Goal: Task Accomplishment & Management: Complete application form

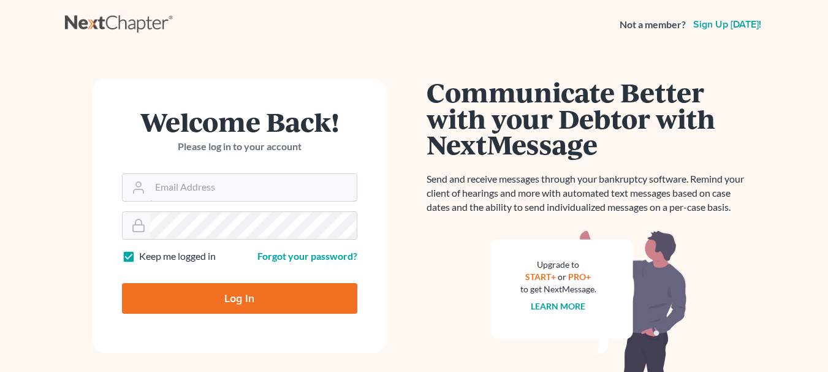
type input "[EMAIL_ADDRESS][DOMAIN_NAME]"
click at [237, 298] on input "Log In" at bounding box center [239, 298] width 235 height 31
type input "Thinking..."
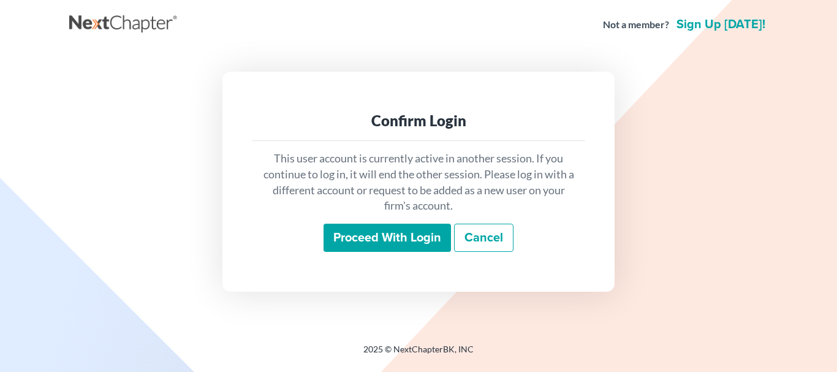
click at [382, 236] on input "Proceed with login" at bounding box center [387, 238] width 127 height 28
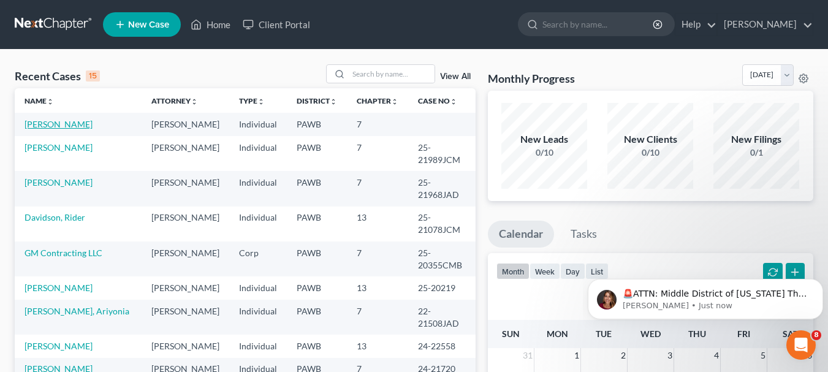
click at [48, 126] on link "[PERSON_NAME]" at bounding box center [59, 124] width 68 height 10
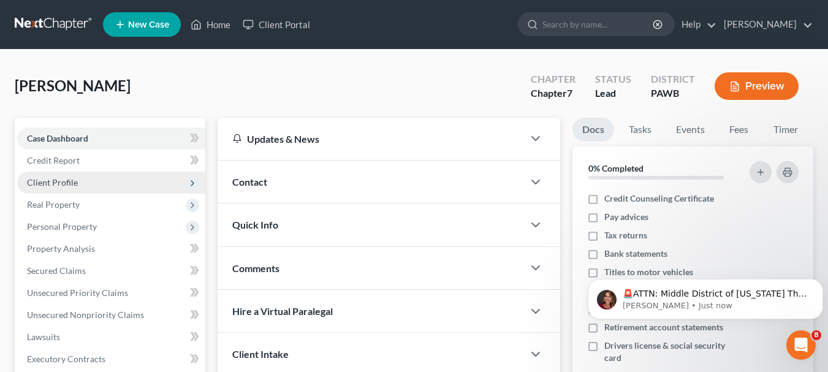
click at [52, 180] on span "Client Profile" at bounding box center [52, 182] width 51 height 10
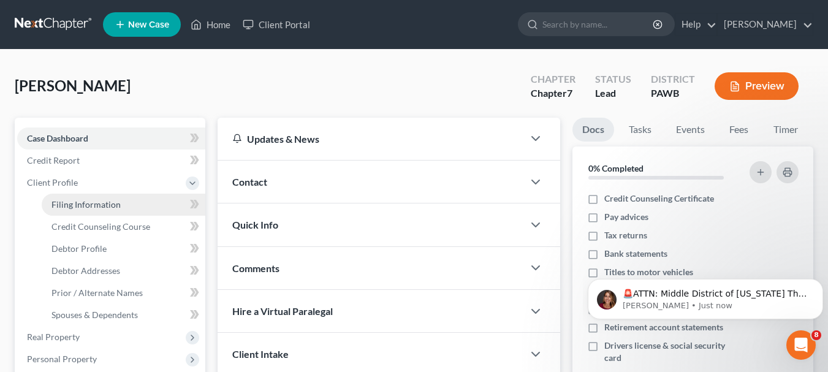
click at [56, 204] on span "Filing Information" at bounding box center [85, 204] width 69 height 10
select select "1"
select select "0"
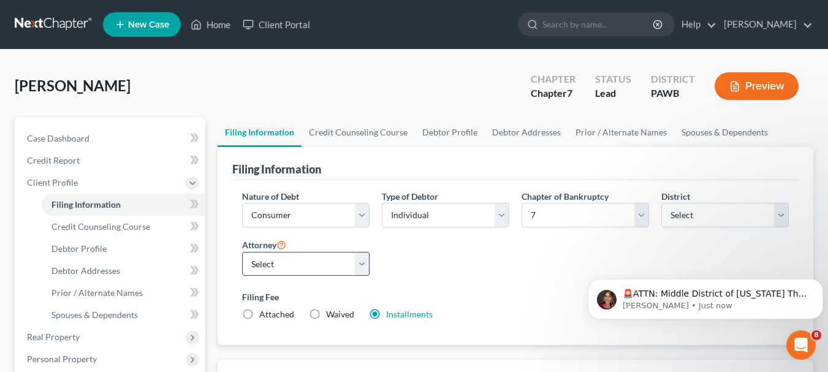
scroll to position [184, 0]
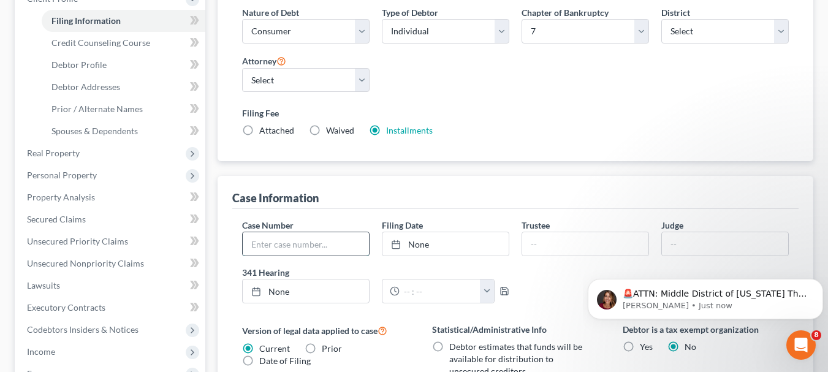
click at [289, 243] on input "text" at bounding box center [306, 243] width 126 height 23
type input "25-22332"
click at [123, 85] on link "Debtor Addresses" at bounding box center [124, 87] width 164 height 22
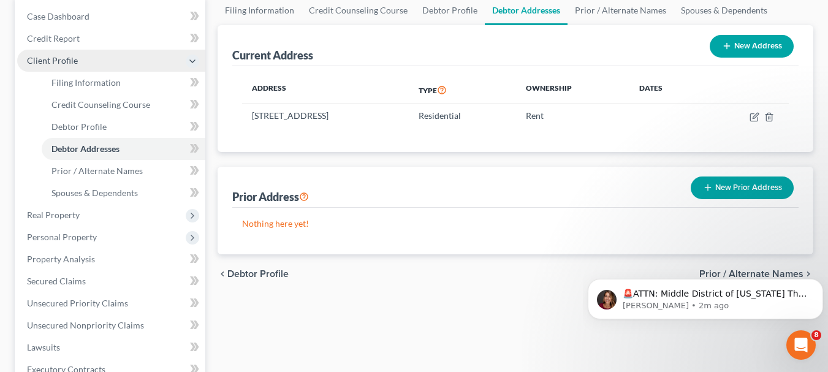
scroll to position [123, 0]
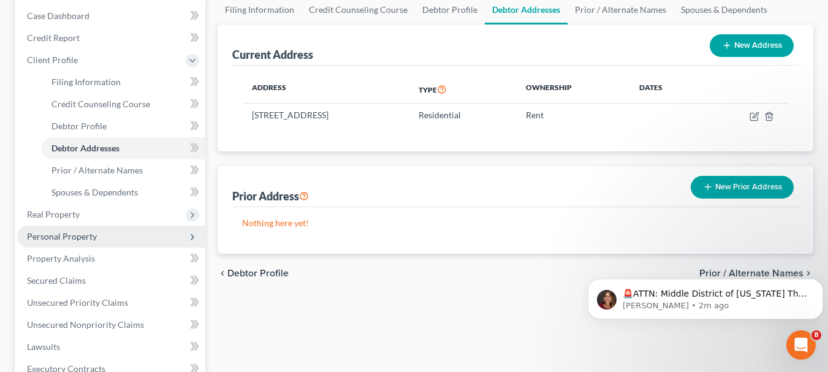
click at [86, 232] on span "Personal Property" at bounding box center [62, 236] width 70 height 10
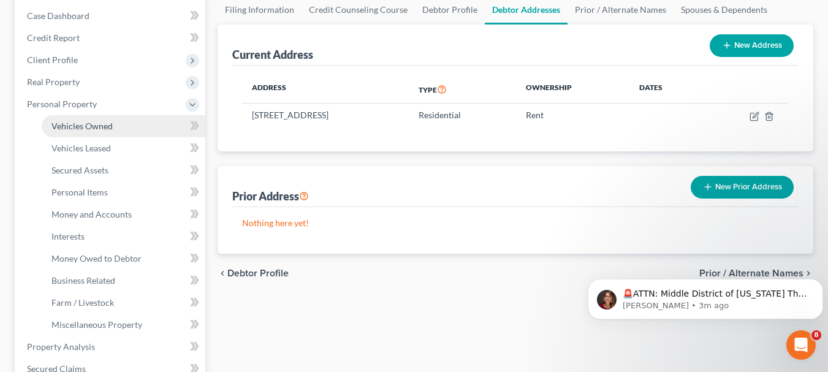
click at [97, 126] on span "Vehicles Owned" at bounding box center [81, 126] width 61 height 10
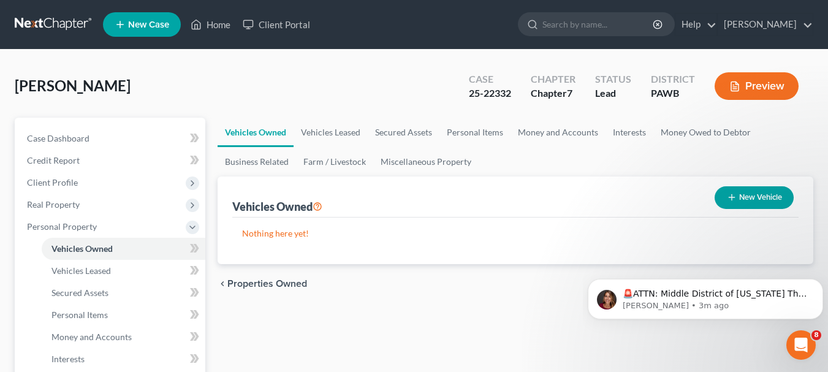
click at [751, 189] on button "New Vehicle" at bounding box center [754, 197] width 79 height 23
select select "0"
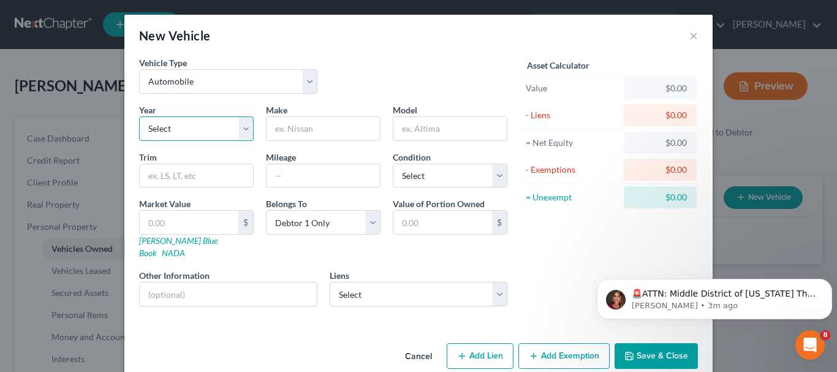
click at [241, 123] on select "Select 2026 2025 2024 2023 2022 2021 2020 2019 2018 2017 2016 2015 2014 2013 20…" at bounding box center [196, 128] width 115 height 25
select select "13"
click at [139, 116] on select "Select 2026 2025 2024 2023 2022 2021 2020 2019 2018 2017 2016 2015 2014 2013 20…" at bounding box center [196, 128] width 115 height 25
click at [300, 121] on input "text" at bounding box center [323, 128] width 113 height 23
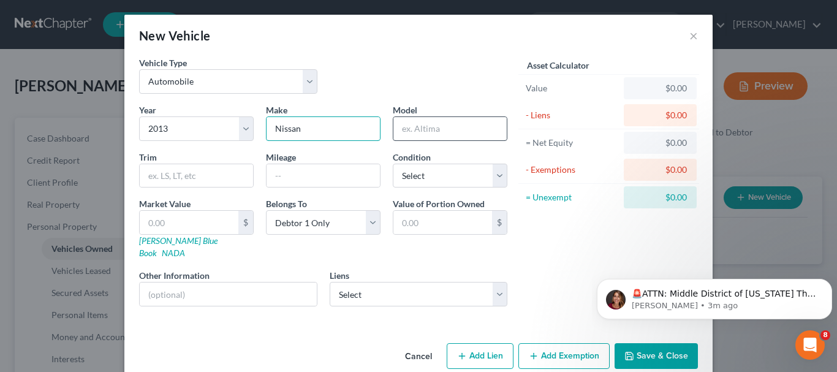
type input "Nissan"
click at [449, 129] on input "text" at bounding box center [449, 128] width 113 height 23
type input "Altima"
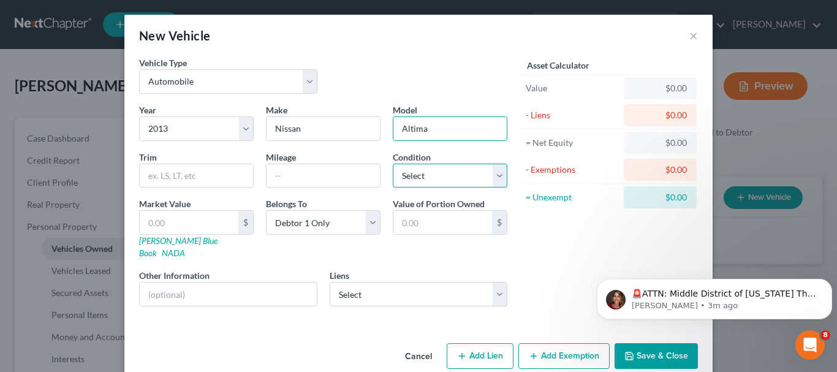
click at [500, 180] on select "Select Excellent Very Good Good Fair Poor" at bounding box center [450, 176] width 115 height 25
select select "4"
click at [393, 164] on select "Select Excellent Very Good Good Fair Poor" at bounding box center [450, 176] width 115 height 25
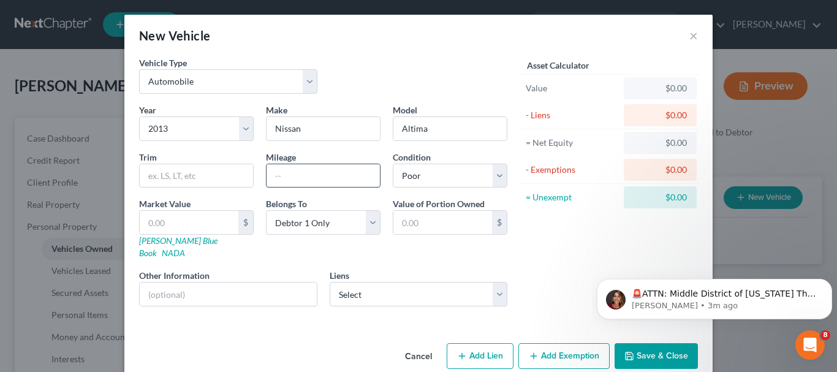
click at [313, 179] on input "text" at bounding box center [323, 175] width 113 height 23
type input "167535"
click at [161, 237] on link "[PERSON_NAME] Blue Book" at bounding box center [178, 246] width 78 height 23
click at [185, 248] on link "NADA" at bounding box center [173, 253] width 23 height 10
click at [202, 222] on input "text" at bounding box center [189, 222] width 99 height 23
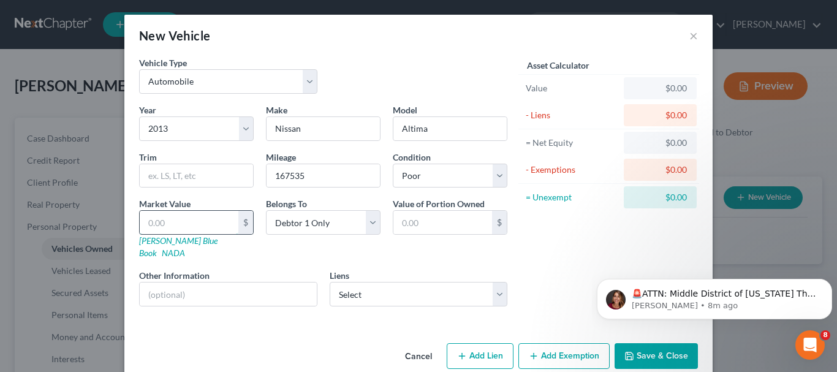
type input "4"
type input "4.00"
type input "40"
type input "40.00"
type input "400"
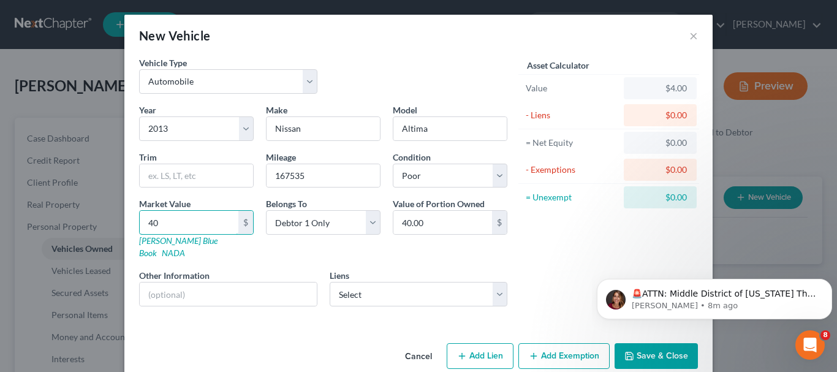
type input "400.00"
type input "400"
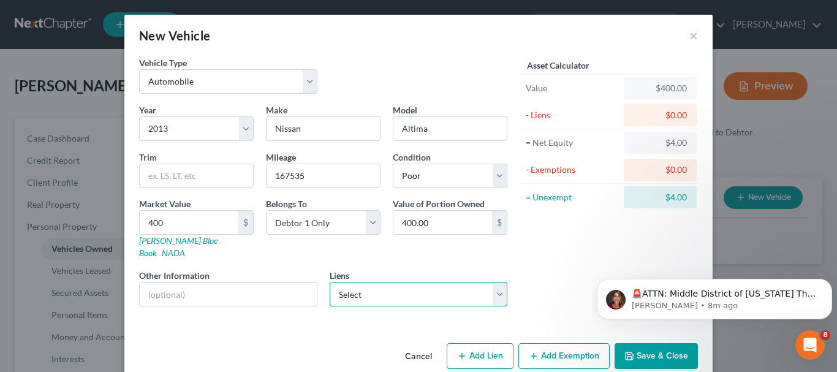
click at [501, 282] on select "Select [PERSON_NAME] FINANCIAL SERVICES INC - $5,550.00" at bounding box center [419, 294] width 178 height 25
select select "36"
select select "0"
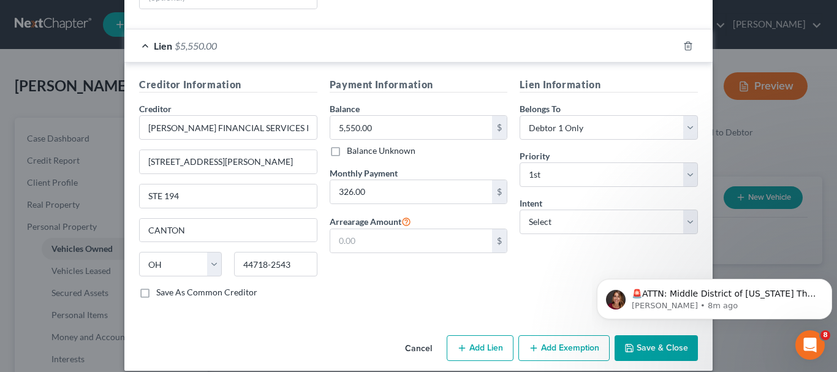
scroll to position [298, 0]
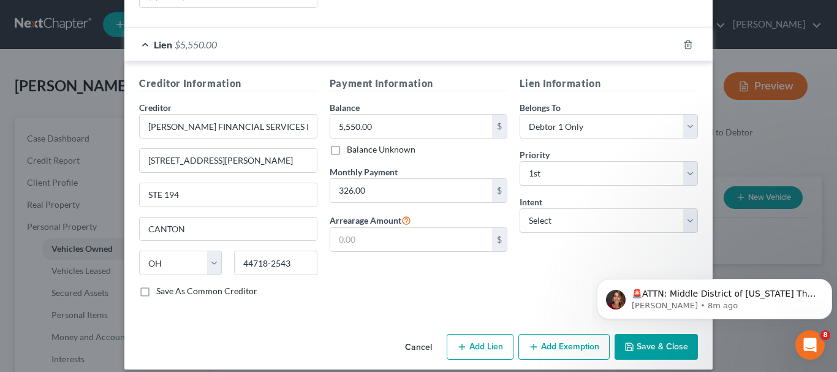
click at [558, 334] on button "Add Exemption" at bounding box center [564, 347] width 91 height 26
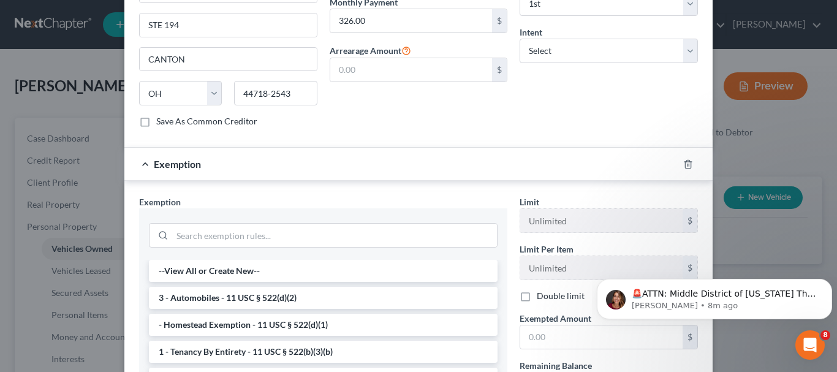
scroll to position [482, 0]
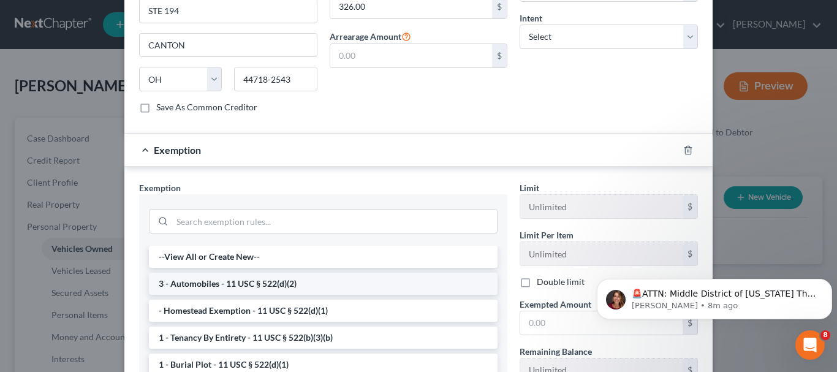
click at [275, 273] on li "3 - Automobiles - 11 USC § 522(d)(2)" at bounding box center [323, 284] width 349 height 22
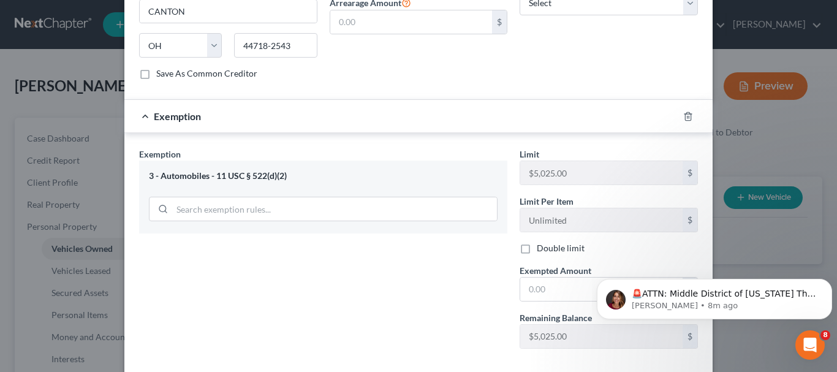
scroll to position [544, 0]
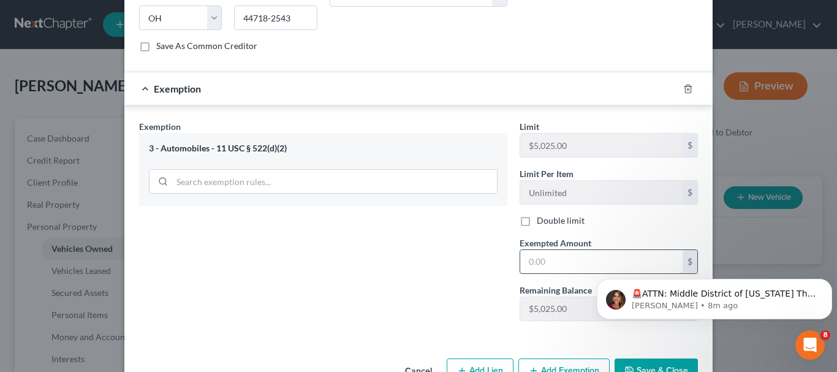
click at [539, 250] on input "text" at bounding box center [601, 261] width 162 height 23
type input "400"
click at [642, 359] on button "Save & Close" at bounding box center [656, 372] width 83 height 26
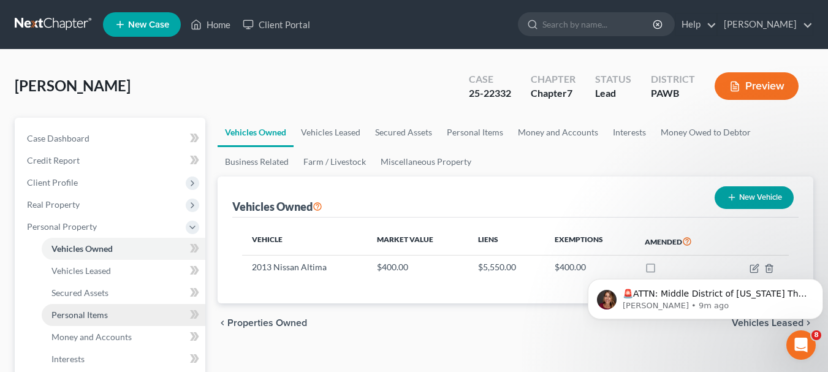
click at [102, 316] on span "Personal Items" at bounding box center [79, 315] width 56 height 10
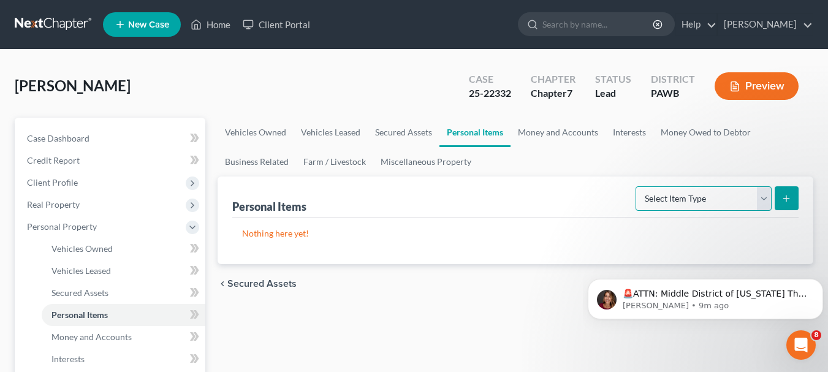
click at [768, 197] on select "Select Item Type Clothing Collectibles Of Value Electronics Firearms Household …" at bounding box center [704, 198] width 136 height 25
select select "household_goods"
click at [637, 186] on select "Select Item Type Clothing Collectibles Of Value Electronics Firearms Household …" at bounding box center [704, 198] width 136 height 25
click at [789, 196] on icon "submit" at bounding box center [786, 199] width 10 height 10
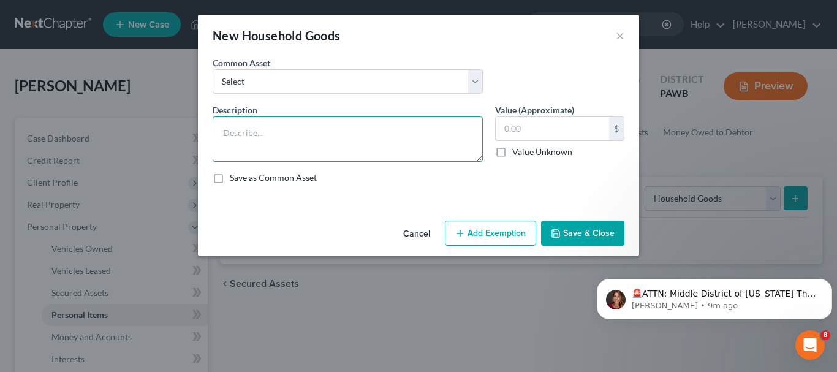
click at [224, 137] on textarea at bounding box center [348, 138] width 270 height 45
click at [479, 161] on textarea "Furniture; basic appliances;" at bounding box center [348, 138] width 270 height 45
type textarea "Furniture; basic appliances;"
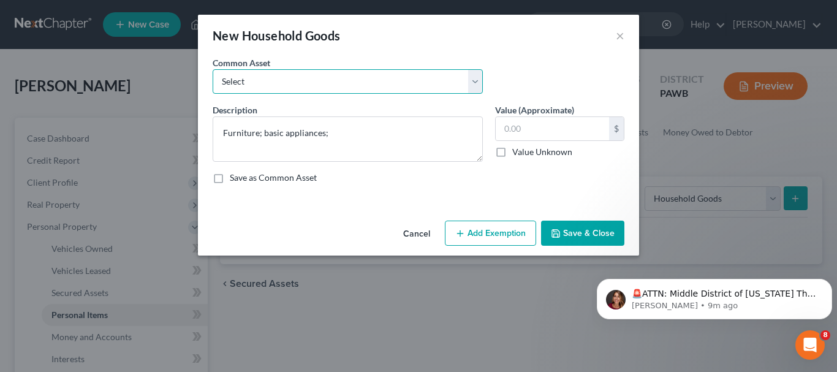
click at [476, 85] on select "Select Usual items of furniture; usual items - tableware, flatware, glasses, po…" at bounding box center [348, 81] width 270 height 25
select select "0"
click at [213, 69] on select "Select Usual items of furniture; usual items - tableware, flatware, glasses, po…" at bounding box center [348, 81] width 270 height 25
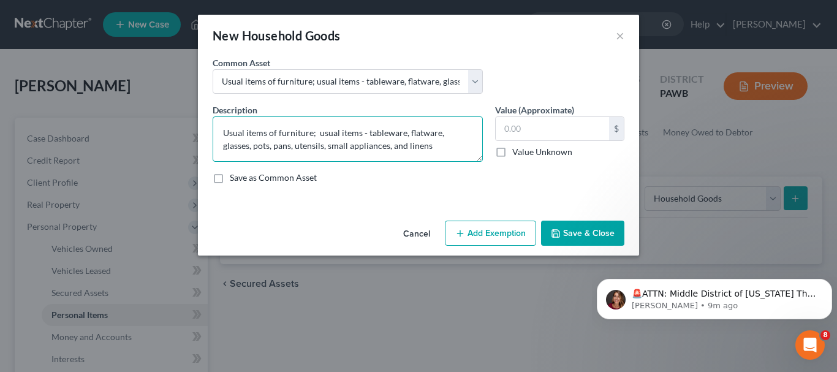
click at [317, 132] on textarea "Usual items of furniture; usual items - tableware, flatware, glasses, pots, pan…" at bounding box center [348, 138] width 270 height 45
type textarea "Usual items of furniture; basic appliances; usual items - tableware, flatware, …"
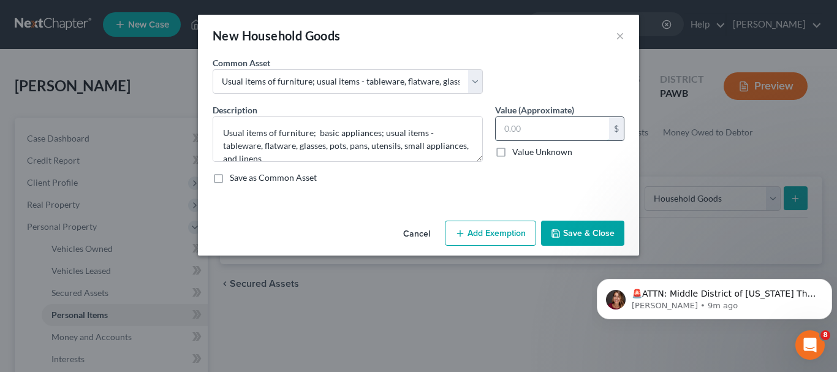
drag, startPoint x: 561, startPoint y: 129, endPoint x: 568, endPoint y: 123, distance: 8.2
click at [568, 123] on input "text" at bounding box center [552, 128] width 113 height 23
type input "250"
click at [477, 230] on button "Add Exemption" at bounding box center [490, 234] width 91 height 26
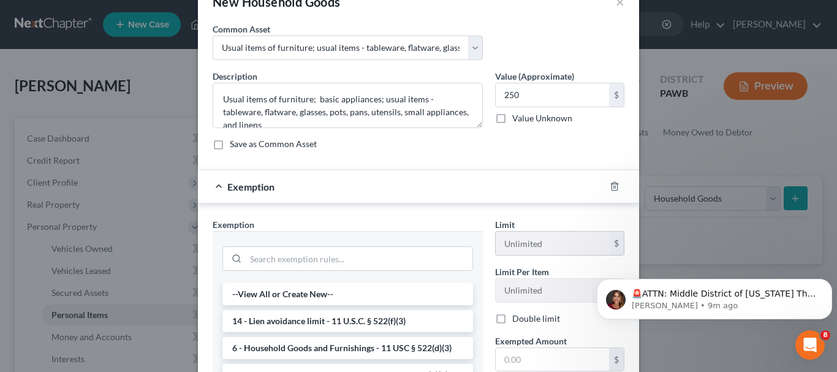
scroll to position [61, 0]
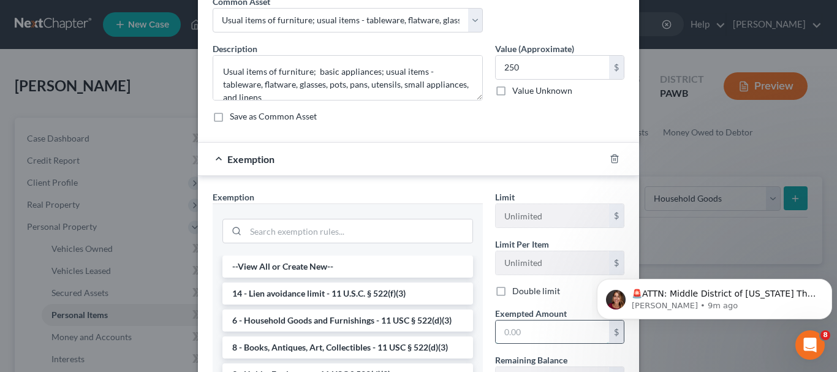
click at [534, 336] on input "text" at bounding box center [552, 332] width 113 height 23
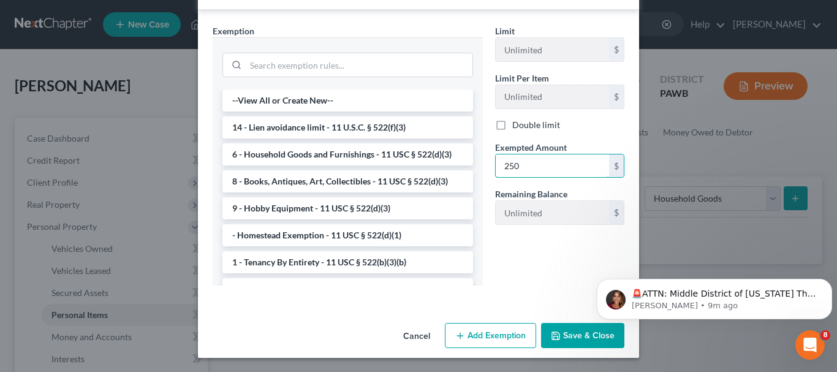
scroll to position [228, 0]
type input "250"
click at [572, 330] on button "Save & Close" at bounding box center [582, 335] width 83 height 26
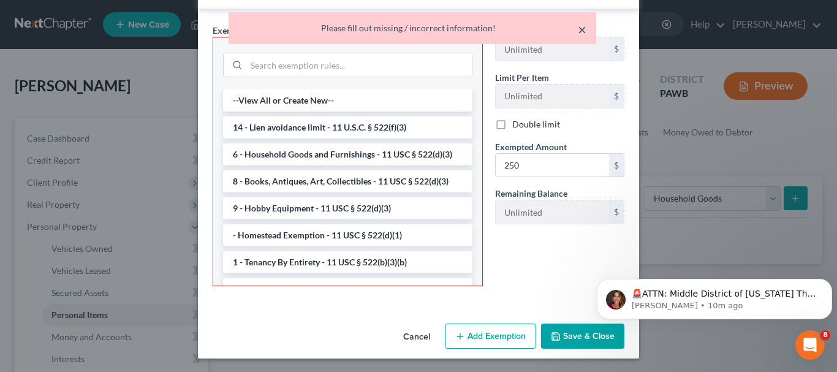
click at [585, 28] on button "×" at bounding box center [582, 29] width 9 height 15
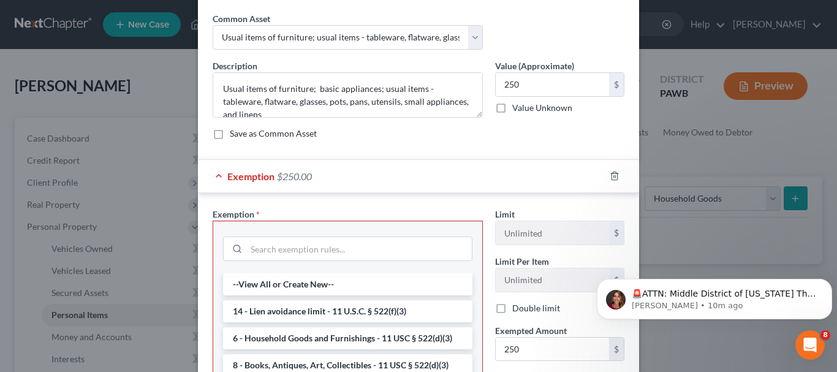
scroll to position [105, 0]
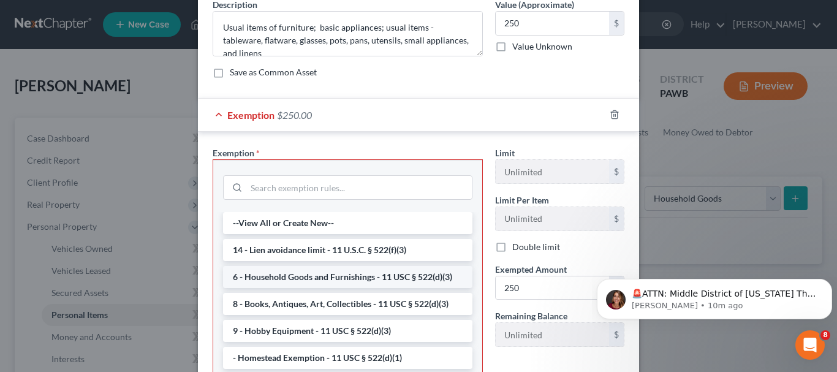
click at [406, 272] on li "6 - Household Goods and Furnishings - 11 USC § 522(d)(3)" at bounding box center [347, 277] width 249 height 22
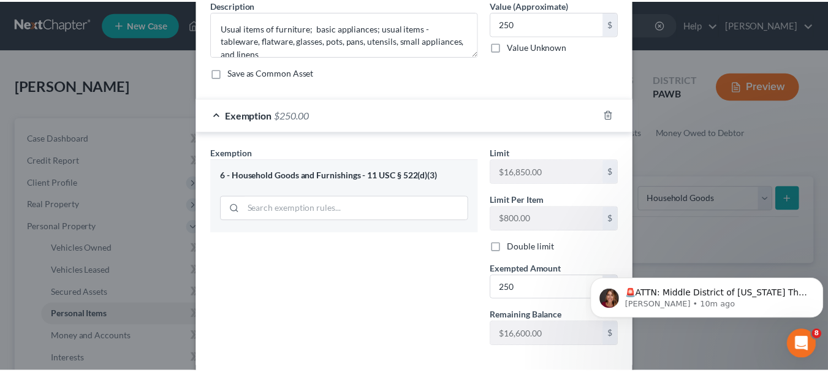
scroll to position [168, 0]
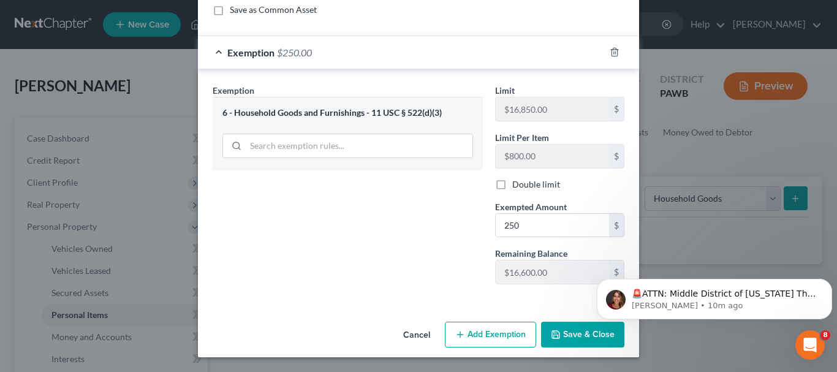
click at [557, 330] on icon "button" at bounding box center [556, 335] width 10 height 10
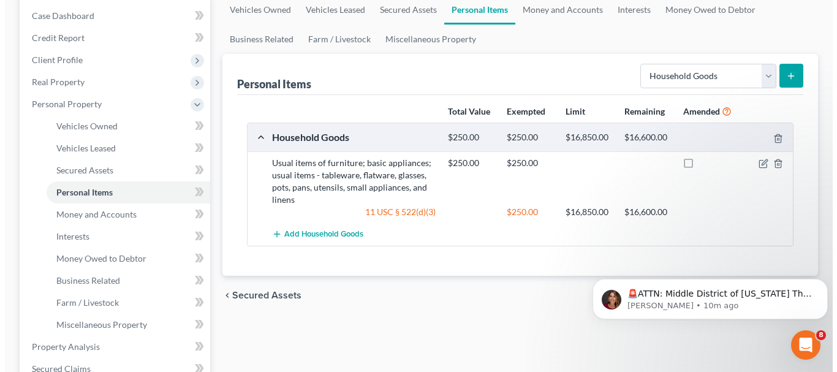
scroll to position [0, 0]
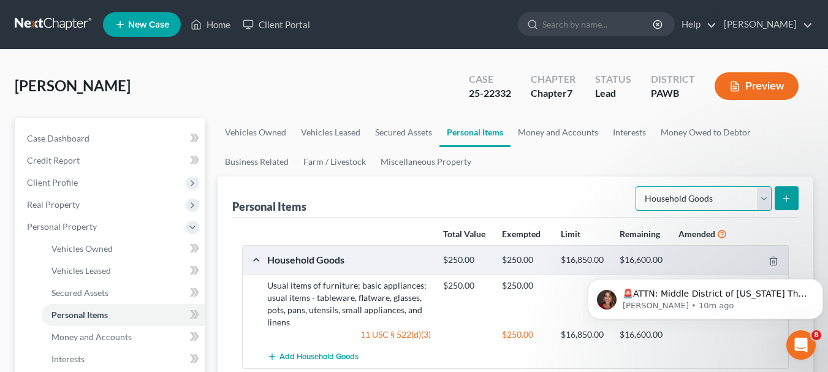
click at [763, 199] on select "Select Item Type Clothing Collectibles Of Value Electronics Firearms Household …" at bounding box center [704, 198] width 136 height 25
select select "electronics"
click at [637, 186] on select "Select Item Type Clothing Collectibles Of Value Electronics Firearms Household …" at bounding box center [704, 198] width 136 height 25
click at [780, 200] on button "submit" at bounding box center [787, 198] width 24 height 24
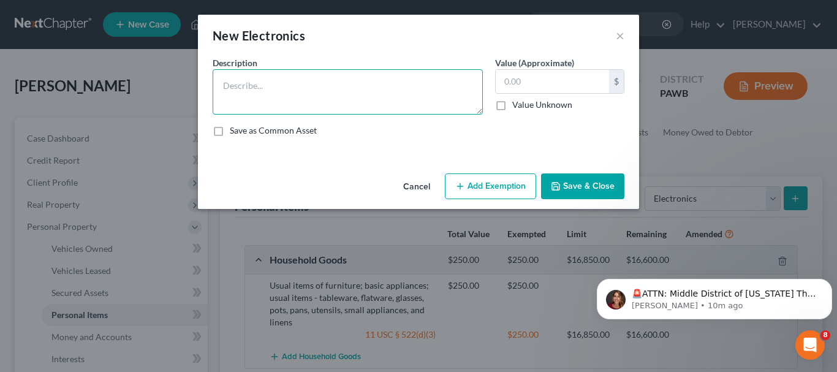
click at [225, 86] on textarea at bounding box center [348, 91] width 270 height 45
type textarea "Three televisions"
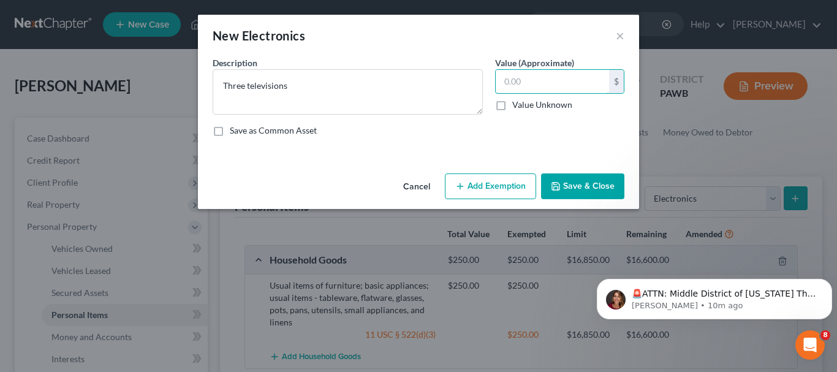
drag, startPoint x: 534, startPoint y: 84, endPoint x: 539, endPoint y: 97, distance: 13.8
click at [539, 97] on div "$ Value Unknown" at bounding box center [559, 90] width 129 height 42
type input "200"
click at [499, 182] on button "Add Exemption" at bounding box center [490, 186] width 91 height 26
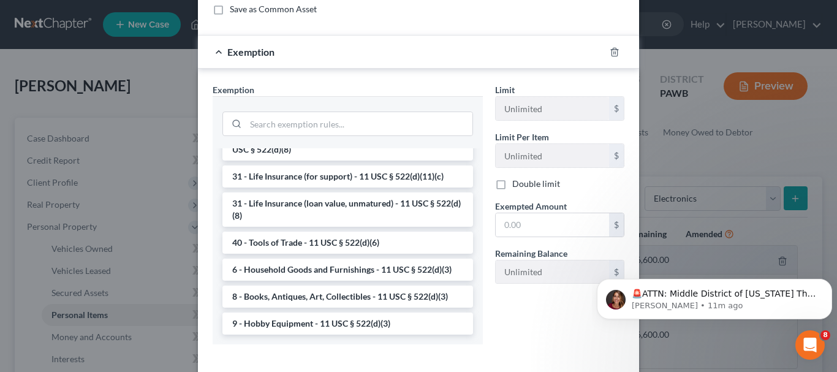
scroll to position [123, 0]
click at [345, 268] on li "6 - Household Goods and Furnishings - 11 USC § 522(d)(3)" at bounding box center [347, 268] width 251 height 22
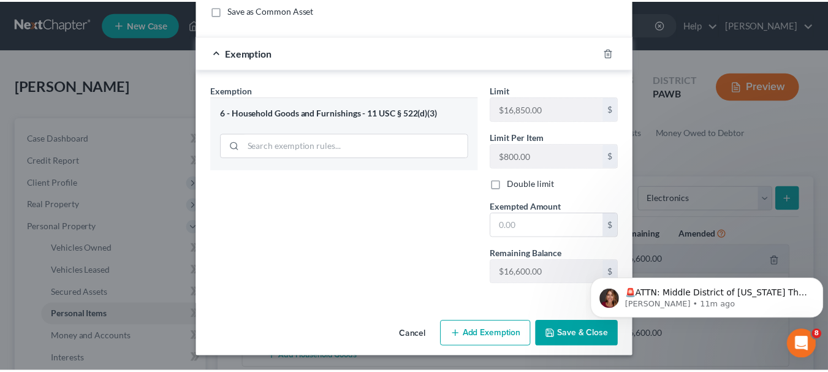
scroll to position [121, 0]
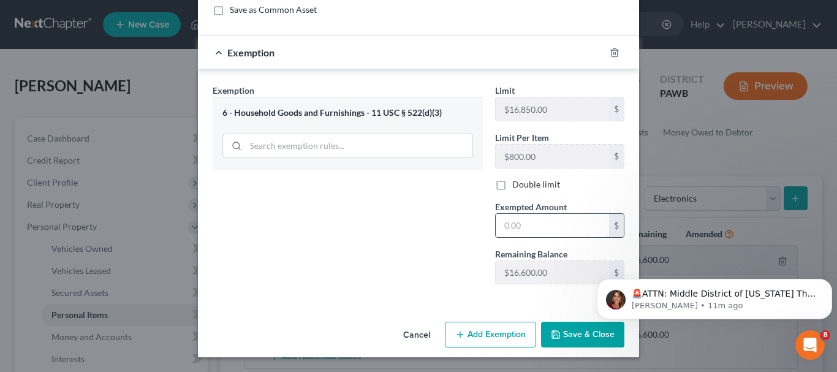
click at [549, 223] on input "text" at bounding box center [552, 225] width 113 height 23
type input "200"
click at [554, 336] on polyline "button" at bounding box center [556, 336] width 4 height 3
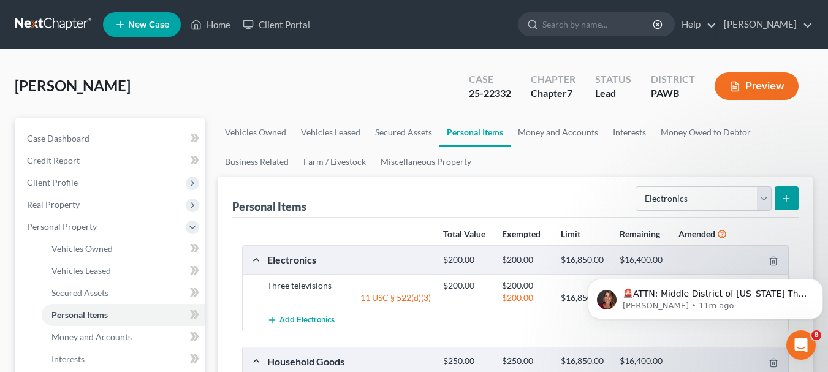
click at [717, 325] on body "🚨ATTN: Middle District of [US_STATE] The court has added a new Credit Counselin…" at bounding box center [705, 296] width 235 height 76
click at [818, 279] on icon "Dismiss notification" at bounding box center [819, 282] width 7 height 7
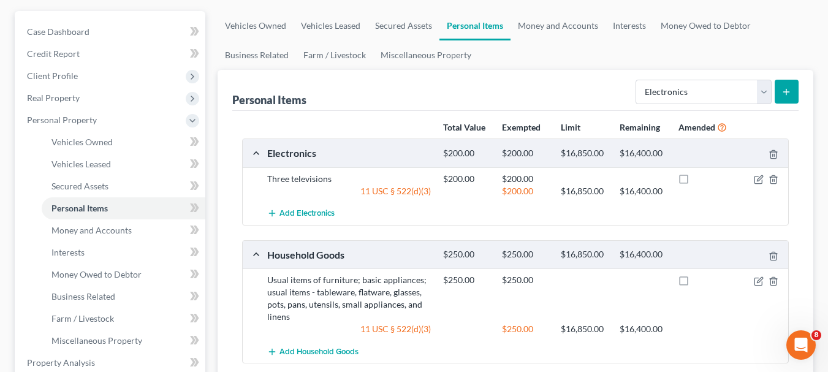
scroll to position [123, 0]
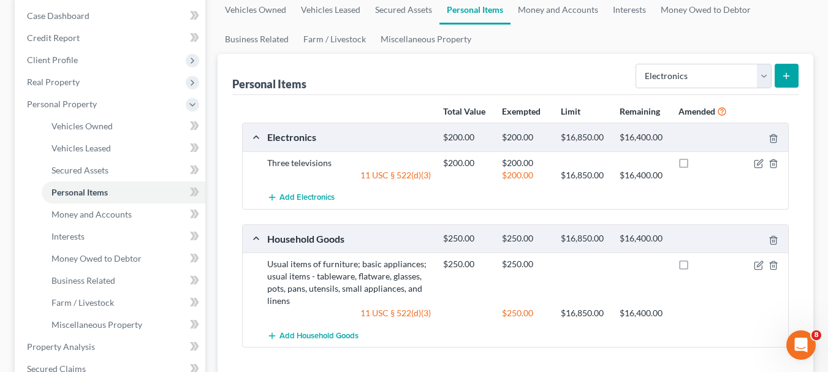
click at [789, 75] on icon "submit" at bounding box center [786, 76] width 10 height 10
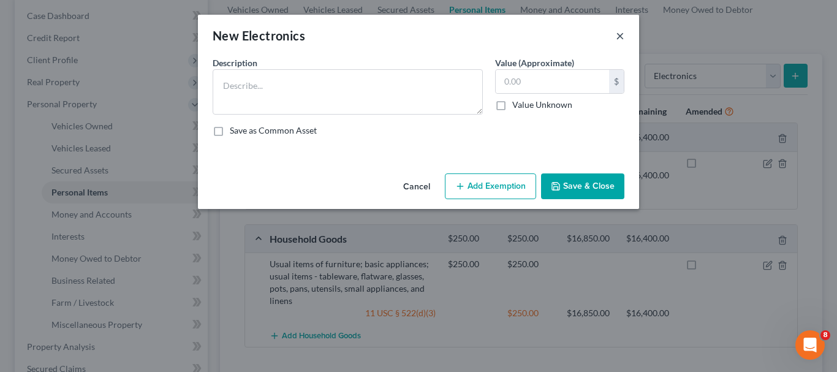
click at [617, 40] on button "×" at bounding box center [620, 35] width 9 height 15
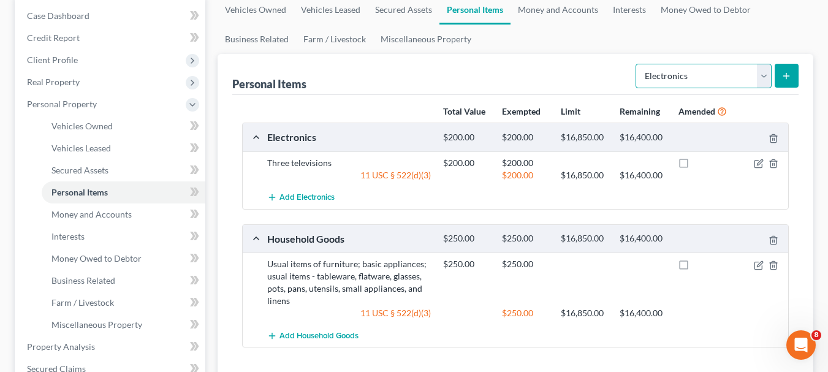
click at [761, 75] on select "Select Item Type Clothing Collectibles Of Value Electronics Firearms Household …" at bounding box center [704, 76] width 136 height 25
select select "clothing"
click at [637, 64] on select "Select Item Type Clothing Collectibles Of Value Electronics Firearms Household …" at bounding box center [704, 76] width 136 height 25
click at [783, 78] on icon "submit" at bounding box center [786, 76] width 10 height 10
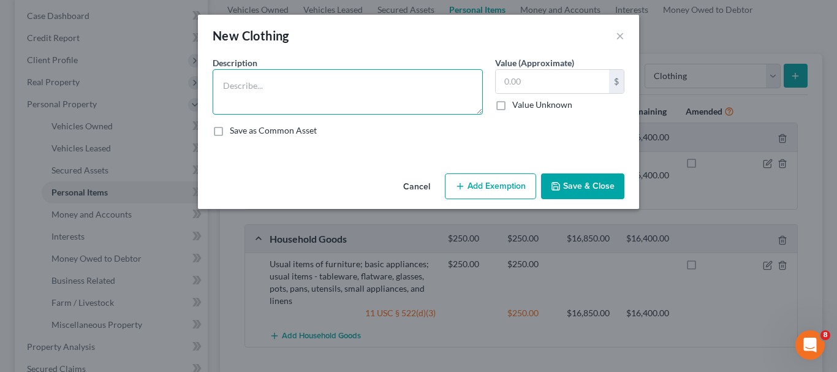
click at [235, 89] on textarea at bounding box center [348, 91] width 270 height 45
type textarea "Usual items of clothing"
drag, startPoint x: 568, startPoint y: 81, endPoint x: 403, endPoint y: 106, distance: 166.8
click at [403, 106] on div "Description * Usual items of clothing Value (Approximate) $ Value Unknown Balan…" at bounding box center [419, 101] width 424 height 90
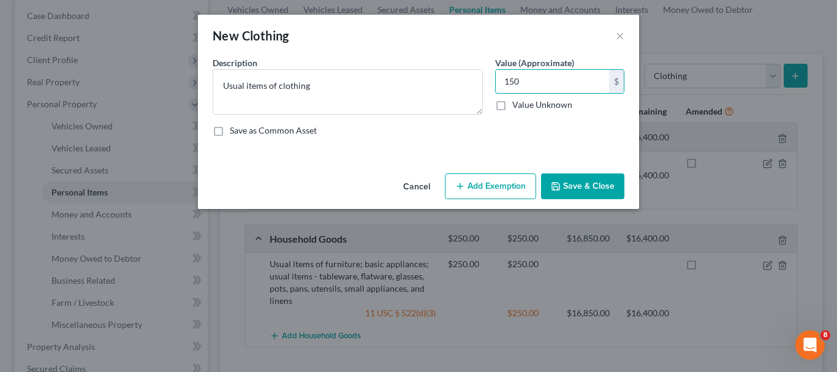
type input "150"
click at [483, 185] on button "Add Exemption" at bounding box center [490, 186] width 91 height 26
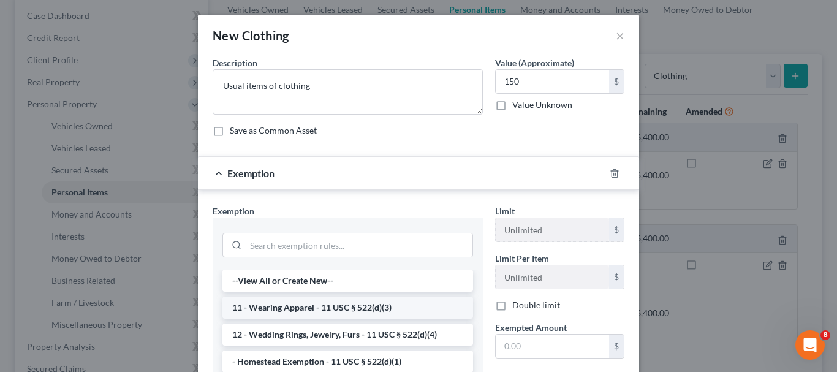
click at [357, 310] on li "11 - Wearing Apparel - 11 USC § 522(d)(3)" at bounding box center [347, 308] width 251 height 22
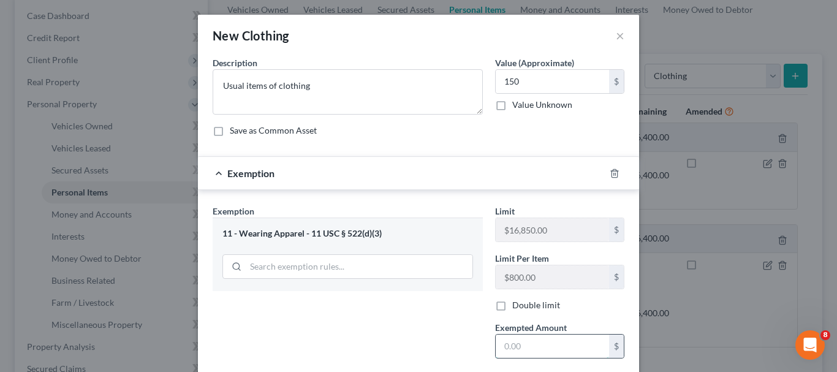
click at [523, 351] on input "text" at bounding box center [552, 346] width 113 height 23
type input "150"
click at [616, 36] on button "×" at bounding box center [620, 35] width 9 height 15
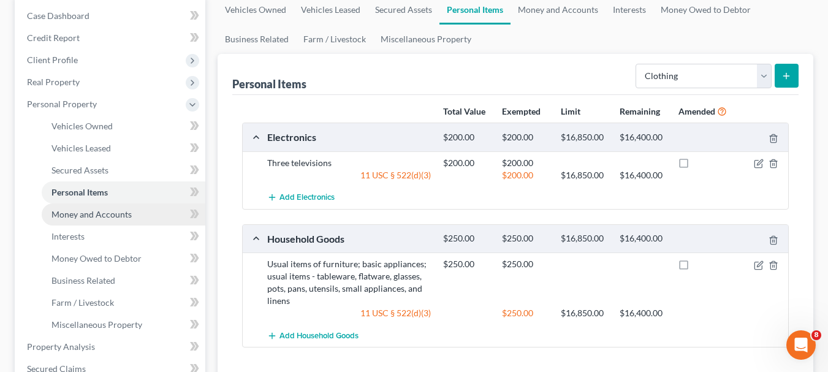
click at [100, 215] on span "Money and Accounts" at bounding box center [91, 214] width 80 height 10
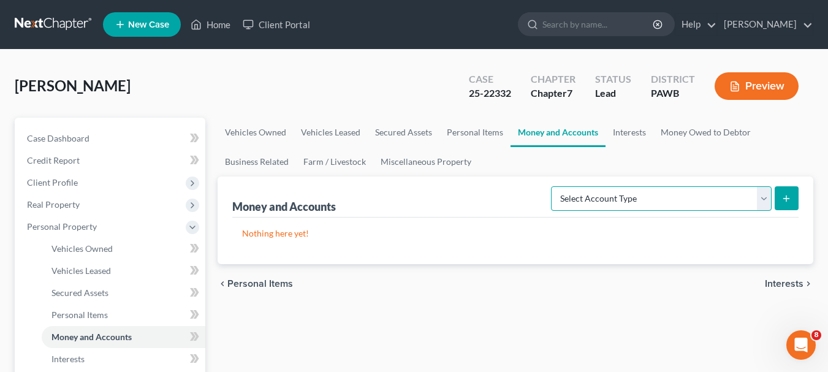
click at [764, 199] on select "Select Account Type Brokerage Cash on Hand Certificates of Deposit Checking Acc…" at bounding box center [661, 198] width 221 height 25
select select "cash_on_hand"
click at [553, 186] on select "Select Account Type Brokerage Cash on Hand Certificates of Deposit Checking Acc…" at bounding box center [661, 198] width 221 height 25
click at [790, 195] on icon "submit" at bounding box center [786, 199] width 10 height 10
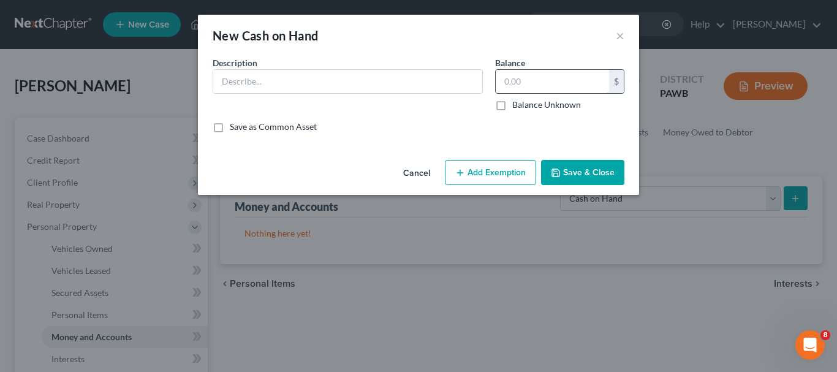
click at [557, 88] on input "text" at bounding box center [552, 81] width 113 height 23
type input "100"
click at [489, 167] on button "Add Exemption" at bounding box center [490, 173] width 91 height 26
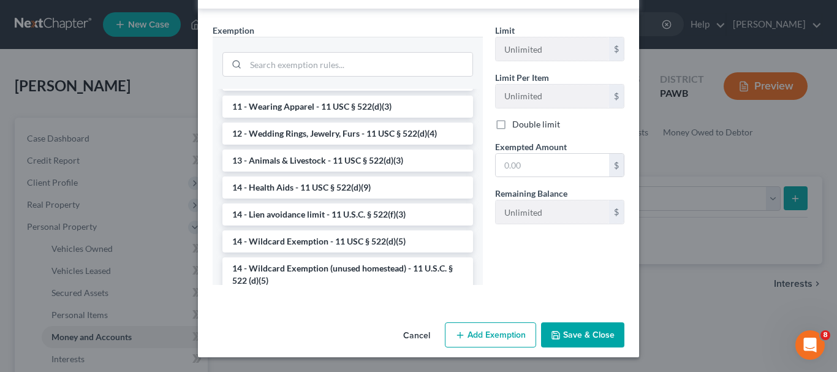
scroll to position [123, 0]
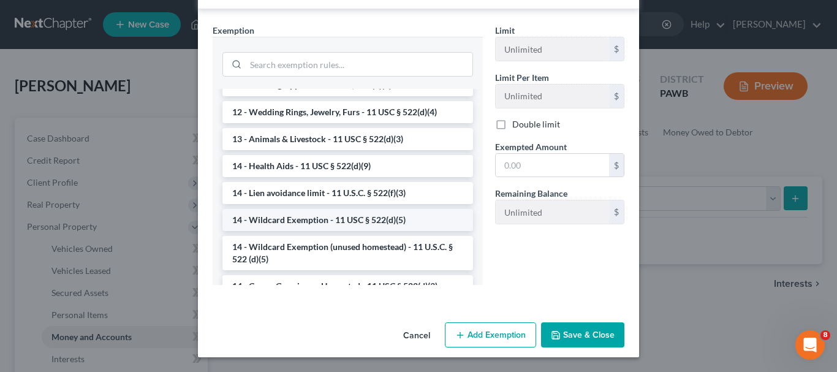
click at [303, 221] on li "14 - Wildcard Exemption - 11 USC § 522(d)(5)" at bounding box center [347, 220] width 251 height 22
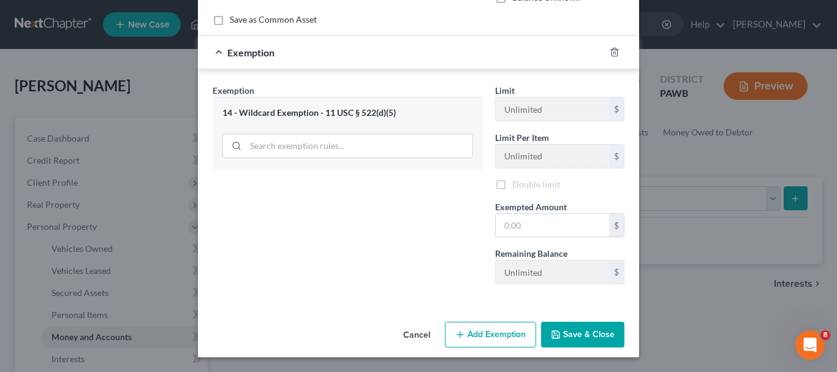
scroll to position [107, 0]
drag, startPoint x: 522, startPoint y: 228, endPoint x: 501, endPoint y: 229, distance: 20.8
click at [501, 229] on input "text" at bounding box center [552, 225] width 113 height 23
type input "100"
click at [578, 328] on button "Save & Close" at bounding box center [582, 335] width 83 height 26
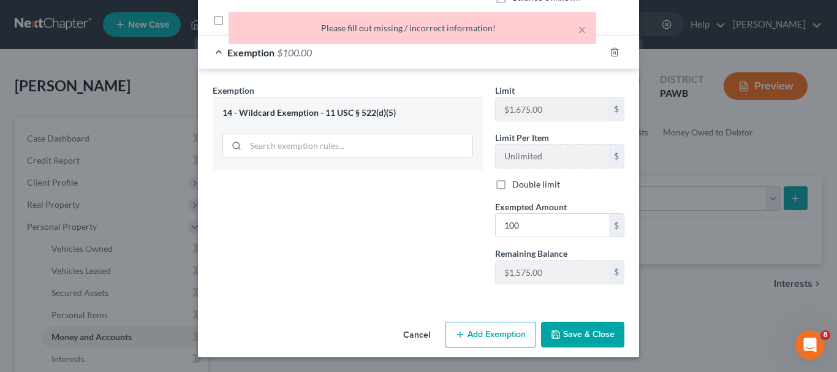
scroll to position [0, 0]
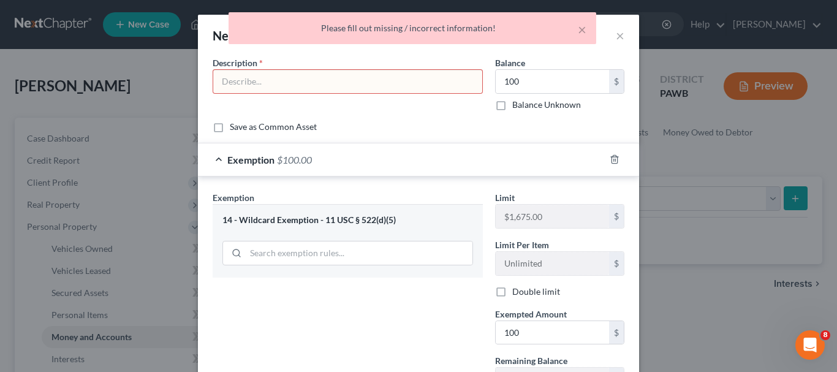
click at [231, 80] on input "text" at bounding box center [347, 81] width 269 height 23
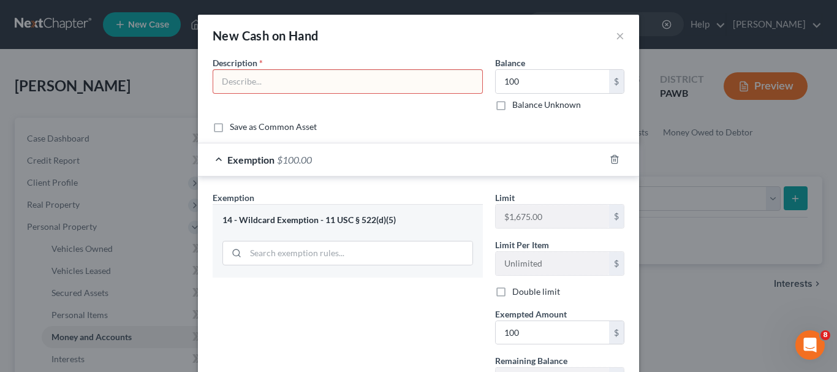
type input "Cash in Debtor's possession"
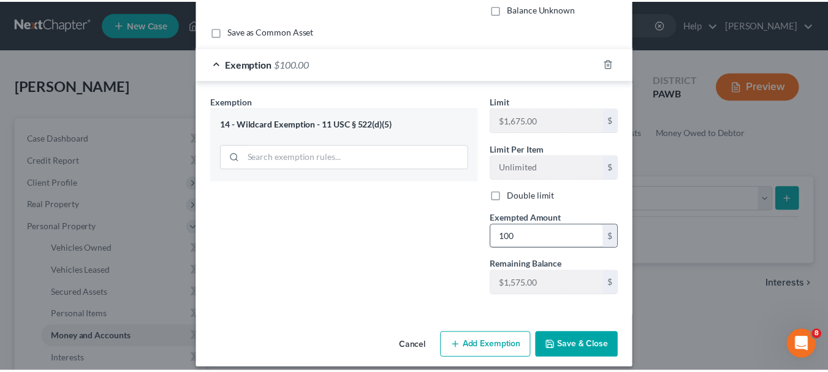
scroll to position [107, 0]
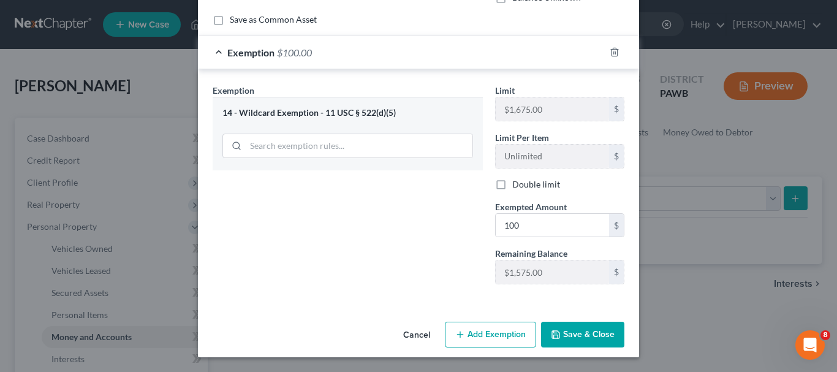
click at [582, 333] on button "Save & Close" at bounding box center [582, 335] width 83 height 26
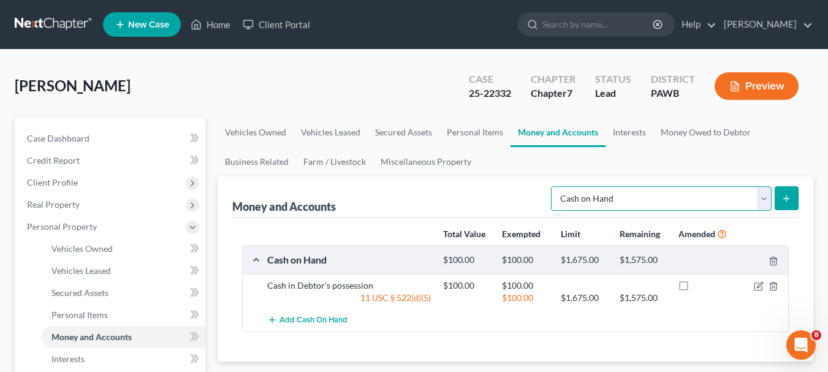
click at [764, 196] on select "Select Account Type Brokerage Cash on Hand Certificates of Deposit Checking Acc…" at bounding box center [661, 198] width 221 height 25
click at [630, 133] on link "Interests" at bounding box center [630, 132] width 48 height 29
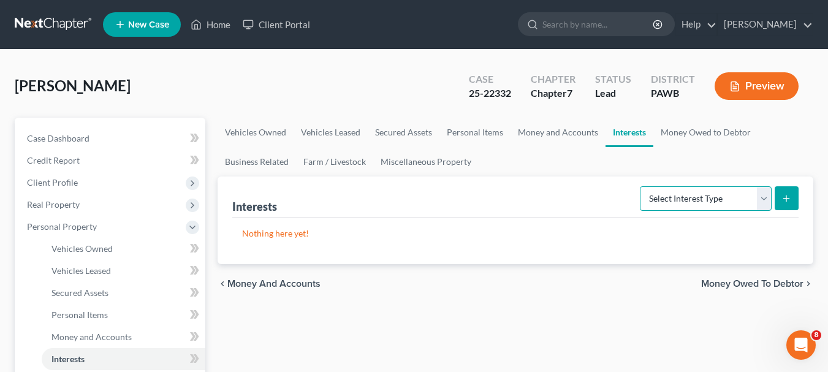
click at [763, 198] on select "Select Interest Type 401K Annuity Bond Education IRA Government Bond Government…" at bounding box center [706, 198] width 132 height 25
click at [590, 170] on ul "Vehicles Owned Vehicles Leased Secured Assets Personal Items Money and Accounts…" at bounding box center [516, 147] width 596 height 59
click at [538, 132] on link "Money and Accounts" at bounding box center [558, 132] width 95 height 29
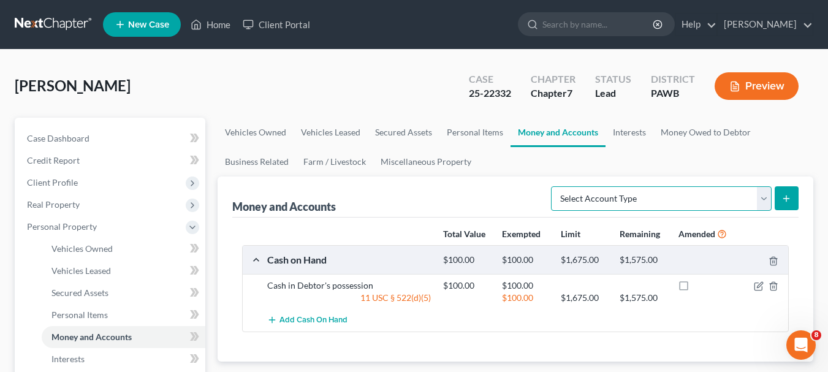
click at [760, 203] on select "Select Account Type Brokerage Cash on Hand Certificates of Deposit Checking Acc…" at bounding box center [661, 198] width 221 height 25
click at [439, 161] on link "Miscellaneous Property" at bounding box center [425, 161] width 105 height 29
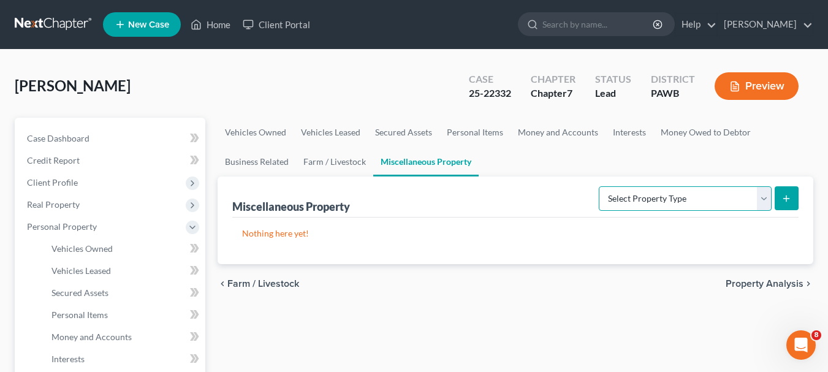
click at [766, 194] on select "Select Property Type Assigned for Creditor Benefit [DATE] Holding for Another N…" at bounding box center [685, 198] width 173 height 25
click at [556, 129] on link "Money and Accounts" at bounding box center [558, 132] width 95 height 29
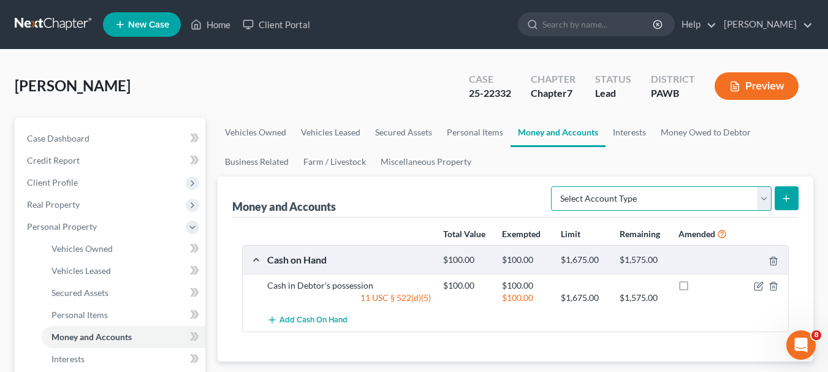
click at [767, 197] on select "Select Account Type Brokerage Cash on Hand Certificates of Deposit Checking Acc…" at bounding box center [661, 198] width 221 height 25
click at [628, 130] on link "Interests" at bounding box center [630, 132] width 48 height 29
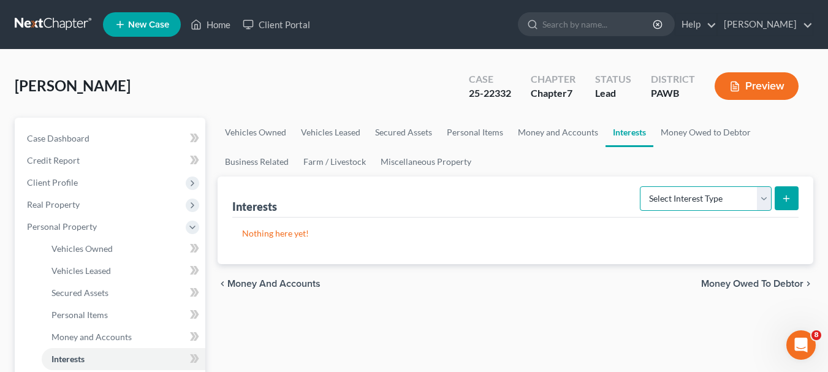
click at [763, 201] on select "Select Interest Type 401K Annuity Bond Education IRA Government Bond Government…" at bounding box center [706, 198] width 132 height 25
click at [539, 230] on p "Nothing here yet!" at bounding box center [515, 233] width 547 height 12
click at [667, 132] on link "Money Owed to Debtor" at bounding box center [705, 132] width 105 height 29
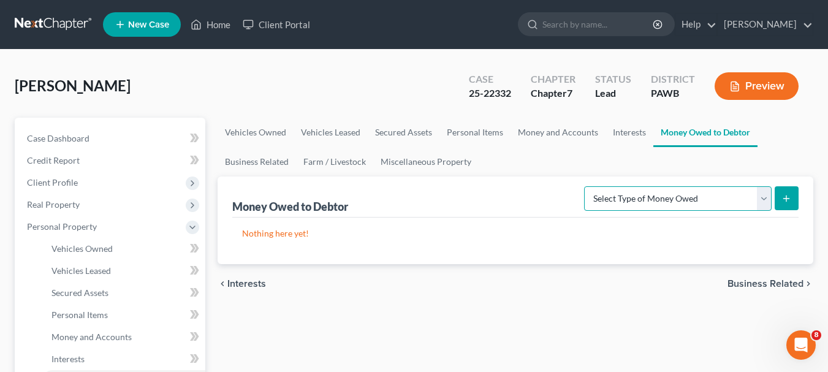
click at [766, 198] on select "Select Type of Money Owed Accounts Receivable Alimony Child Support Claims Agai…" at bounding box center [678, 198] width 188 height 25
click at [725, 243] on div "Nothing here yet!" at bounding box center [515, 241] width 566 height 47
click at [470, 131] on link "Personal Items" at bounding box center [474, 132] width 71 height 29
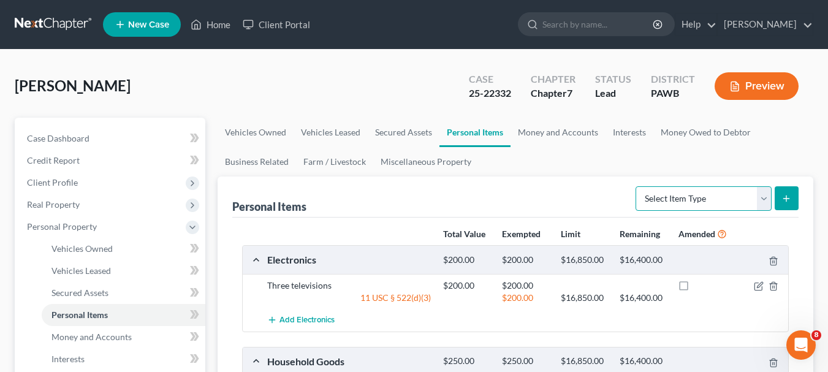
click at [761, 203] on select "Select Item Type Clothing Collectibles Of Value Electronics Firearms Household …" at bounding box center [704, 198] width 136 height 25
click at [777, 164] on ul "Vehicles Owned Vehicles Leased Secured Assets Personal Items Money and Accounts…" at bounding box center [516, 147] width 596 height 59
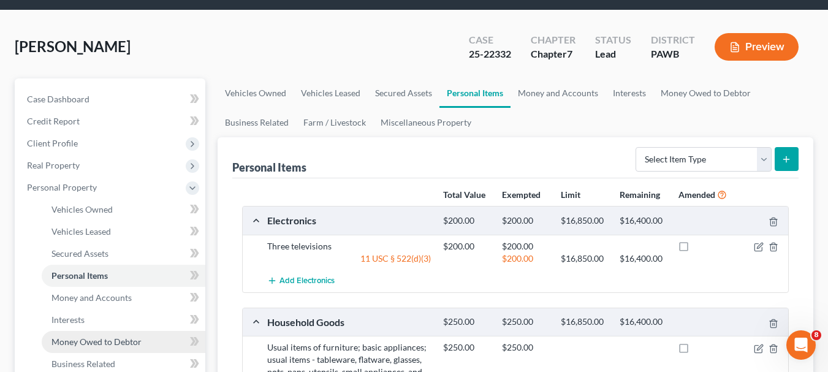
scroll to position [61, 0]
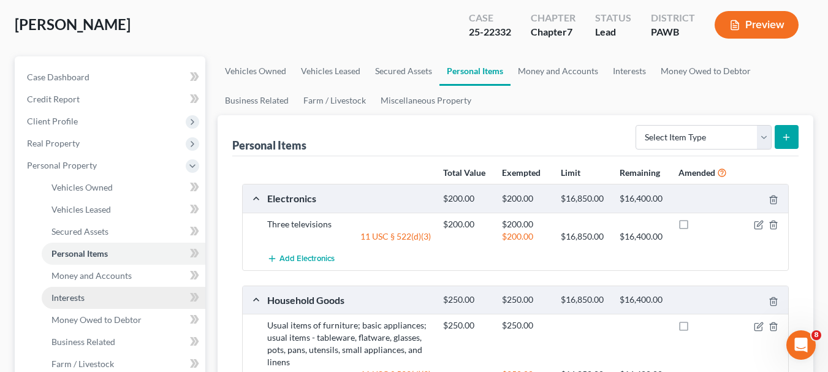
click at [75, 295] on span "Interests" at bounding box center [67, 297] width 33 height 10
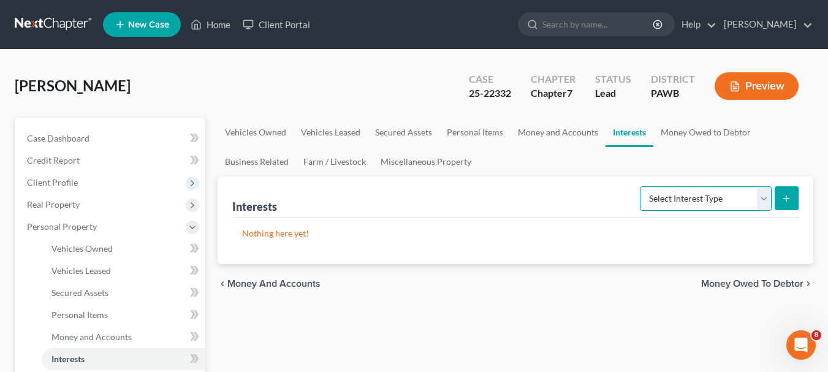
click at [761, 199] on select "Select Interest Type 401K Annuity Bond Education IRA Government Bond Government…" at bounding box center [706, 198] width 132 height 25
click at [421, 162] on link "Miscellaneous Property" at bounding box center [425, 161] width 105 height 29
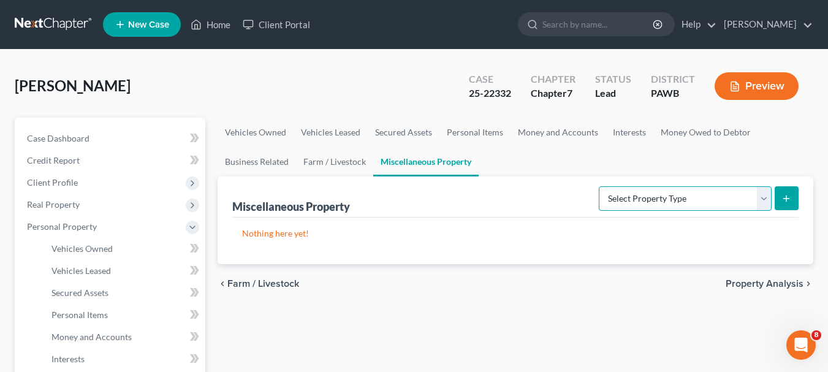
click at [761, 202] on select "Select Property Type Assigned for Creditor Benefit [DATE] Holding for Another N…" at bounding box center [685, 198] width 173 height 25
click at [761, 205] on select "Select Property Type Assigned for Creditor Benefit [DATE] Holding for Another N…" at bounding box center [685, 198] width 173 height 25
click at [758, 205] on select "Select Property Type Assigned for Creditor Benefit [DATE] Holding for Another N…" at bounding box center [685, 198] width 173 height 25
click at [802, 248] on div "Miscellaneous Property Select Property Type Assigned for Creditor Benefit [DATE…" at bounding box center [516, 221] width 596 height 88
click at [555, 128] on link "Money and Accounts" at bounding box center [558, 132] width 95 height 29
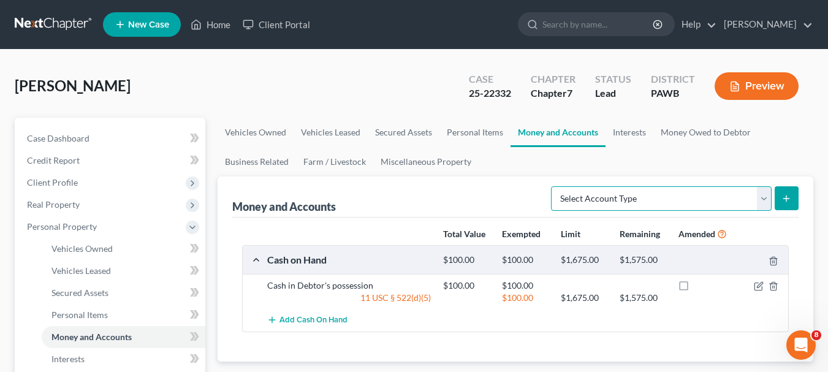
click at [767, 199] on select "Select Account Type Brokerage Cash on Hand Certificates of Deposit Checking Acc…" at bounding box center [661, 198] width 221 height 25
select select "savings"
click at [553, 186] on select "Select Account Type Brokerage Cash on Hand Certificates of Deposit Checking Acc…" at bounding box center [661, 198] width 221 height 25
click at [764, 201] on select "Select Account Type Brokerage Cash on Hand Certificates of Deposit Checking Acc…" at bounding box center [661, 198] width 221 height 25
click at [617, 130] on link "Interests" at bounding box center [630, 132] width 48 height 29
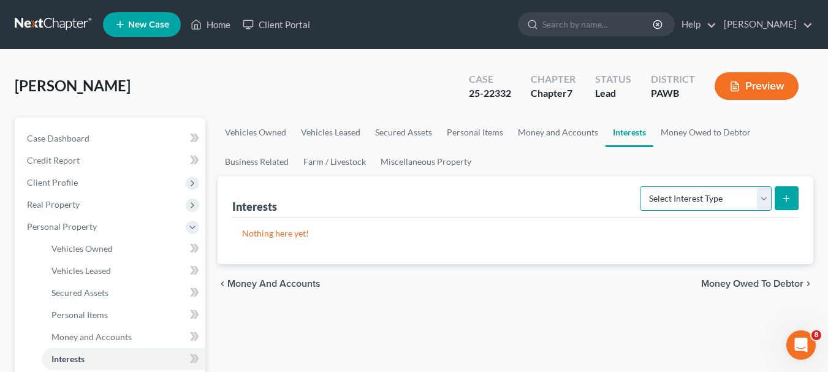
click at [768, 201] on select "Select Interest Type 401K Annuity Bond Education IRA Government Bond Government…" at bounding box center [706, 198] width 132 height 25
click at [582, 167] on ul "Vehicles Owned Vehicles Leased Secured Assets Personal Items Money and Accounts…" at bounding box center [516, 147] width 596 height 59
click at [697, 126] on link "Money Owed to Debtor" at bounding box center [705, 132] width 105 height 29
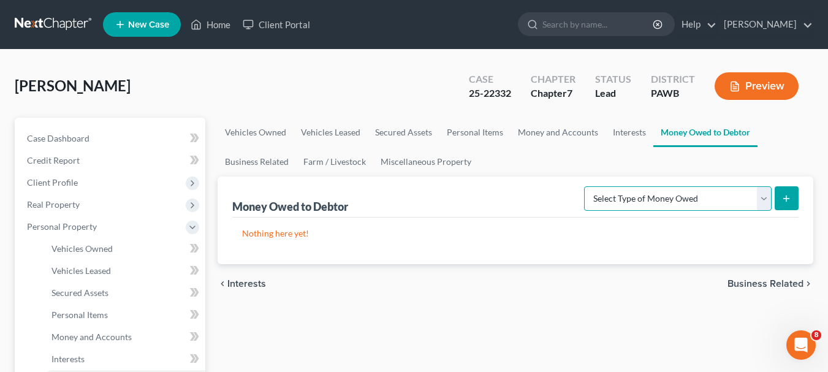
click at [767, 200] on select "Select Type of Money Owed Accounts Receivable Alimony Child Support Claims Agai…" at bounding box center [678, 198] width 188 height 25
click at [546, 167] on ul "Vehicles Owned Vehicles Leased Secured Assets Personal Items Money and Accounts…" at bounding box center [516, 147] width 596 height 59
click at [268, 159] on link "Business Related" at bounding box center [257, 161] width 78 height 29
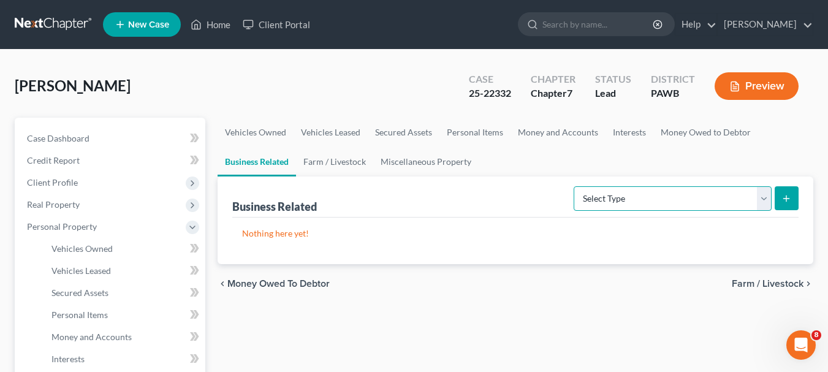
click at [759, 196] on select "Select Type Customer Lists Franchises Inventory Licenses Machinery Office Equip…" at bounding box center [673, 198] width 198 height 25
click at [447, 162] on link "Miscellaneous Property" at bounding box center [425, 161] width 105 height 29
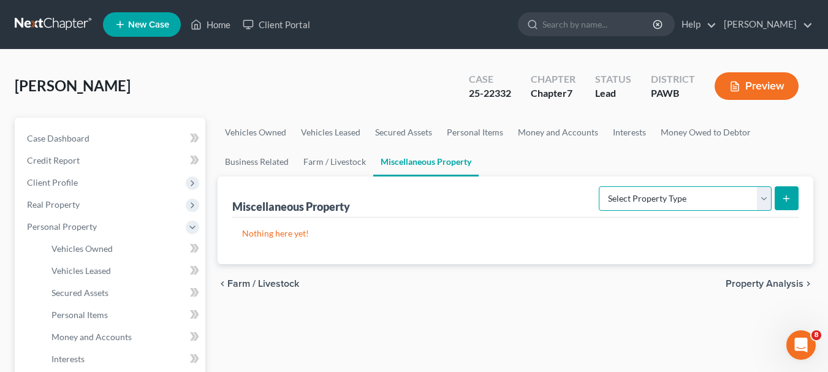
click at [761, 196] on select "Select Property Type Assigned for Creditor Benefit [DATE] Holding for Another N…" at bounding box center [685, 198] width 173 height 25
click at [675, 22] on link "Help" at bounding box center [695, 24] width 41 height 22
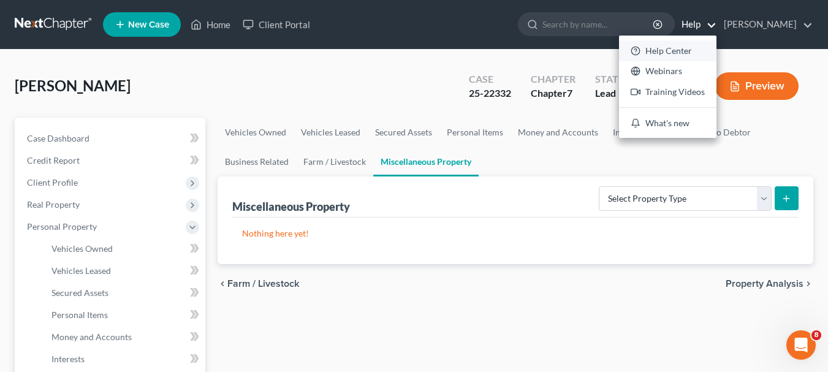
click at [658, 48] on link "Help Center" at bounding box center [667, 50] width 97 height 21
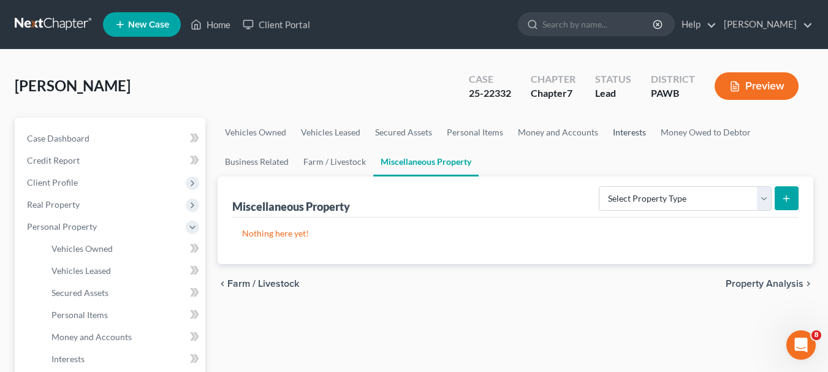
click at [624, 129] on link "Interests" at bounding box center [630, 132] width 48 height 29
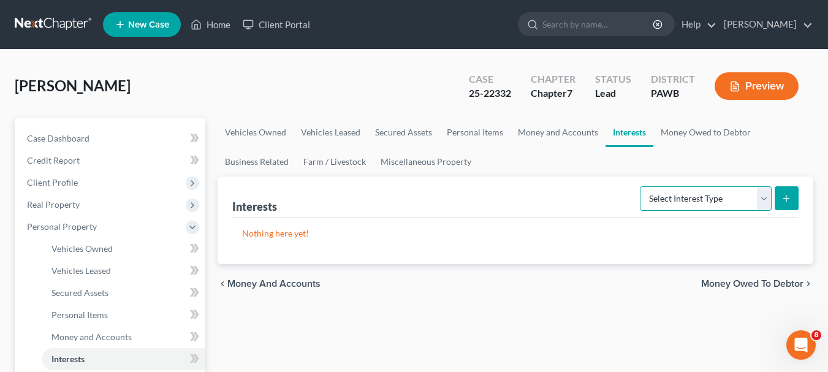
click at [763, 200] on select "Select Interest Type 401K Annuity Bond Education IRA Government Bond Government…" at bounding box center [706, 198] width 132 height 25
select select "term_life_insurance"
click at [641, 186] on select "Select Interest Type 401K Annuity Bond Education IRA Government Bond Government…" at bounding box center [706, 198] width 132 height 25
click at [786, 196] on line "submit" at bounding box center [786, 199] width 0 height 6
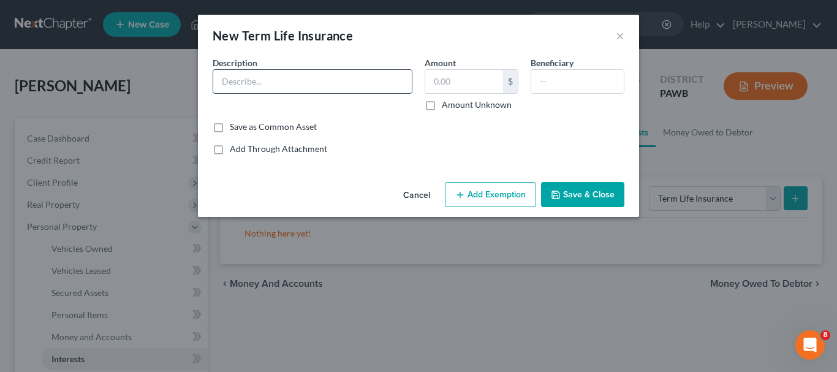
click at [227, 83] on input "text" at bounding box center [312, 81] width 199 height 23
type input "Oxford Term Life Insurance - $90,000 face value"
click at [501, 194] on button "Add Exemption" at bounding box center [490, 195] width 91 height 26
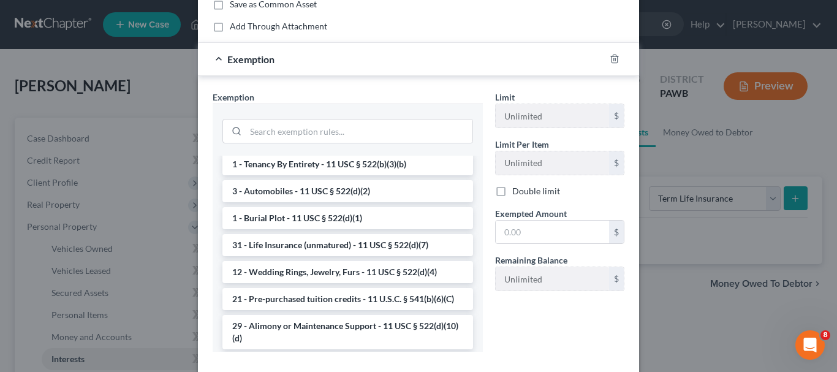
scroll to position [245, 0]
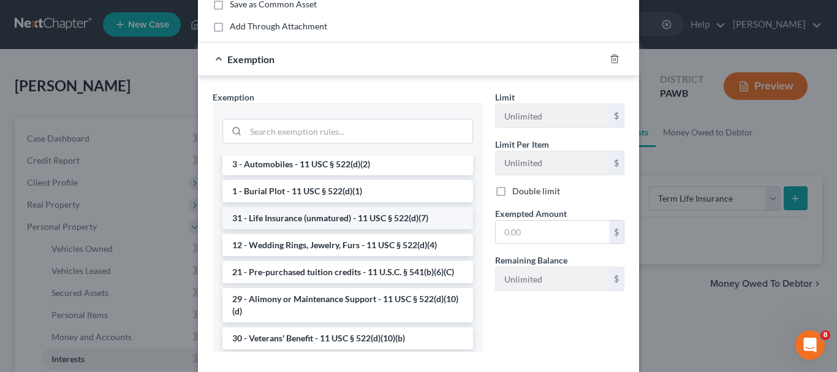
click at [393, 229] on li "31 - Life Insurance (unmatured) - 11 USC § 522(d)(7)" at bounding box center [347, 218] width 251 height 22
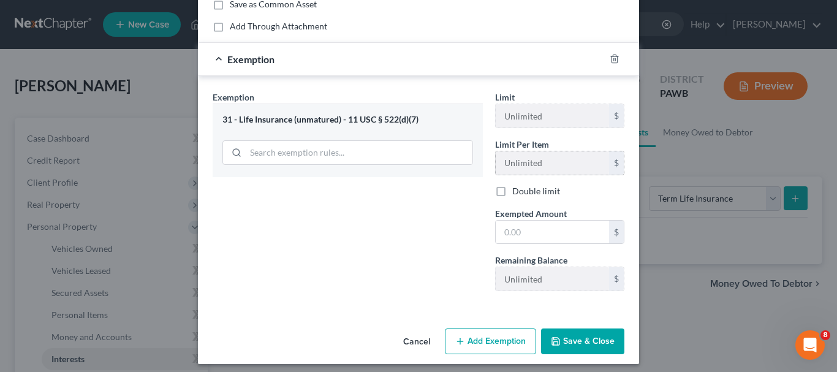
scroll to position [0, 0]
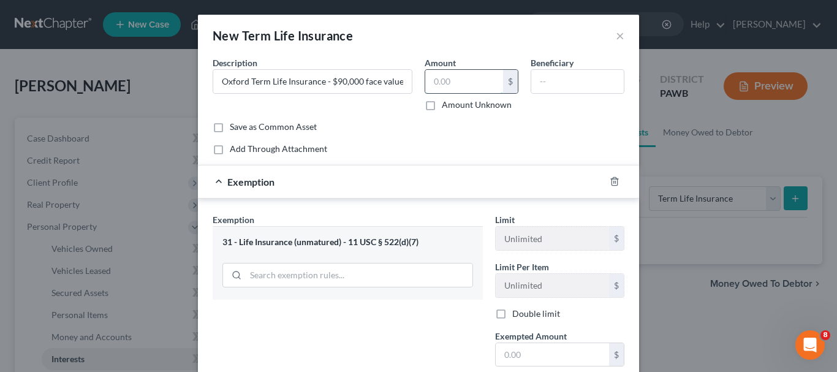
click at [449, 78] on input "text" at bounding box center [464, 81] width 78 height 23
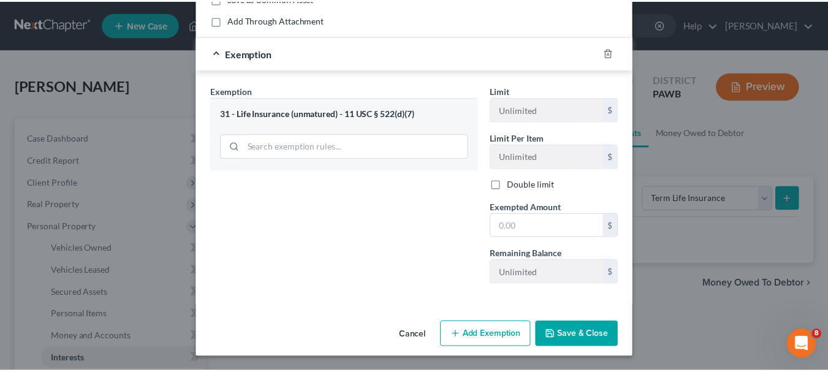
scroll to position [129, 0]
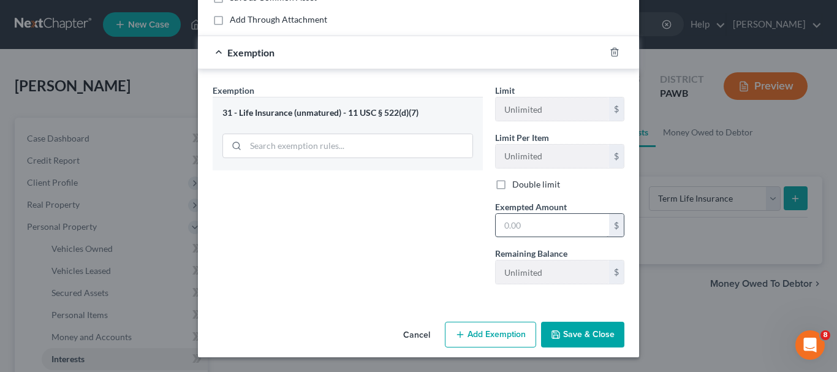
type input "90,000"
click at [538, 232] on input "text" at bounding box center [552, 225] width 113 height 23
type input "90,000"
click at [568, 337] on button "Save & Close" at bounding box center [582, 335] width 83 height 26
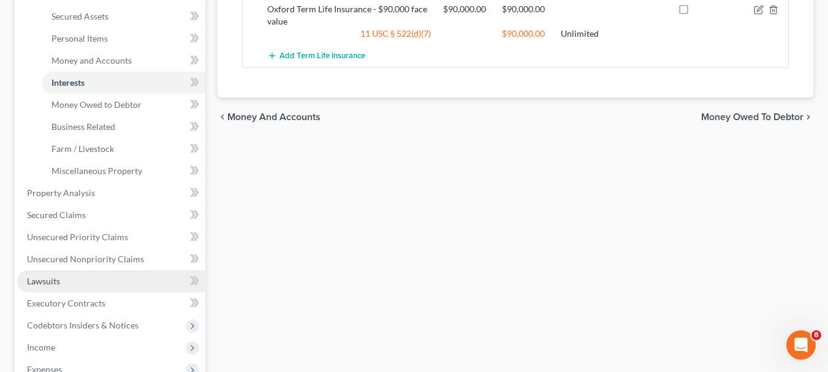
scroll to position [306, 0]
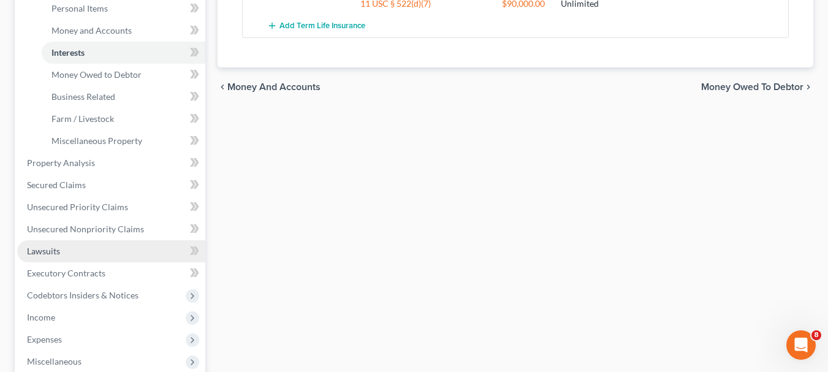
click at [29, 249] on span "Lawsuits" at bounding box center [43, 251] width 33 height 10
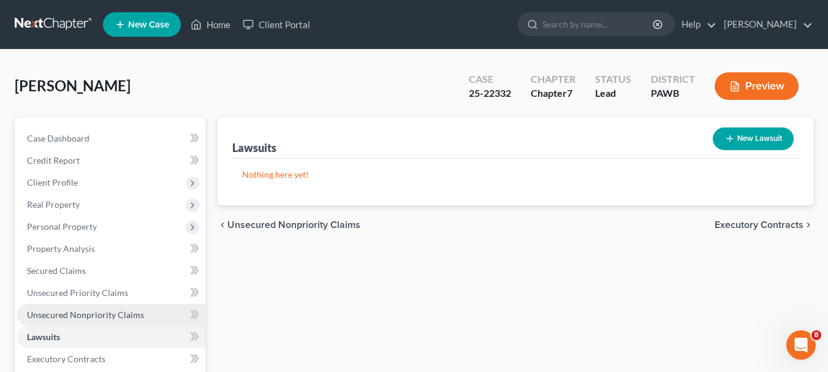
click at [99, 316] on span "Unsecured Nonpriority Claims" at bounding box center [85, 315] width 117 height 10
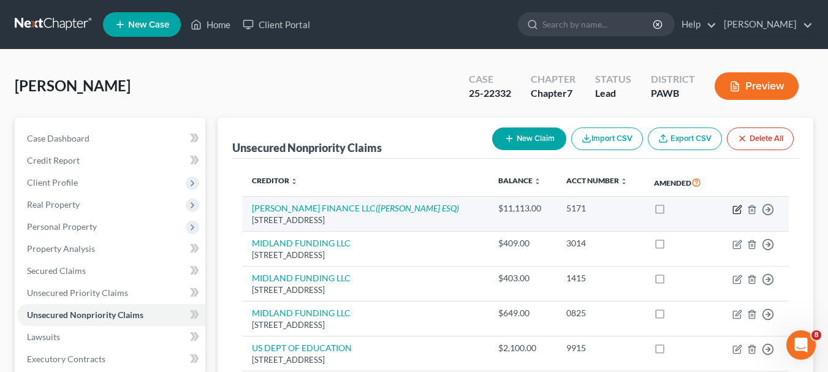
click at [736, 211] on icon "button" at bounding box center [739, 208] width 6 height 6
select select "52"
select select "0"
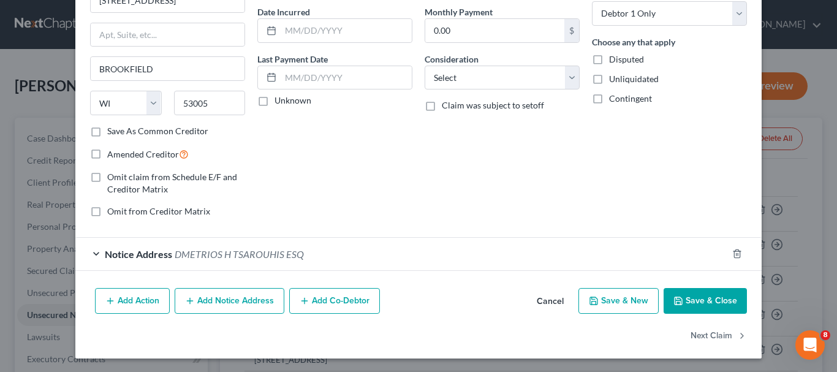
scroll to position [116, 0]
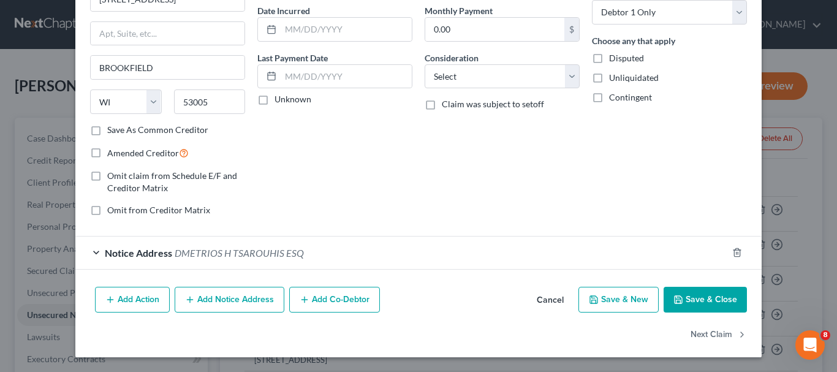
click at [128, 297] on button "Add Action" at bounding box center [132, 300] width 75 height 26
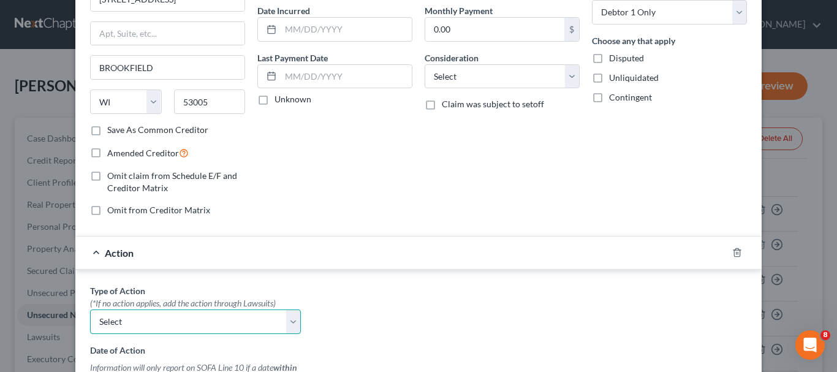
click at [284, 325] on select "Select Repossession Garnishment Foreclosure Personal Injury Attached, Seized, O…" at bounding box center [195, 322] width 211 height 25
click at [732, 251] on icon "button" at bounding box center [737, 253] width 10 height 10
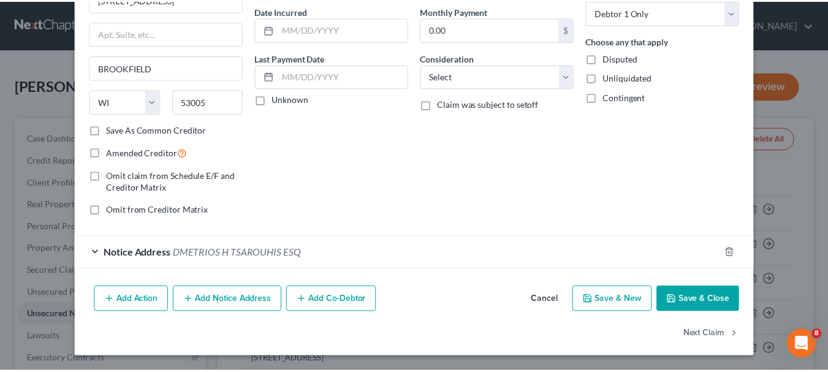
scroll to position [0, 0]
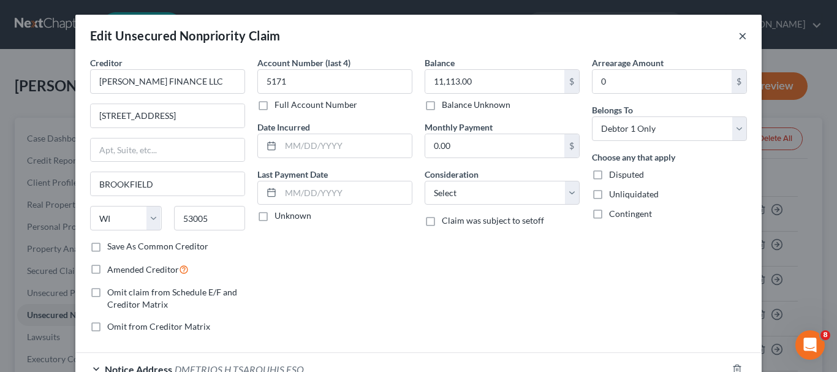
click at [739, 39] on button "×" at bounding box center [743, 35] width 9 height 15
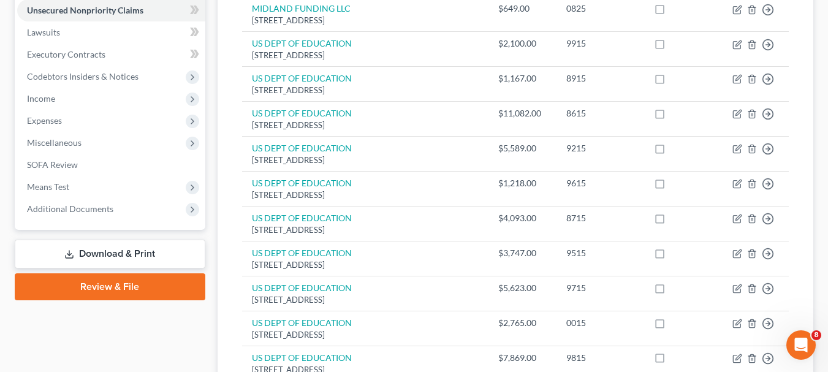
scroll to position [192, 0]
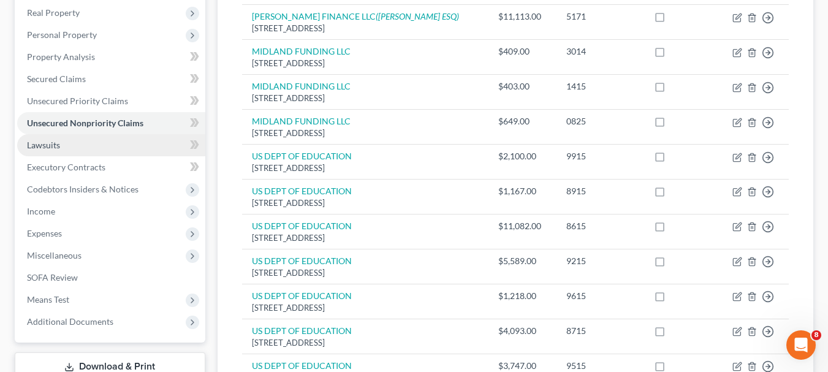
click at [36, 146] on span "Lawsuits" at bounding box center [43, 145] width 33 height 10
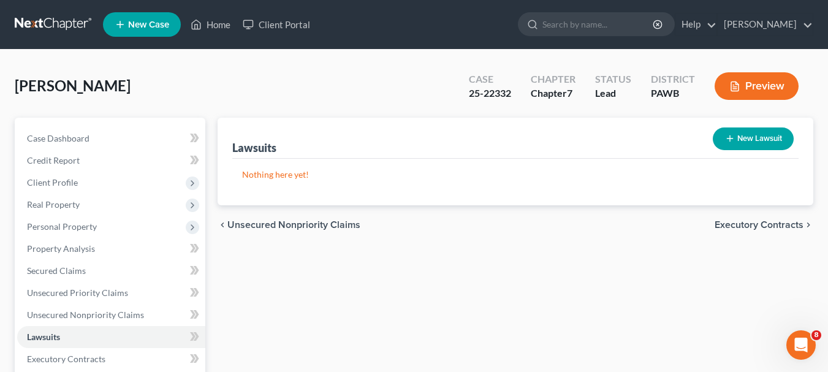
click at [764, 134] on button "New Lawsuit" at bounding box center [753, 138] width 81 height 23
select select "0"
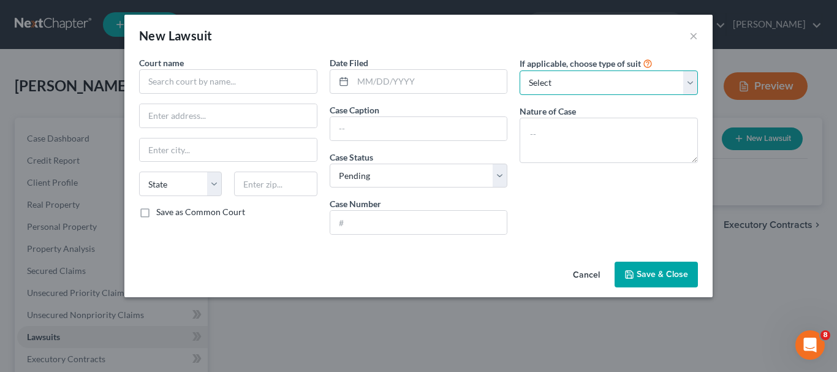
click at [692, 84] on select "Select Repossession Garnishment Foreclosure Attached, Seized, Or Levied Other" at bounding box center [609, 82] width 178 height 25
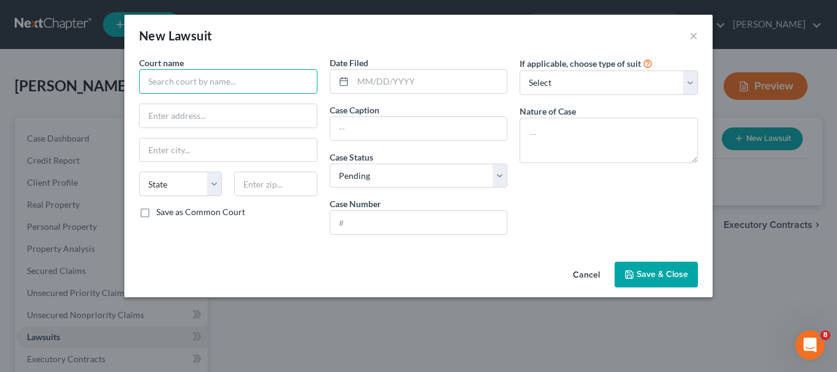
click at [249, 82] on input "text" at bounding box center [228, 81] width 178 height 25
type input "A"
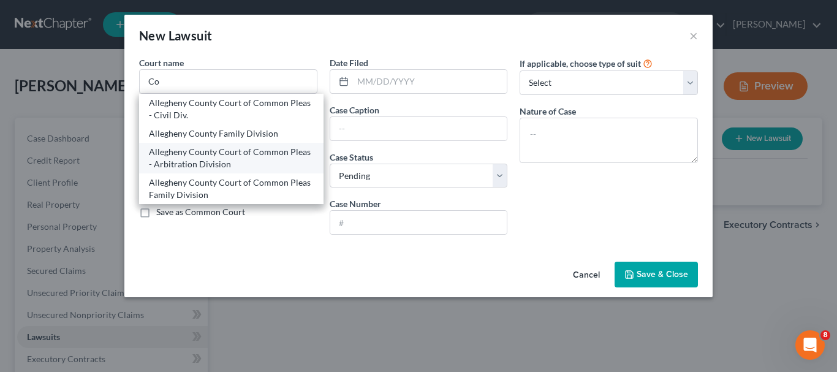
click at [224, 148] on div "Allegheny County Court of Common Pleas - Arbitration Division" at bounding box center [231, 158] width 165 height 25
type input "Allegheny County Court of Common Pleas - Arbitration Division"
type input "City-[GEOGRAPHIC_DATA]"
type input "[GEOGRAPHIC_DATA]"
select select "39"
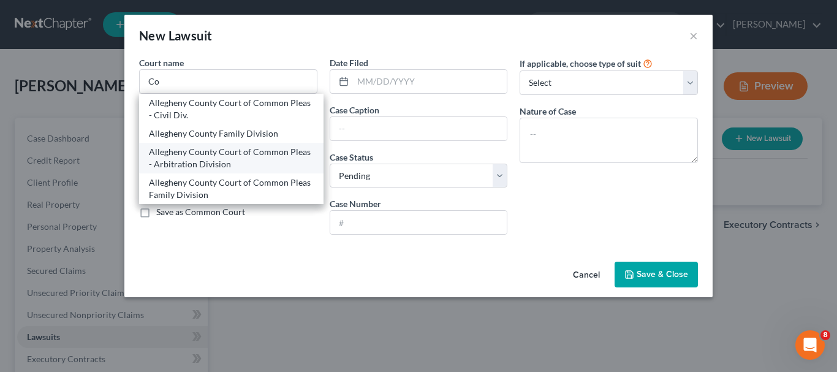
type input "15219"
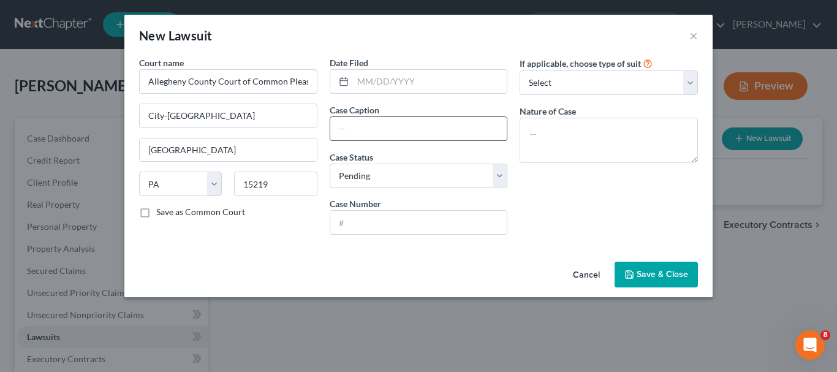
click at [401, 128] on input "text" at bounding box center [418, 128] width 177 height 23
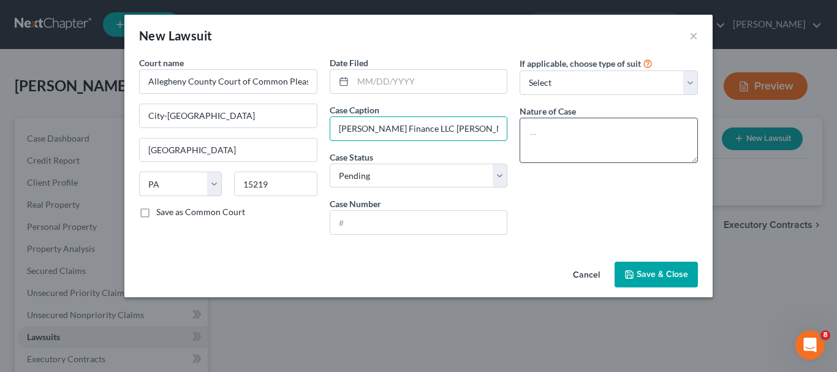
type input "[PERSON_NAME] Finance LLC [PERSON_NAME]"
click at [527, 122] on textarea at bounding box center [609, 140] width 178 height 45
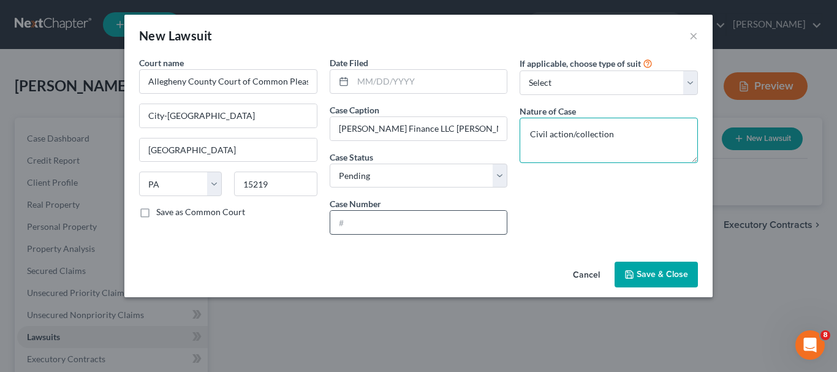
type textarea "Civil action/collection"
click at [369, 216] on input "text" at bounding box center [418, 222] width 177 height 23
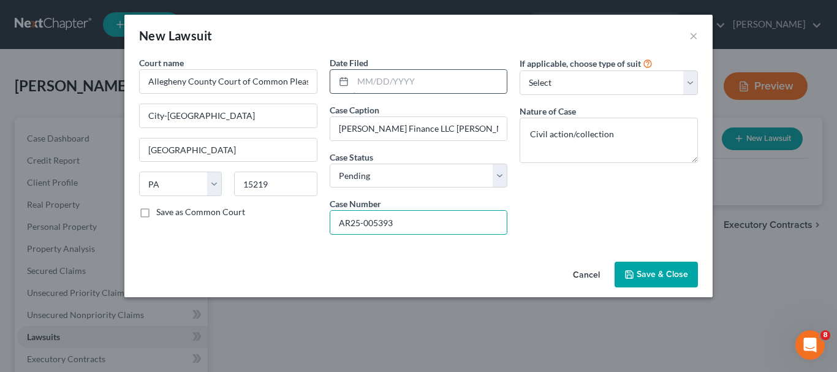
type input "AR25-005393"
click at [452, 82] on input "text" at bounding box center [430, 81] width 154 height 23
type input "[DATE]"
click at [656, 266] on button "Save & Close" at bounding box center [656, 275] width 83 height 26
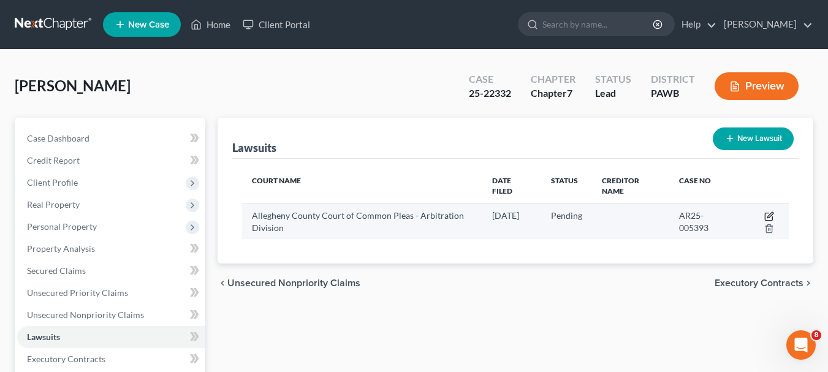
click at [768, 216] on icon "button" at bounding box center [769, 216] width 10 height 10
select select "39"
select select "0"
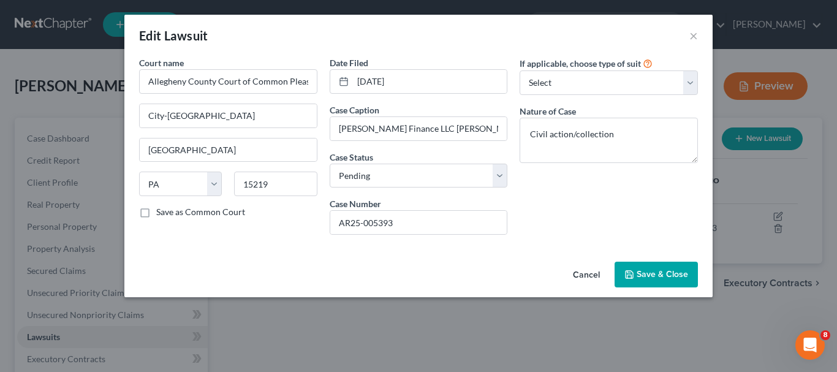
click at [650, 278] on span "Save & Close" at bounding box center [662, 274] width 51 height 10
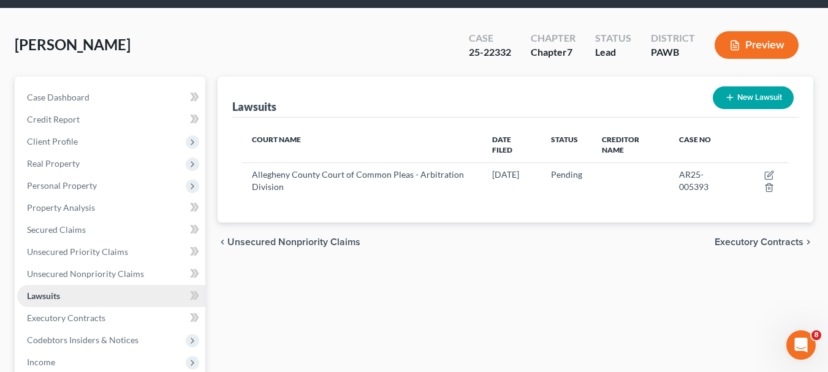
scroll to position [61, 0]
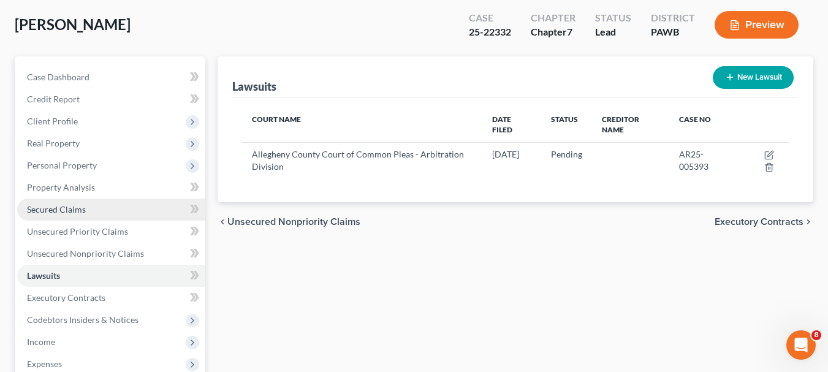
click at [208, 202] on div "Case Dashboard Payments Invoices Payments Payments Credit Report Client Profile" at bounding box center [110, 299] width 203 height 487
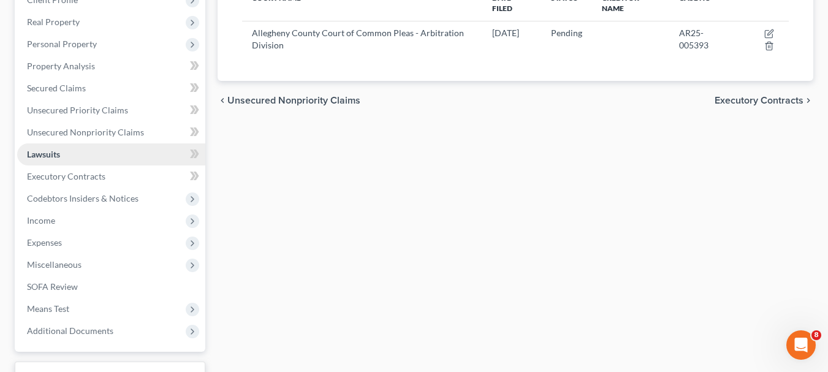
scroll to position [184, 0]
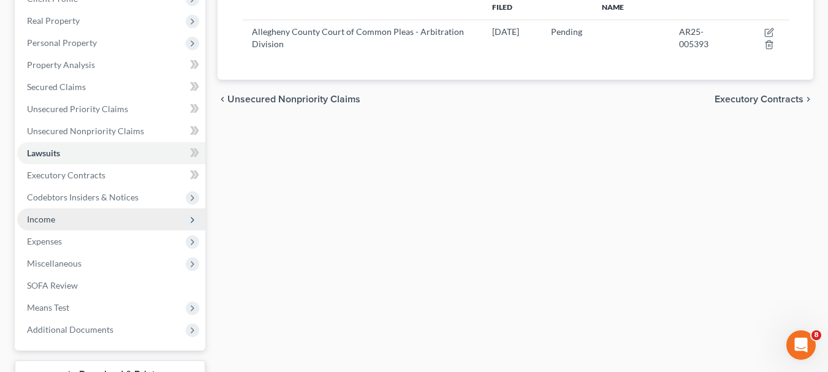
click at [49, 212] on span "Income" at bounding box center [111, 219] width 188 height 22
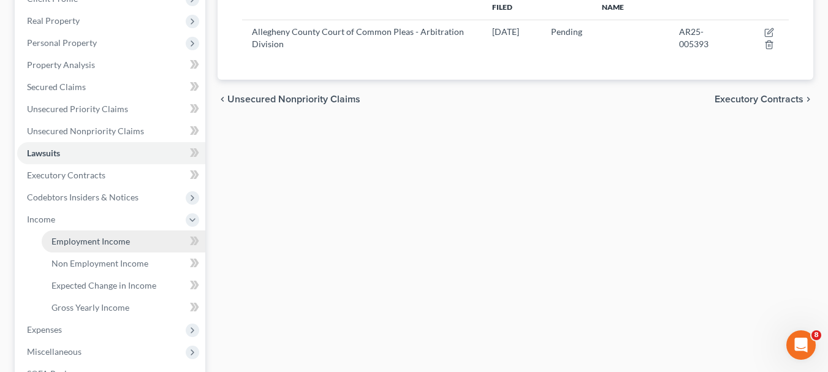
click at [77, 238] on span "Employment Income" at bounding box center [90, 241] width 78 height 10
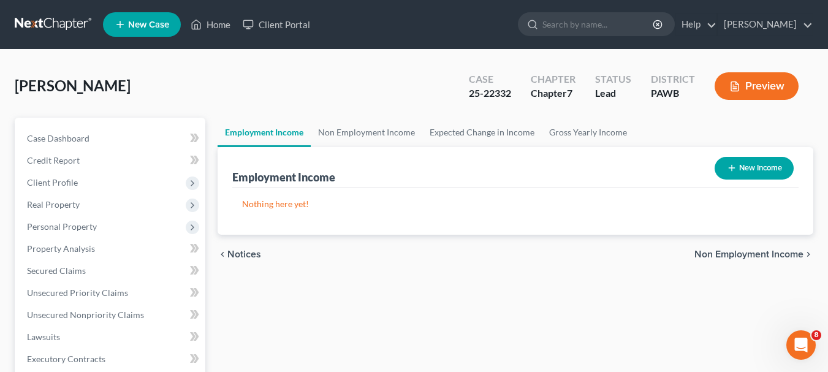
click at [749, 166] on button "New Income" at bounding box center [754, 168] width 79 height 23
select select "0"
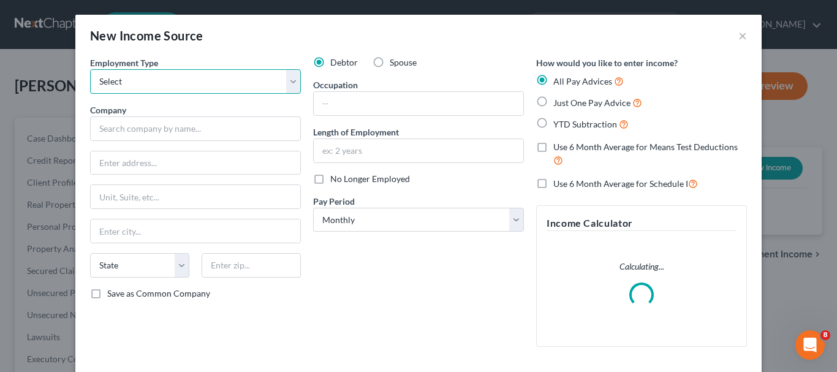
click at [285, 86] on select "Select Full or [DEMOGRAPHIC_DATA] Employment Self Employment" at bounding box center [195, 81] width 211 height 25
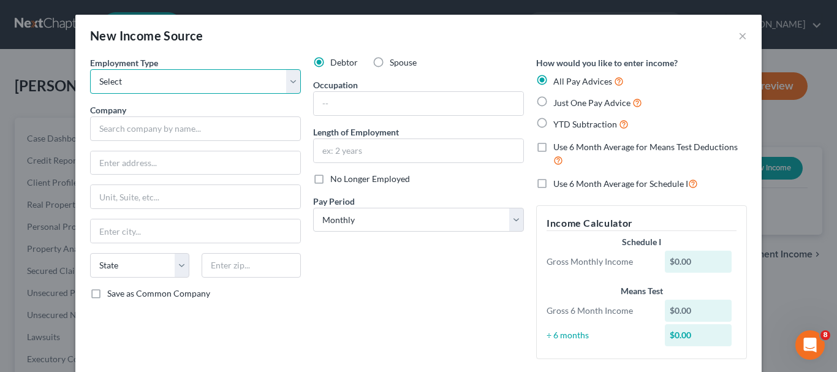
select select "0"
click at [90, 69] on select "Select Full or [DEMOGRAPHIC_DATA] Employment Self Employment" at bounding box center [195, 81] width 211 height 25
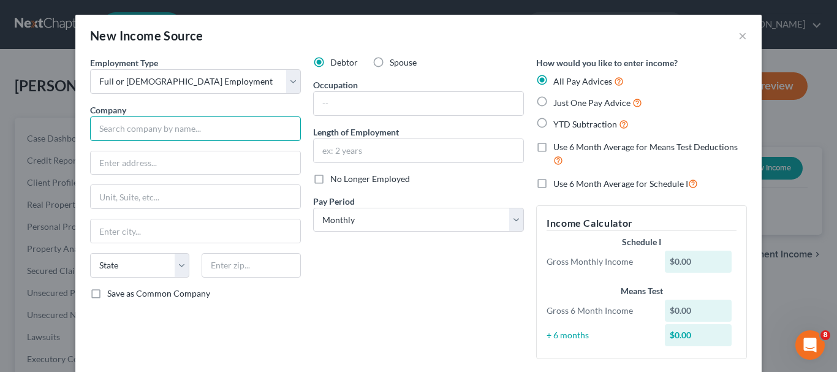
click at [207, 135] on input "text" at bounding box center [195, 128] width 211 height 25
type input "U-Haul Co. of [US_STATE]"
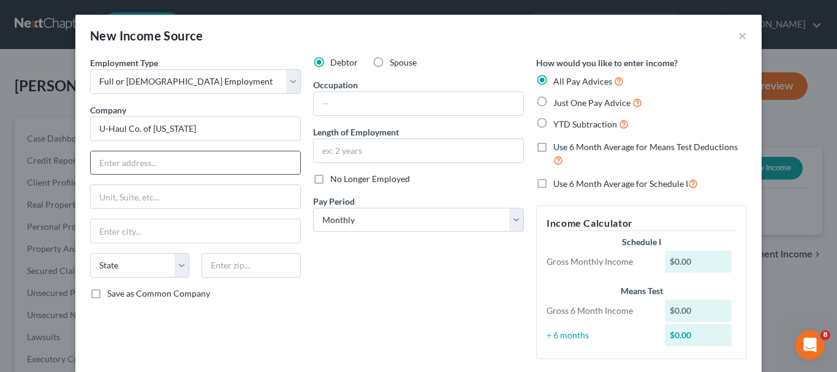
click at [189, 167] on input "text" at bounding box center [196, 162] width 210 height 23
type input "[STREET_ADDRESS]"
click at [178, 234] on input "text" at bounding box center [196, 230] width 210 height 23
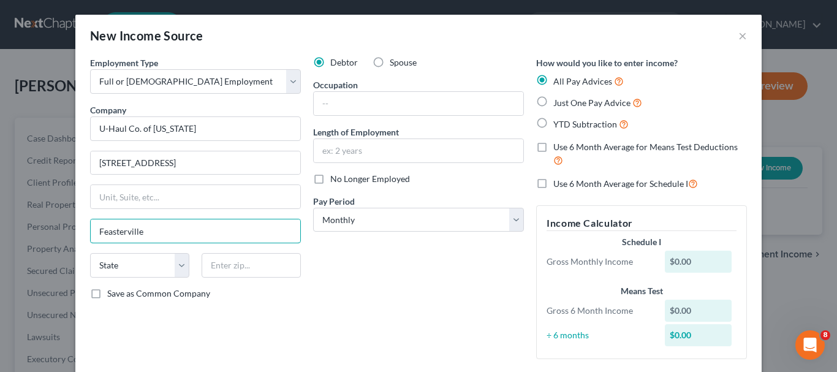
type input "Feasterville"
click at [178, 264] on select "State [US_STATE] AK AR AZ CA CO CT DE DC [GEOGRAPHIC_DATA] [GEOGRAPHIC_DATA] GU…" at bounding box center [139, 265] width 99 height 25
select select "39"
click at [90, 253] on select "State [US_STATE] AK AR AZ CA CO CT DE DC [GEOGRAPHIC_DATA] [GEOGRAPHIC_DATA] GU…" at bounding box center [139, 265] width 99 height 25
click at [249, 267] on input "text" at bounding box center [251, 265] width 99 height 25
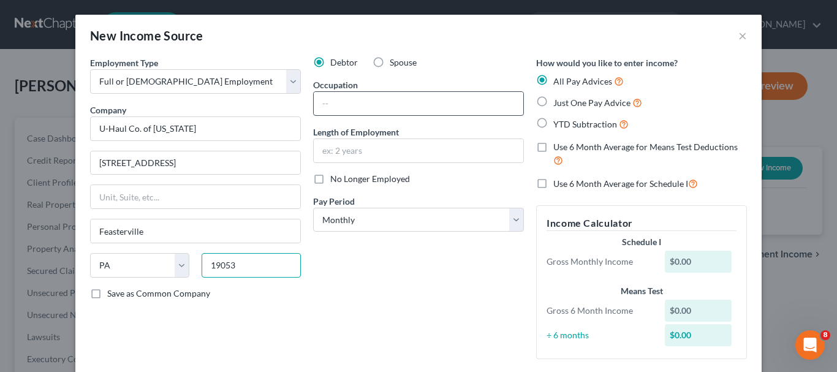
type input "19053"
click at [397, 109] on input "text" at bounding box center [419, 103] width 210 height 23
type input "Feasterville Trevose"
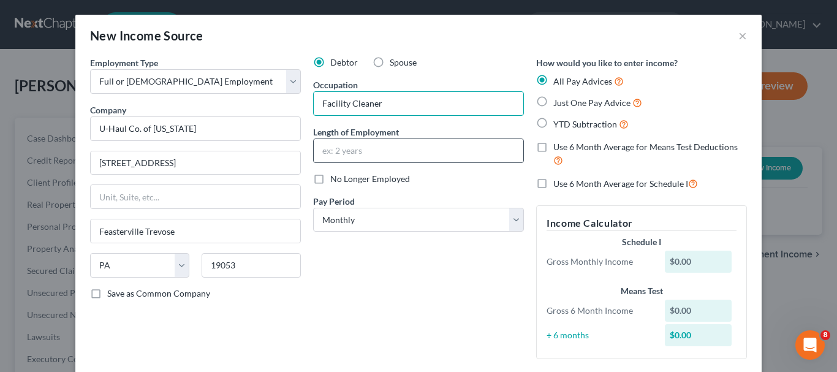
type input "Facility Cleaner"
click at [404, 151] on input "text" at bounding box center [419, 150] width 210 height 23
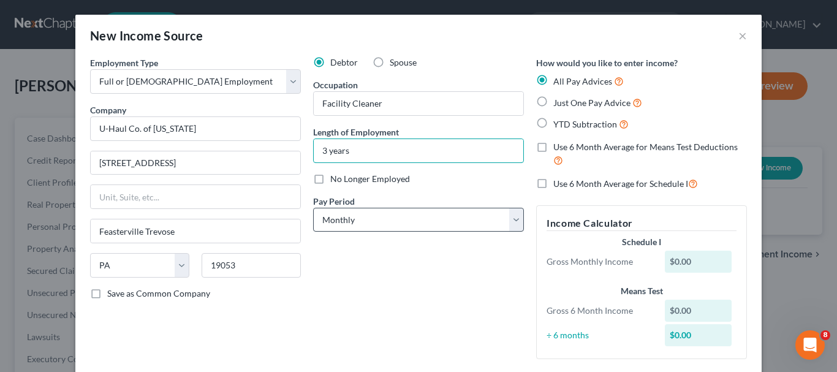
type input "3 years"
click at [506, 216] on select "Select Monthly Twice Monthly Every Other Week Weekly" at bounding box center [418, 220] width 211 height 25
select select "2"
click at [313, 208] on select "Select Monthly Twice Monthly Every Other Week Weekly" at bounding box center [418, 220] width 211 height 25
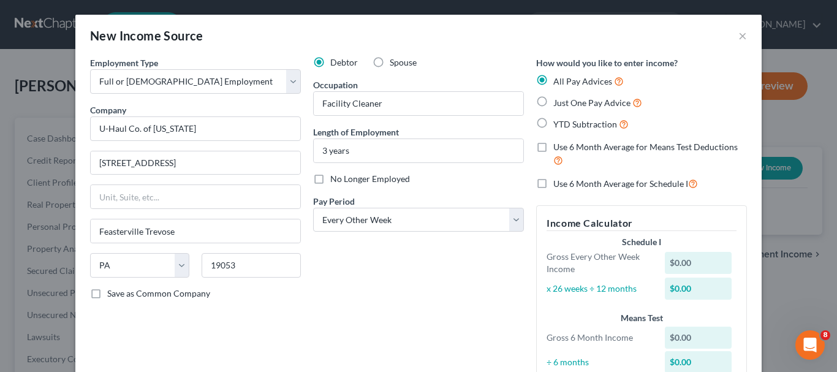
click at [553, 148] on label "Use 6 Month Average for Means Test Deductions" at bounding box center [650, 154] width 194 height 26
click at [558, 148] on input "Use 6 Month Average for Means Test Deductions" at bounding box center [562, 145] width 8 height 8
checkbox input "true"
click at [698, 264] on div "$0.00" at bounding box center [698, 263] width 67 height 22
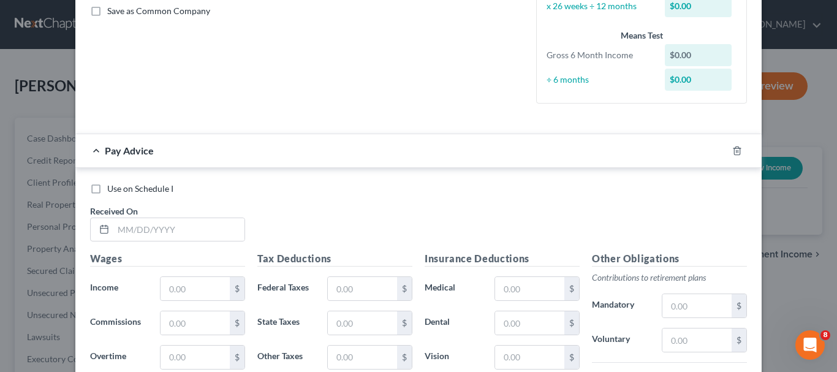
scroll to position [368, 0]
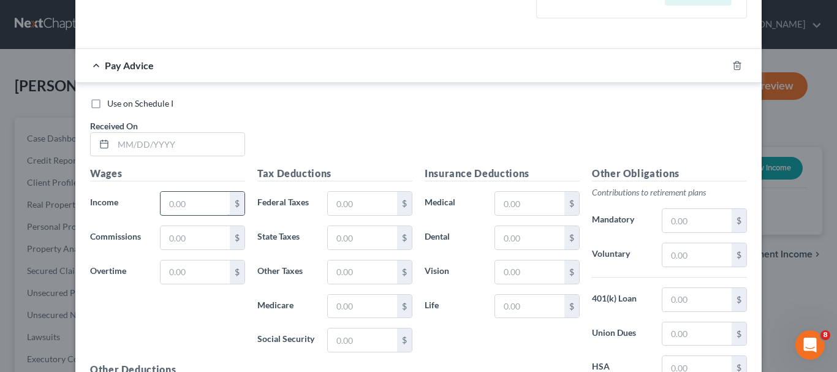
click at [211, 204] on input "text" at bounding box center [195, 203] width 69 height 23
type input "859.65"
click at [371, 201] on input "text" at bounding box center [362, 203] width 69 height 23
click at [335, 241] on input "text" at bounding box center [362, 237] width 69 height 23
type input "10.63"
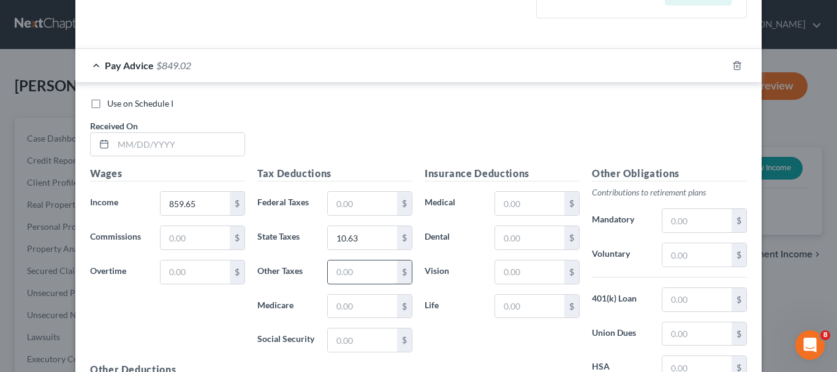
click at [365, 275] on input "text" at bounding box center [362, 271] width 69 height 23
type input "37.46"
click at [340, 206] on input "text" at bounding box center [362, 203] width 69 height 23
type input "10.63"
type input "26.9"
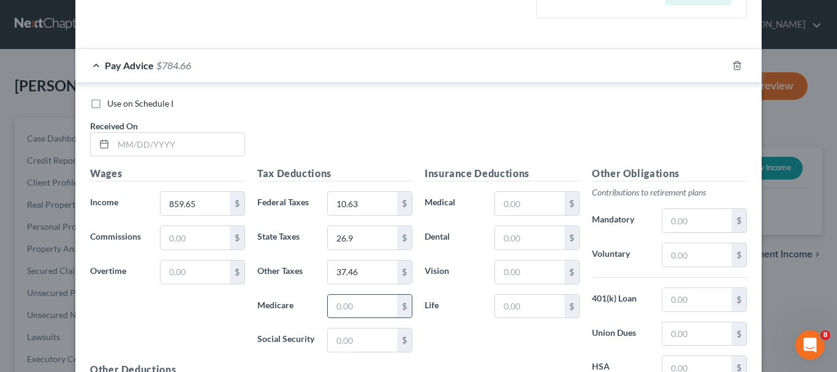
click at [358, 314] on input "text" at bounding box center [362, 306] width 69 height 23
click at [342, 273] on input "37.46" at bounding box center [362, 271] width 69 height 23
type input "10.56"
click at [373, 305] on input "text" at bounding box center [362, 306] width 69 height 23
type input "12.42"
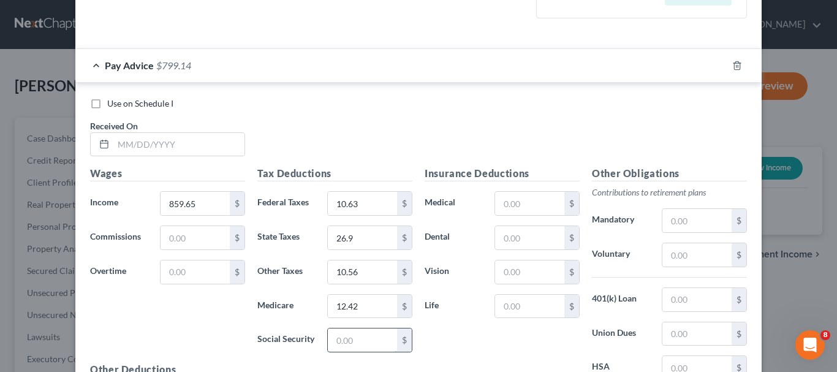
click at [371, 341] on input "text" at bounding box center [362, 340] width 69 height 23
type input "53.09"
click at [535, 207] on input "text" at bounding box center [529, 203] width 69 height 23
click at [524, 275] on input "text" at bounding box center [529, 271] width 69 height 23
type input "3.32"
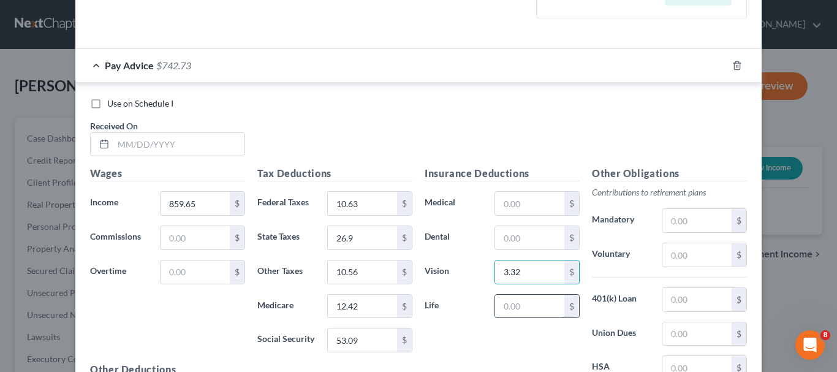
click at [515, 308] on input "text" at bounding box center [529, 306] width 69 height 23
type input "16.21"
click at [709, 260] on input "text" at bounding box center [697, 254] width 69 height 23
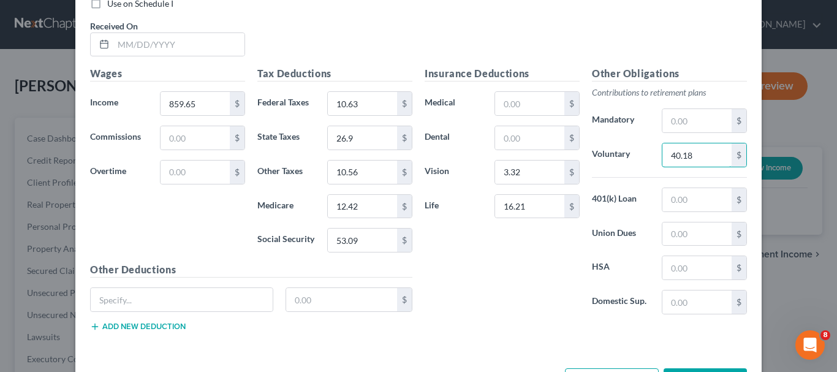
scroll to position [490, 0]
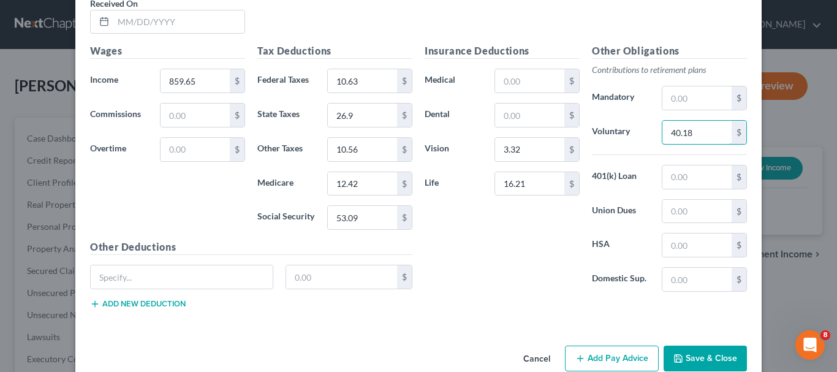
type input "40.18"
click at [688, 359] on button "Save & Close" at bounding box center [705, 359] width 83 height 26
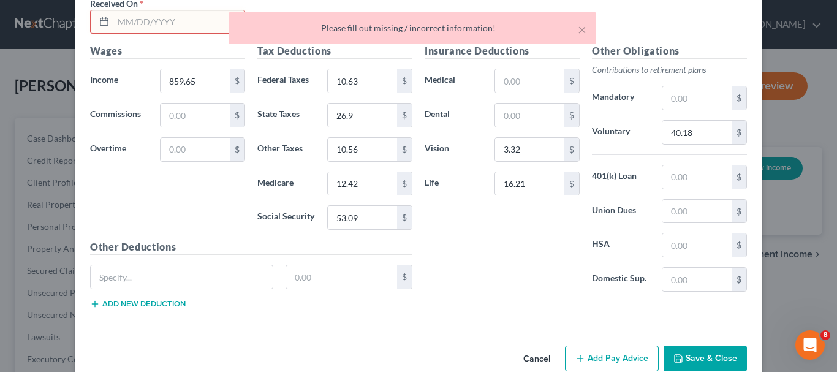
click at [531, 289] on div "Insurance Deductions Medical $ Dental $ Vision 3.32 $ Life 16.21 $" at bounding box center [502, 173] width 167 height 258
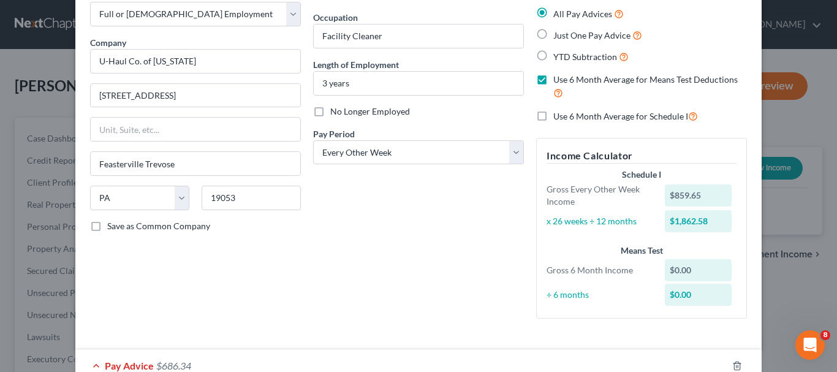
scroll to position [61, 0]
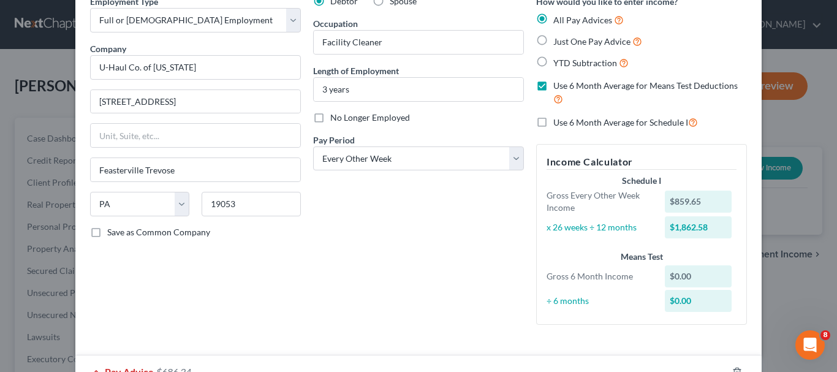
click at [553, 124] on label "Use 6 Month Average for Schedule I" at bounding box center [625, 122] width 145 height 14
click at [558, 123] on input "Use 6 Month Average for Schedule I" at bounding box center [562, 119] width 8 height 8
checkbox input "true"
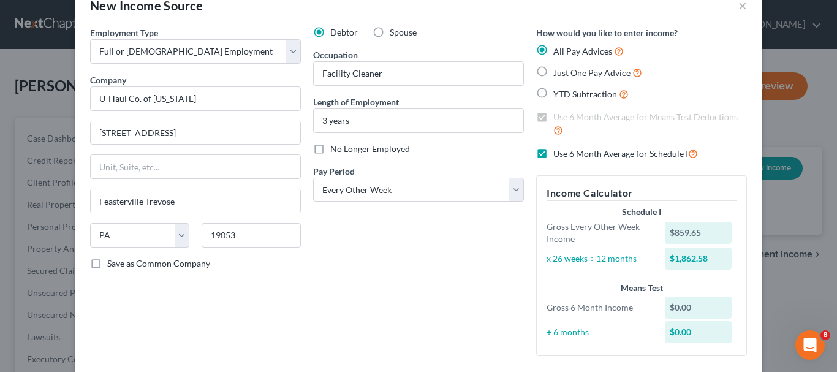
scroll to position [0, 0]
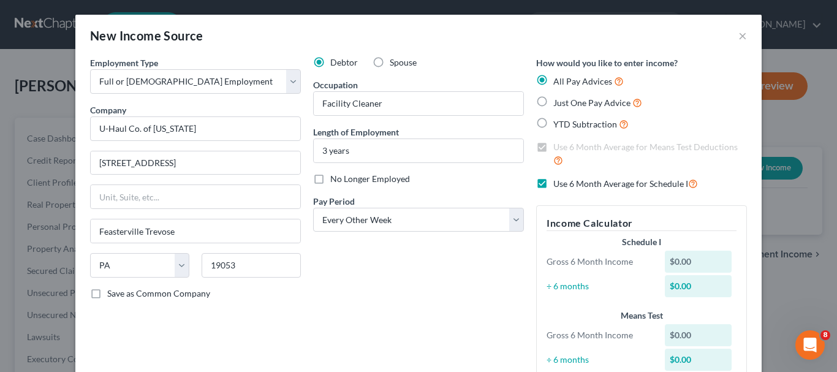
click at [553, 123] on label "YTD Subtraction" at bounding box center [590, 124] width 75 height 14
click at [558, 123] on input "YTD Subtraction" at bounding box center [562, 121] width 8 height 8
radio input "true"
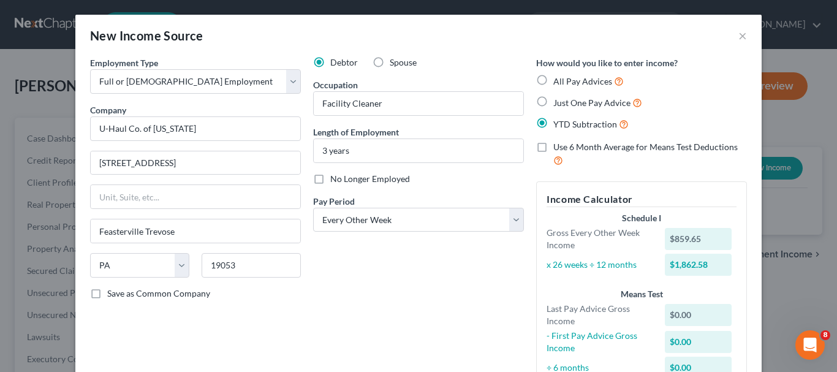
click at [553, 146] on label "Use 6 Month Average for Means Test Deductions" at bounding box center [650, 154] width 194 height 26
click at [558, 146] on input "Use 6 Month Average for Means Test Deductions" at bounding box center [562, 145] width 8 height 8
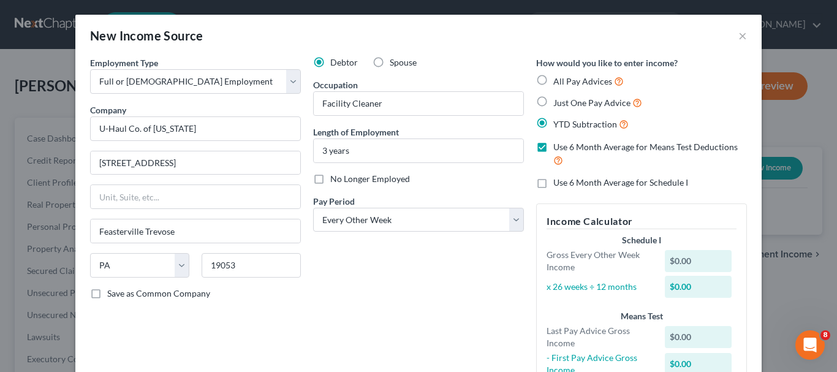
drag, startPoint x: 536, startPoint y: 147, endPoint x: 542, endPoint y: 179, distance: 32.6
click at [553, 148] on label "Use 6 Month Average for Means Test Deductions" at bounding box center [650, 154] width 194 height 26
click at [558, 148] on input "Use 6 Month Average for Means Test Deductions" at bounding box center [562, 145] width 8 height 8
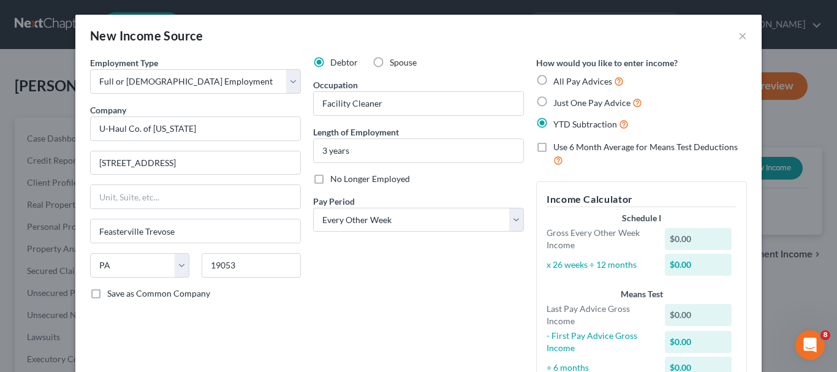
click at [553, 148] on label "Use 6 Month Average for Means Test Deductions" at bounding box center [650, 154] width 194 height 26
click at [558, 148] on input "Use 6 Month Average for Means Test Deductions" at bounding box center [562, 145] width 8 height 8
checkbox input "true"
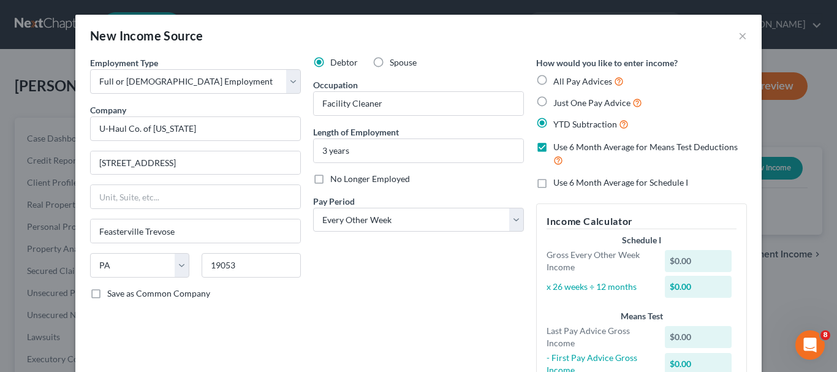
click at [553, 102] on label "Just One Pay Advice" at bounding box center [597, 103] width 89 height 14
click at [558, 102] on input "Just One Pay Advice" at bounding box center [562, 100] width 8 height 8
radio input "true"
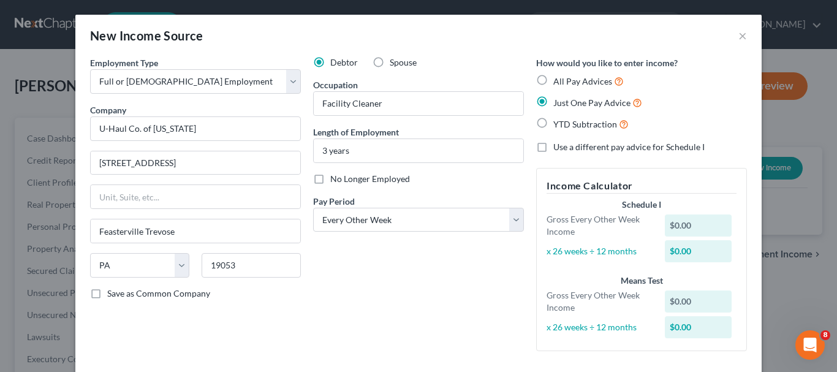
click at [353, 315] on div "Debtor Spouse Occupation Facility Cleaner Length of Employment 3 years No Longe…" at bounding box center [418, 208] width 223 height 305
click at [553, 79] on label "All Pay Advices" at bounding box center [588, 81] width 70 height 14
click at [558, 79] on input "All Pay Advices" at bounding box center [562, 78] width 8 height 8
radio input "true"
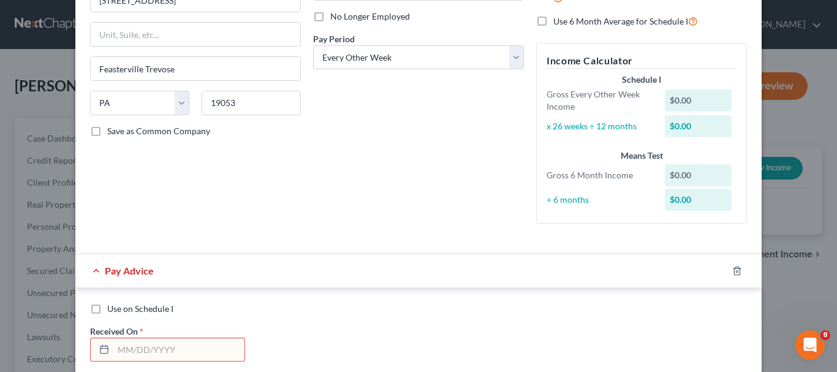
scroll to position [59, 0]
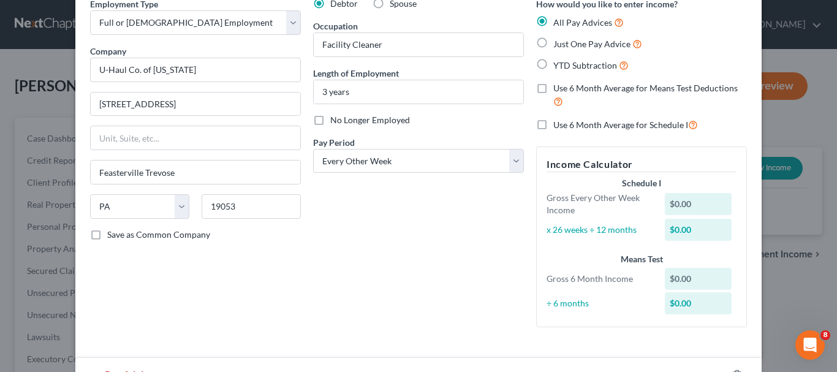
click at [553, 18] on label "All Pay Advices" at bounding box center [588, 22] width 70 height 14
click at [558, 18] on input "All Pay Advices" at bounding box center [562, 19] width 8 height 8
click at [553, 89] on label "Use 6 Month Average for Means Test Deductions" at bounding box center [650, 95] width 194 height 26
click at [558, 89] on input "Use 6 Month Average for Means Test Deductions" at bounding box center [562, 86] width 8 height 8
checkbox input "true"
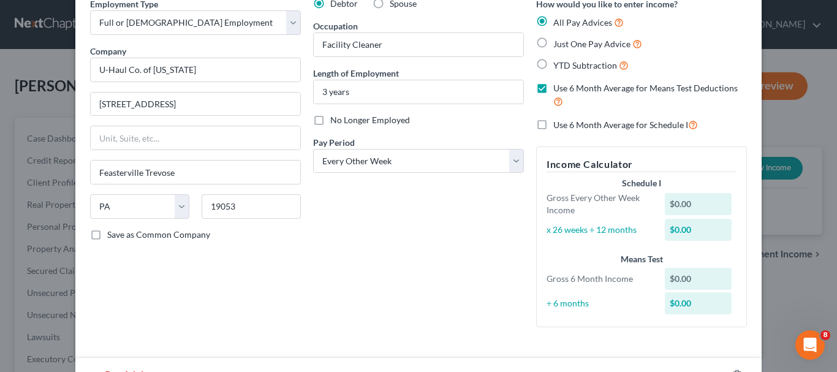
click at [553, 43] on label "Just One Pay Advice" at bounding box center [597, 44] width 89 height 14
click at [558, 43] on input "Just One Pay Advice" at bounding box center [562, 41] width 8 height 8
radio input "true"
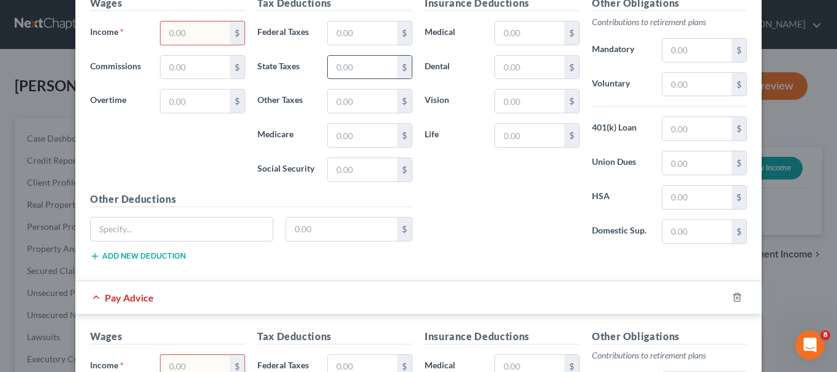
scroll to position [498, 0]
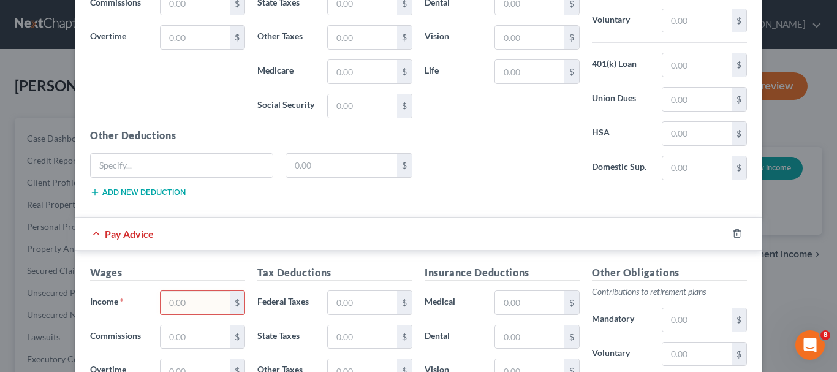
click at [89, 234] on div "Pay Advice" at bounding box center [401, 234] width 652 height 32
click at [734, 230] on icon "button" at bounding box center [737, 234] width 6 height 8
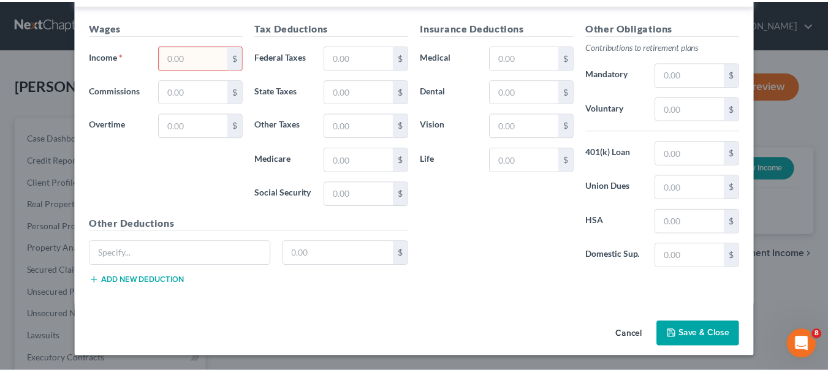
scroll to position [409, 0]
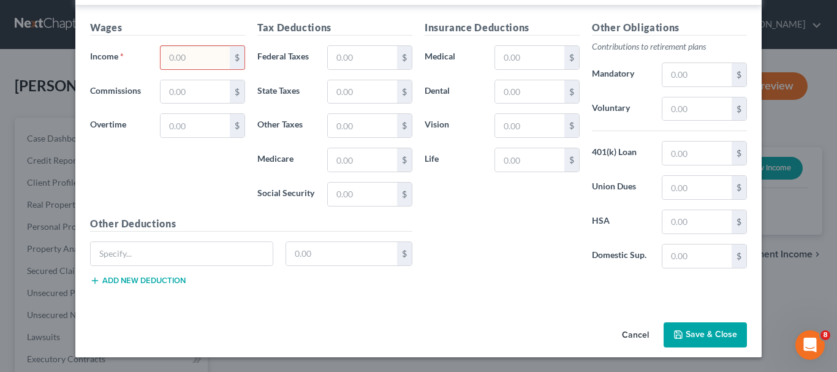
click at [172, 59] on input "text" at bounding box center [195, 57] width 69 height 23
type input "1,027.82"
click at [363, 61] on input "text" at bounding box center [362, 57] width 69 height 23
type input "10"
click at [354, 97] on input "text" at bounding box center [362, 91] width 69 height 23
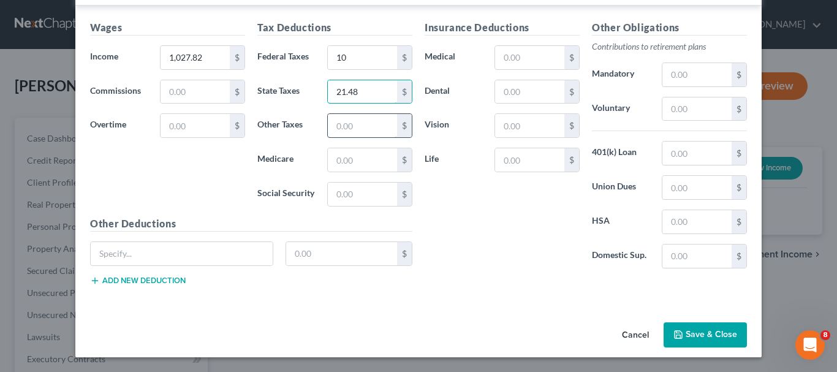
type input "21.48"
click at [369, 124] on input "text" at bounding box center [362, 125] width 69 height 23
type input "6.84"
click at [359, 161] on input "text" at bounding box center [362, 159] width 69 height 23
type input "9.91"
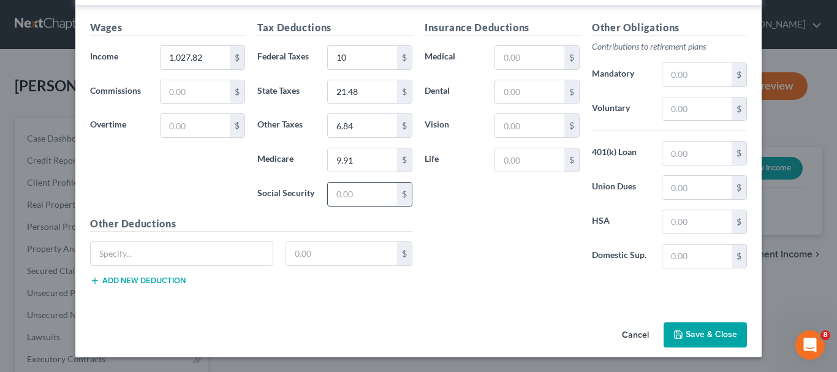
click at [332, 197] on input "text" at bounding box center [362, 194] width 69 height 23
type input "42.41"
click at [545, 134] on input "text" at bounding box center [529, 125] width 69 height 23
type input "3.32"
click at [683, 113] on input "text" at bounding box center [697, 108] width 69 height 23
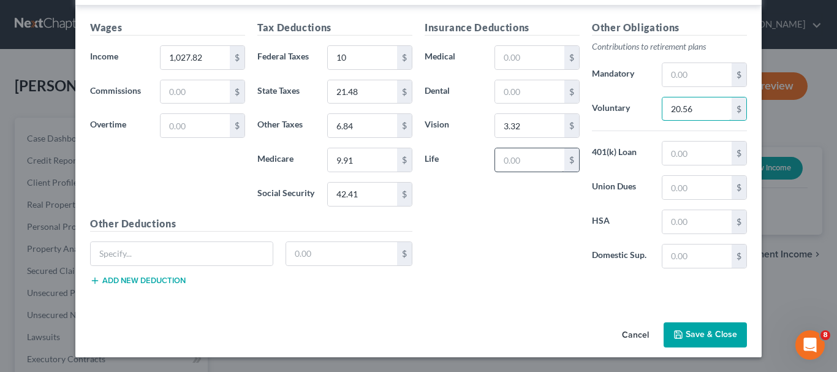
type input "20.56"
click at [503, 159] on input "text" at bounding box center [529, 159] width 69 height 23
type input "17.56"
click at [692, 331] on button "Save & Close" at bounding box center [705, 335] width 83 height 26
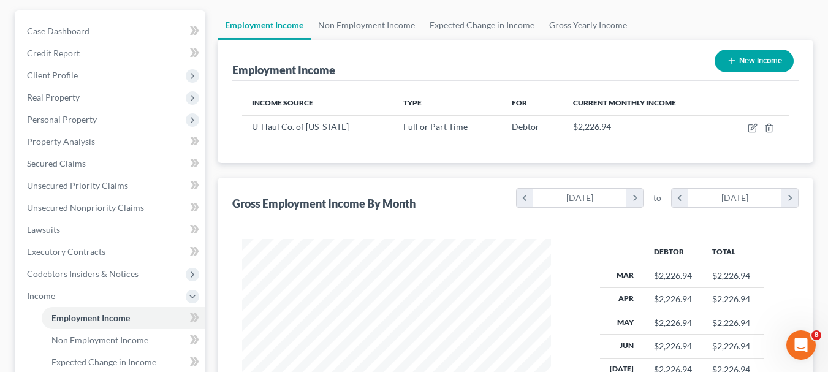
scroll to position [184, 0]
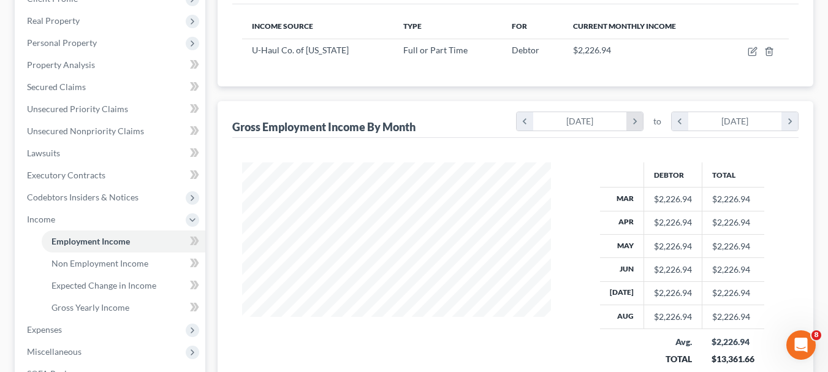
click at [636, 120] on icon "chevron_right" at bounding box center [634, 121] width 17 height 18
click at [635, 124] on icon "chevron_right" at bounding box center [634, 121] width 17 height 18
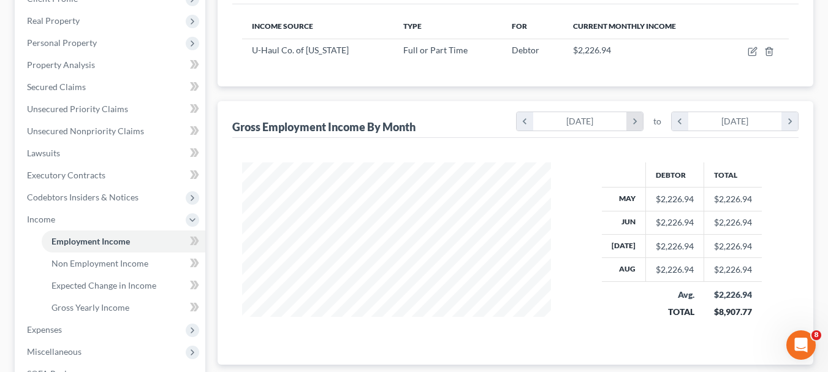
scroll to position [612751, 612590]
click at [566, 120] on div "[DATE]" at bounding box center [580, 121] width 94 height 18
click at [634, 121] on icon "chevron_right" at bounding box center [634, 121] width 17 height 18
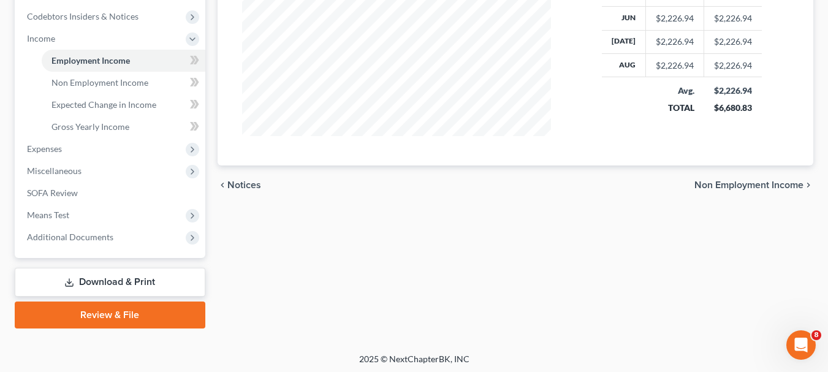
scroll to position [368, 0]
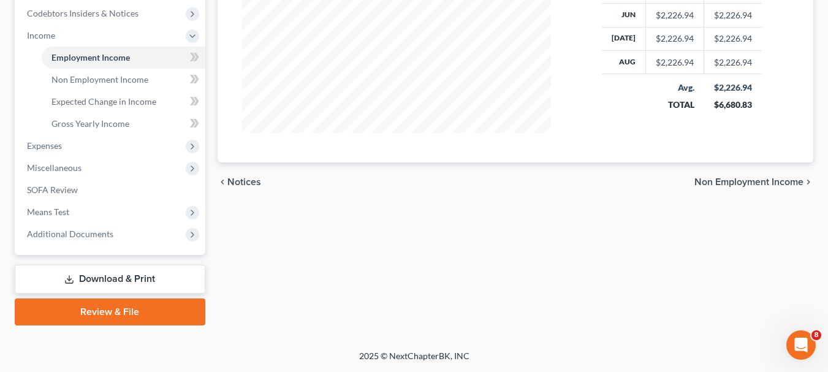
click at [732, 178] on span "Non Employment Income" at bounding box center [748, 182] width 109 height 10
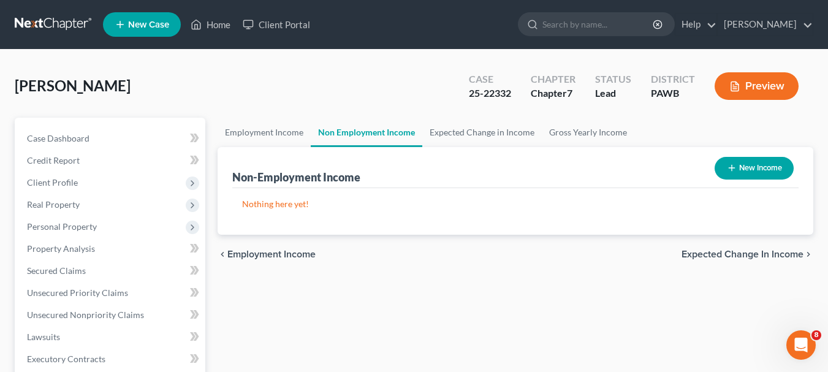
click at [756, 162] on button "New Income" at bounding box center [754, 168] width 79 height 23
select select "0"
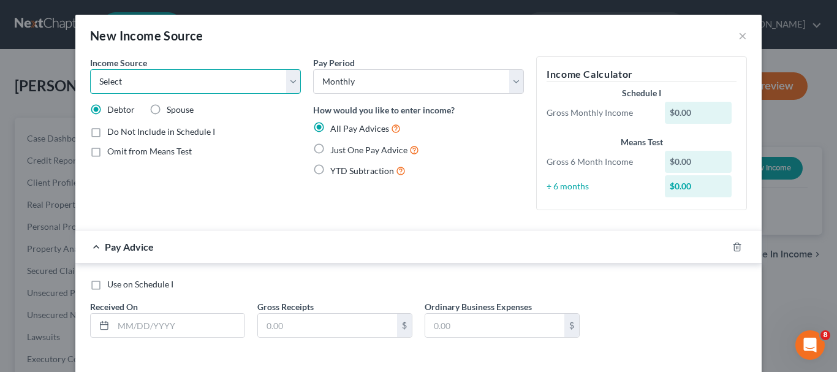
click at [293, 83] on select "Select Unemployment Disability (from employer) Pension Retirement Social Securi…" at bounding box center [195, 81] width 211 height 25
select select "5"
click at [90, 69] on select "Select Unemployment Disability (from employer) Pension Retirement Social Securi…" at bounding box center [195, 81] width 211 height 25
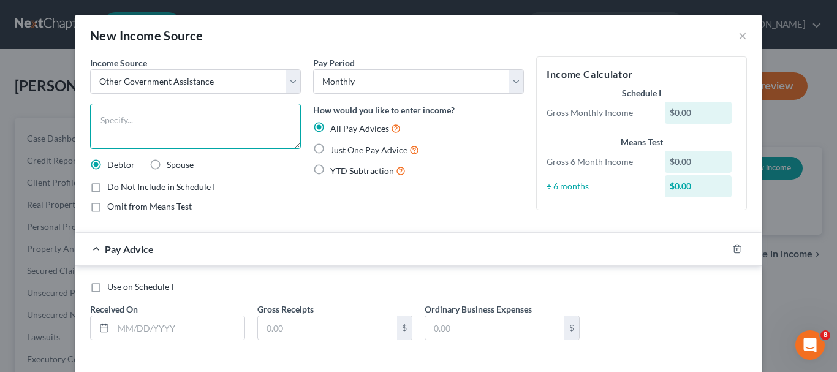
click at [159, 131] on textarea at bounding box center [195, 126] width 211 height 45
type textarea "SNAP"
click at [694, 110] on div "$0.00" at bounding box center [698, 113] width 67 height 22
click at [672, 110] on div "$0.00" at bounding box center [698, 113] width 67 height 22
click at [107, 287] on label "Use on Schedule I" at bounding box center [140, 287] width 66 height 12
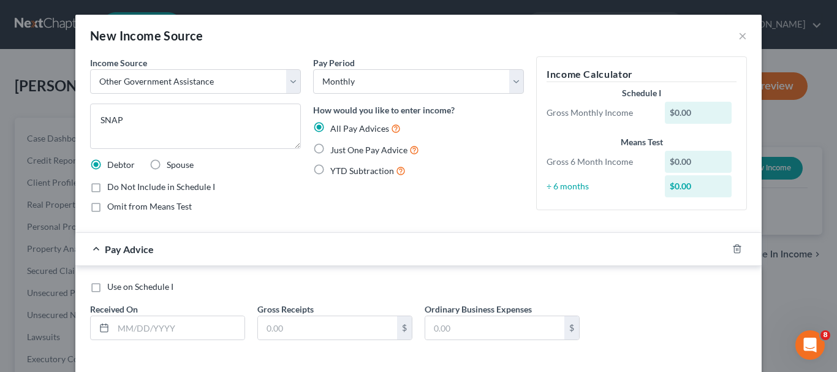
click at [112, 287] on input "Use on Schedule I" at bounding box center [116, 285] width 8 height 8
checkbox input "true"
click at [341, 325] on input "text" at bounding box center [327, 327] width 139 height 23
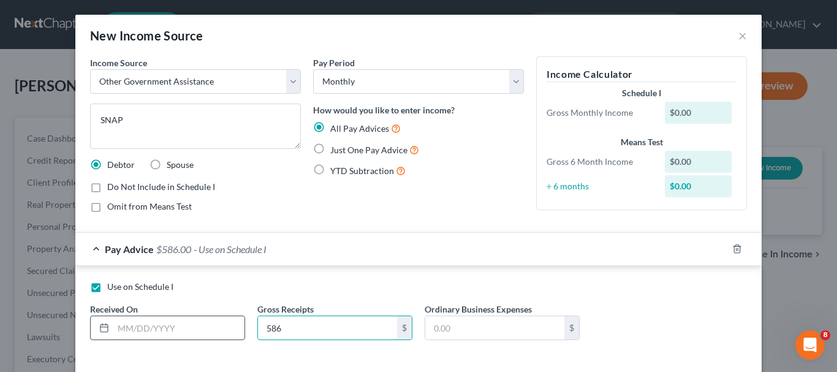
type input "586"
click at [122, 332] on input "text" at bounding box center [178, 327] width 131 height 23
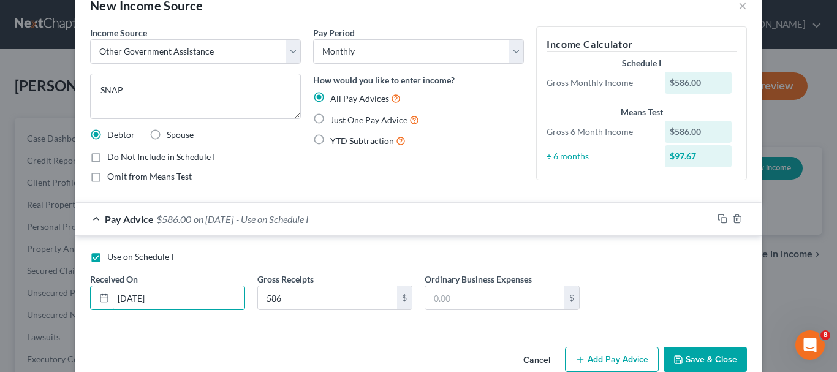
scroll to position [55, 0]
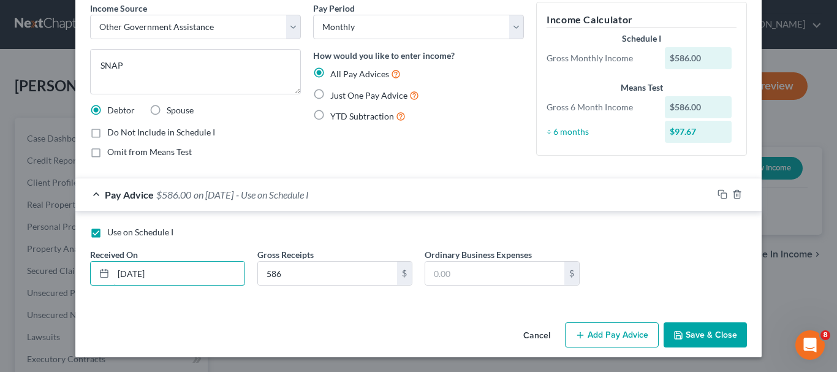
type input "[DATE]"
click at [330, 98] on label "Just One Pay Advice" at bounding box center [374, 95] width 89 height 14
click at [335, 96] on input "Just One Pay Advice" at bounding box center [339, 92] width 8 height 8
radio input "true"
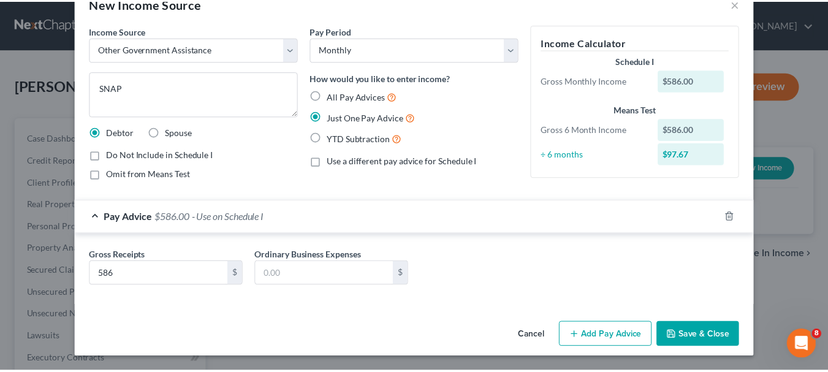
scroll to position [32, 0]
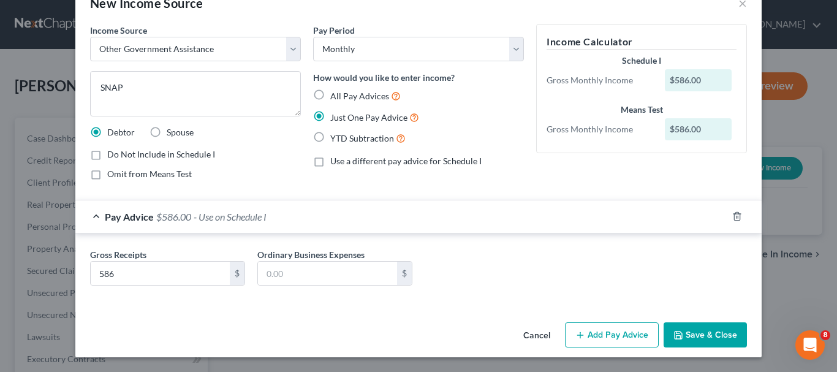
click at [692, 332] on button "Save & Close" at bounding box center [705, 335] width 83 height 26
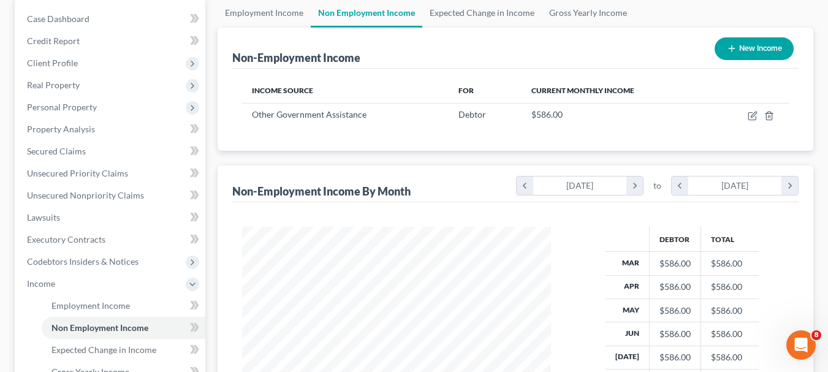
scroll to position [184, 0]
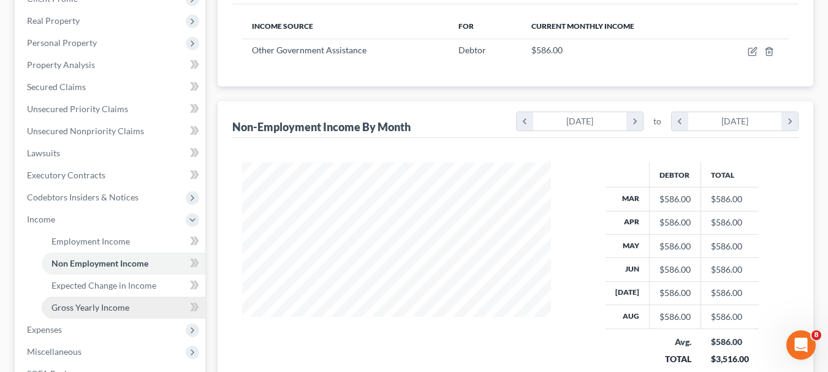
click at [103, 305] on span "Gross Yearly Income" at bounding box center [90, 307] width 78 height 10
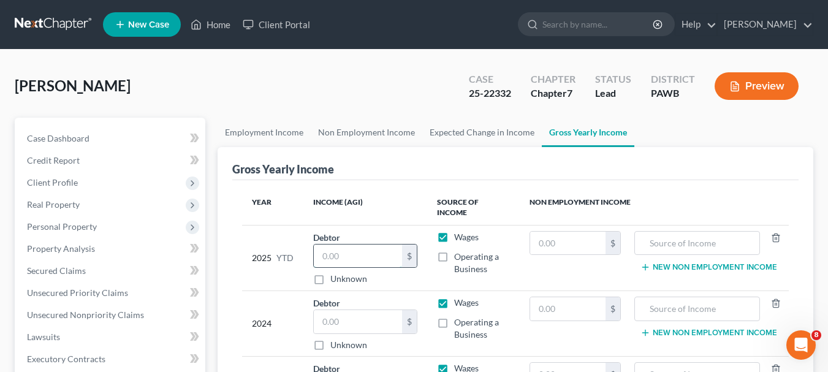
click at [374, 245] on input "text" at bounding box center [358, 256] width 89 height 23
type input "4"
type input "1"
type input "15,374.01"
click at [383, 321] on input "text" at bounding box center [358, 321] width 89 height 23
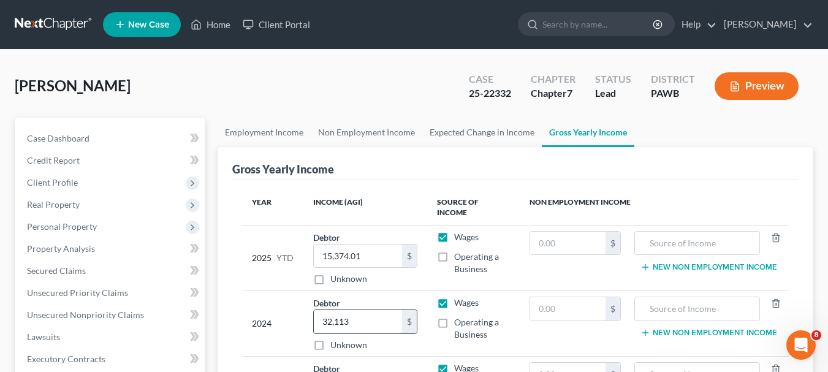
scroll to position [61, 0]
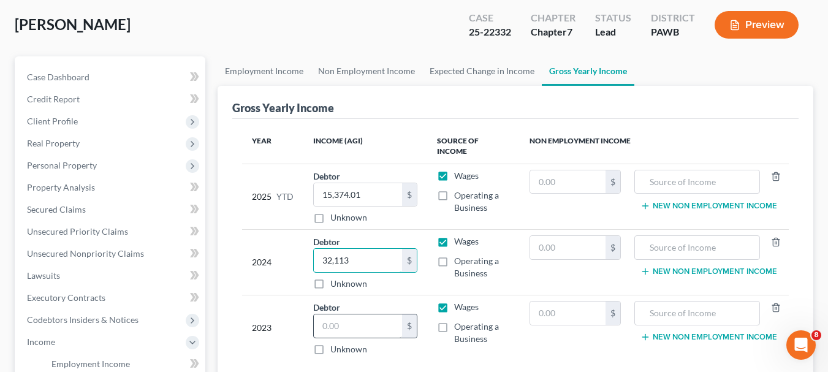
type input "32,113"
click at [369, 322] on input "text" at bounding box center [358, 325] width 89 height 23
click at [362, 295] on td "Debtor $ Unknown Balance Undetermined $ Unknown" at bounding box center [365, 328] width 124 height 66
click at [336, 314] on input "text" at bounding box center [358, 325] width 89 height 23
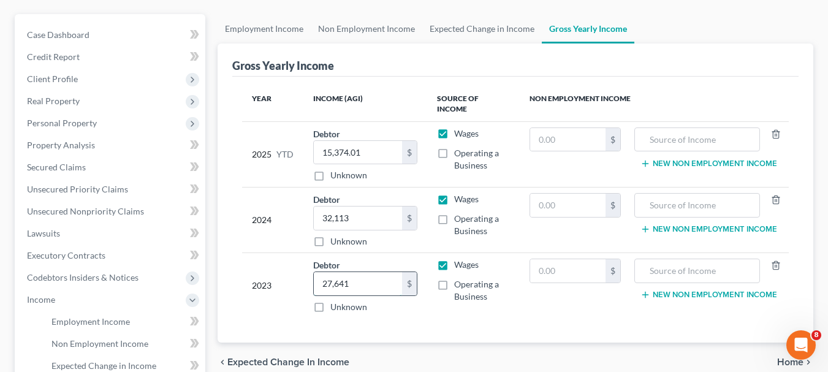
scroll to position [123, 0]
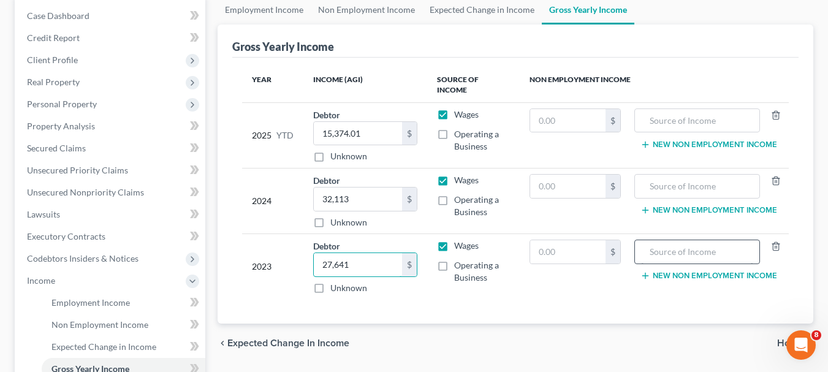
type input "27,641"
click at [716, 241] on input "text" at bounding box center [697, 251] width 112 height 23
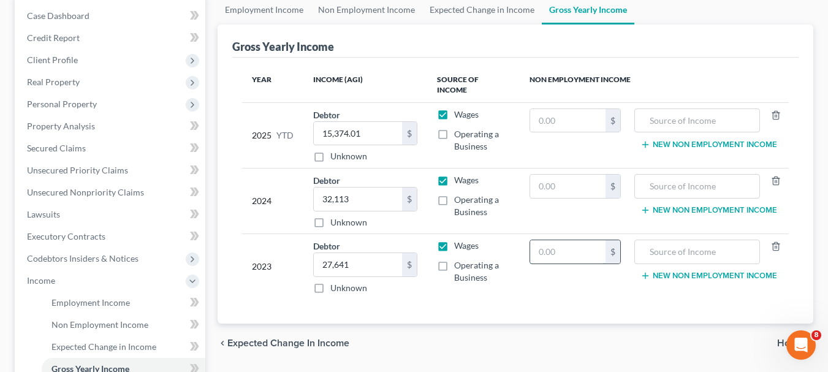
click at [597, 240] on input "text" at bounding box center [567, 251] width 75 height 23
type input "2,422"
click at [648, 241] on input "text" at bounding box center [697, 251] width 112 height 23
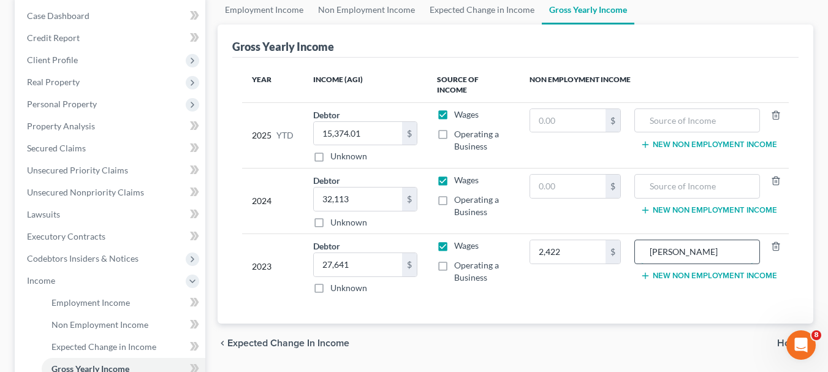
click at [653, 241] on input "[PERSON_NAME]" at bounding box center [697, 251] width 112 height 23
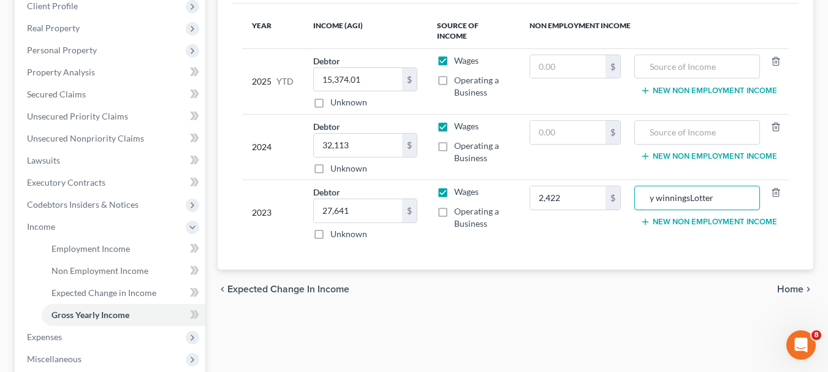
scroll to position [306, 0]
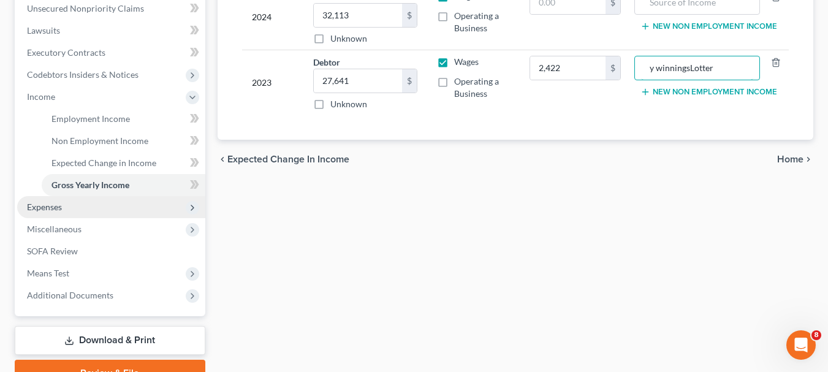
type input "y winningsLotter"
click at [46, 206] on span "Expenses" at bounding box center [44, 207] width 35 height 10
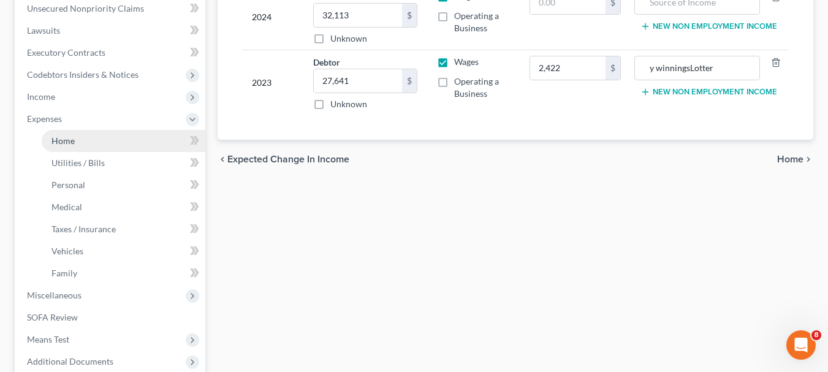
click at [86, 141] on link "Home" at bounding box center [124, 141] width 164 height 22
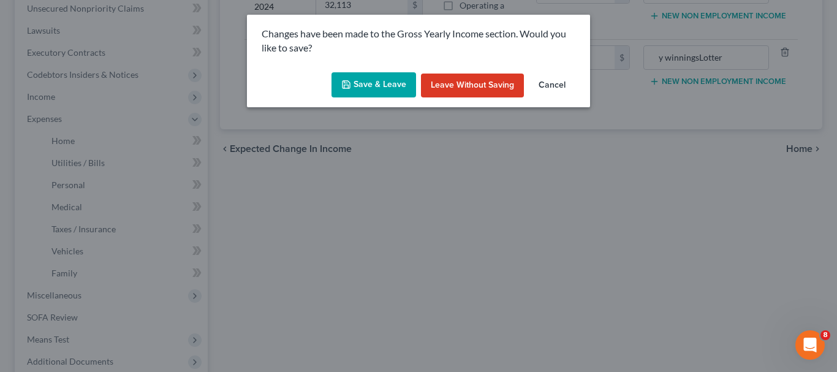
click at [366, 80] on button "Save & Leave" at bounding box center [374, 85] width 85 height 26
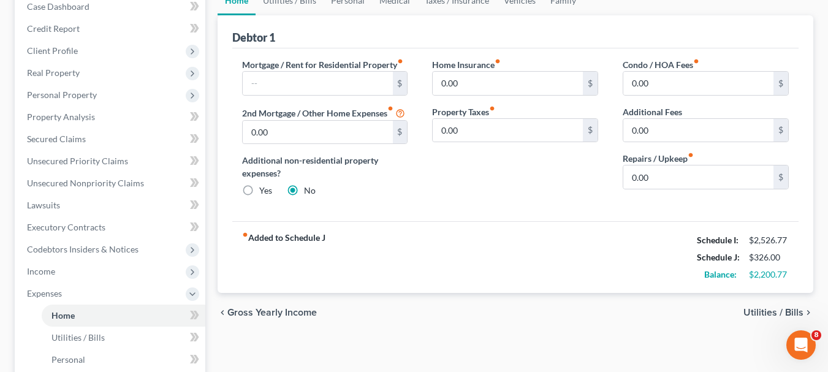
scroll to position [61, 0]
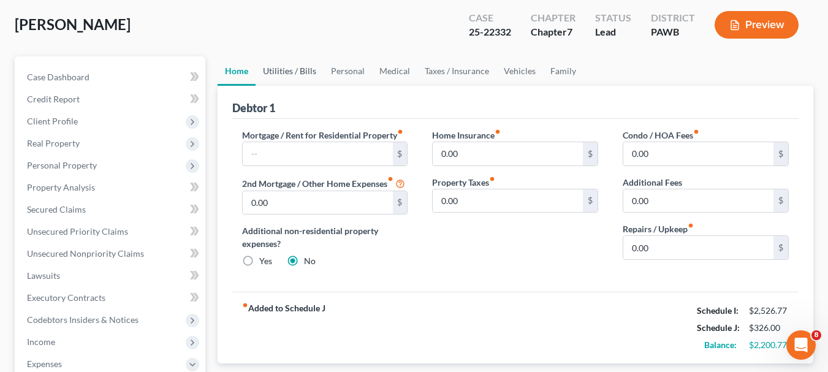
click at [275, 72] on link "Utilities / Bills" at bounding box center [290, 70] width 68 height 29
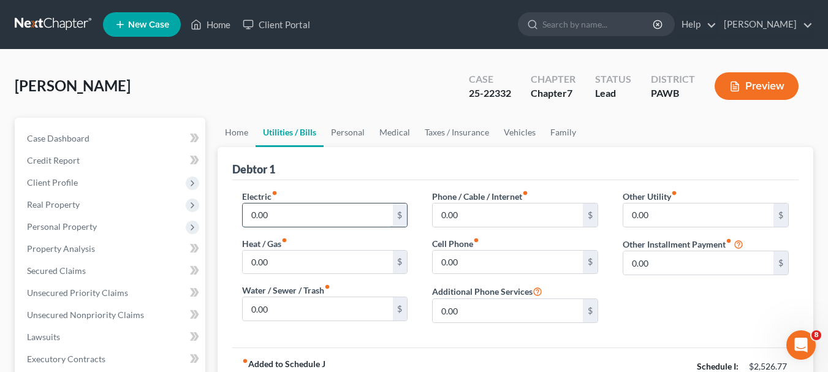
click at [308, 221] on input "0.00" at bounding box center [318, 214] width 150 height 23
type input "25"
click at [303, 259] on input "0.00" at bounding box center [318, 262] width 150 height 23
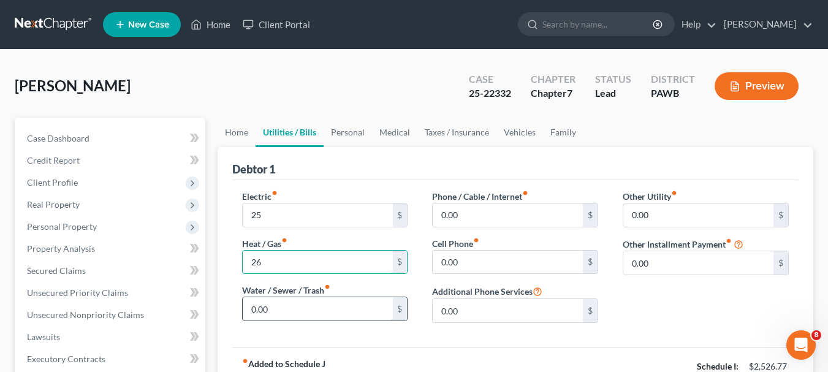
type input "26"
click at [317, 311] on input "0.00" at bounding box center [318, 308] width 150 height 23
type input "100"
click at [535, 218] on input "0.00" at bounding box center [508, 214] width 150 height 23
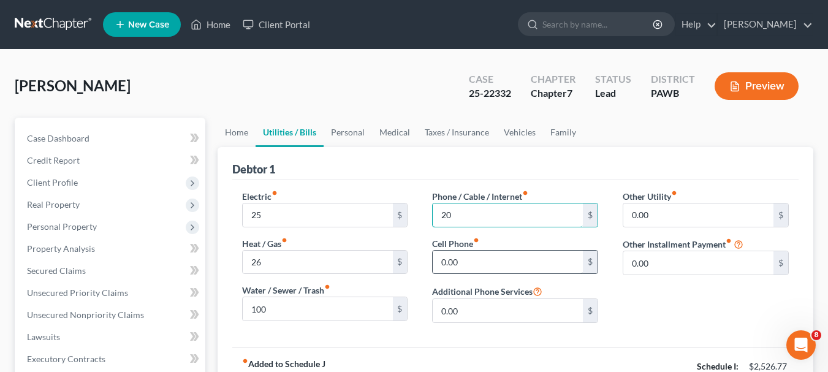
type input "20"
click at [523, 273] on input "0.00" at bounding box center [508, 262] width 150 height 23
type input "100"
click at [339, 133] on link "Personal" at bounding box center [348, 132] width 48 height 29
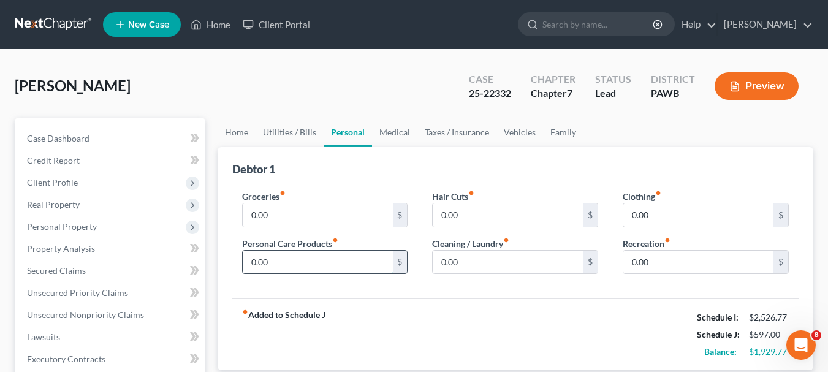
click at [330, 263] on input "0.00" at bounding box center [318, 262] width 150 height 23
type input "50"
click at [467, 266] on input "0.00" at bounding box center [508, 262] width 150 height 23
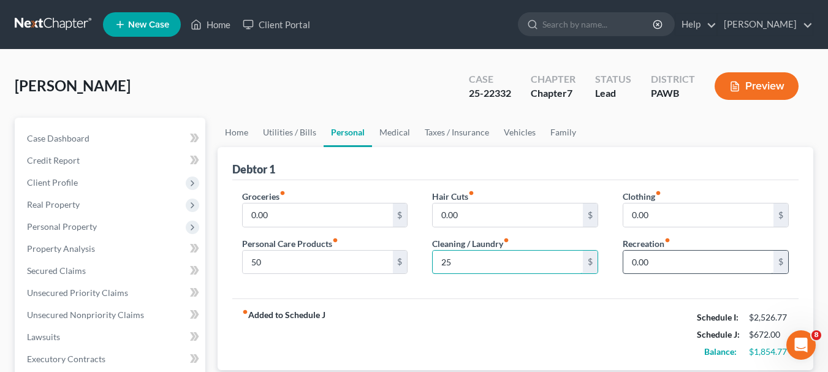
type input "25"
click at [637, 263] on input "0.00" at bounding box center [698, 262] width 150 height 23
type input "100"
click at [509, 133] on link "Vehicles" at bounding box center [519, 132] width 47 height 29
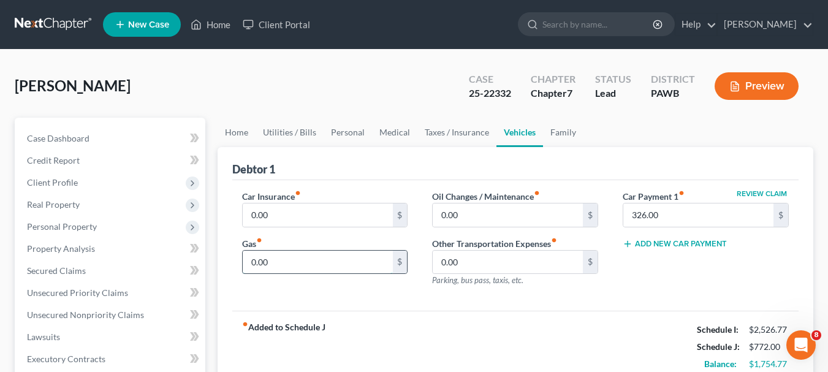
click at [306, 263] on input "0.00" at bounding box center [318, 262] width 150 height 23
type input "140"
click at [552, 130] on link "Family" at bounding box center [563, 132] width 40 height 29
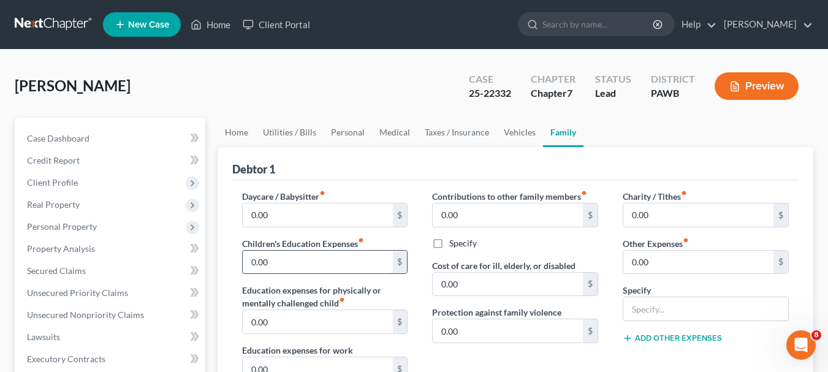
click at [330, 260] on input "0.00" at bounding box center [318, 262] width 150 height 23
type input "65"
click at [506, 134] on link "Vehicles" at bounding box center [519, 132] width 47 height 29
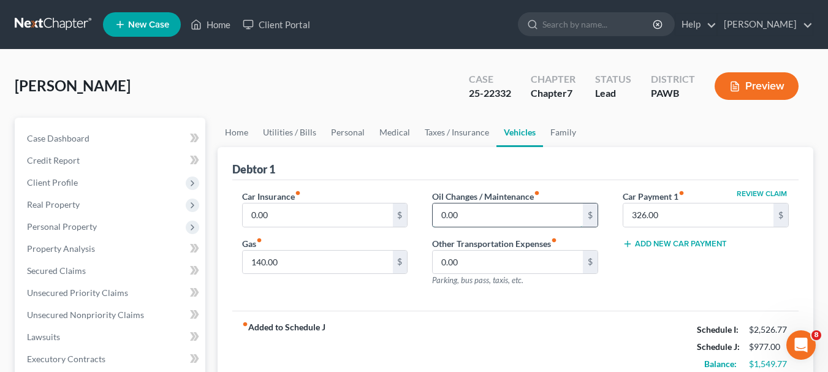
click at [471, 216] on input "0.00" at bounding box center [508, 214] width 150 height 23
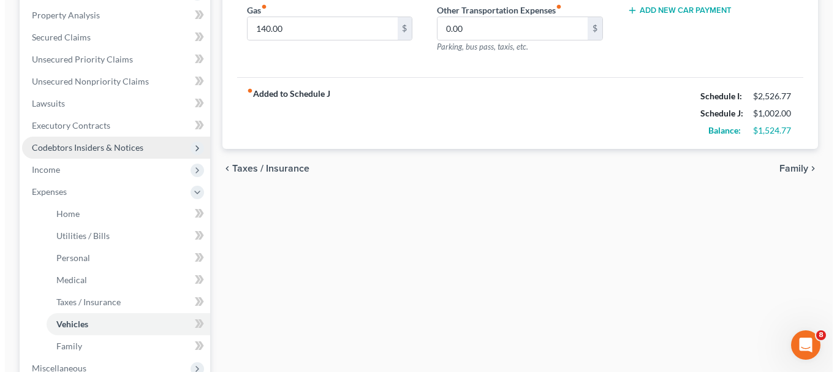
scroll to position [306, 0]
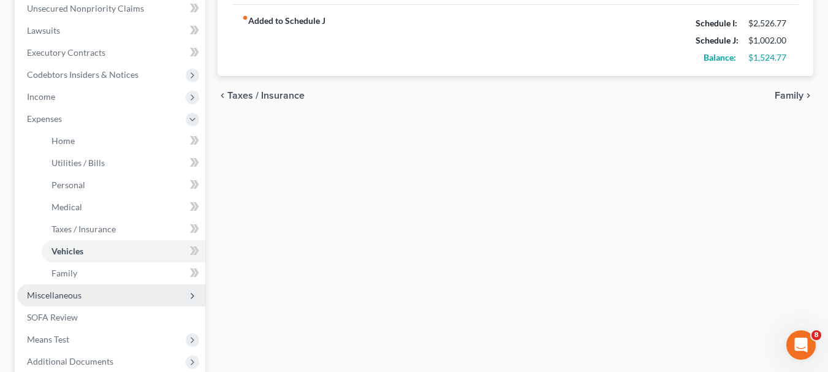
click at [53, 292] on span "Miscellaneous" at bounding box center [54, 295] width 55 height 10
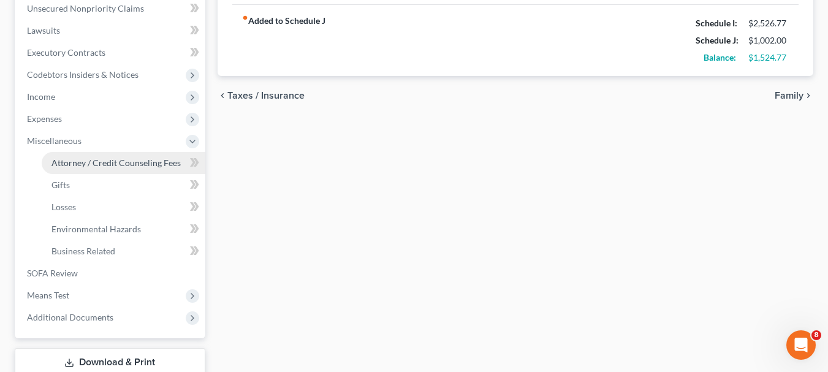
click at [151, 158] on span "Attorney / Credit Counseling Fees" at bounding box center [115, 163] width 129 height 10
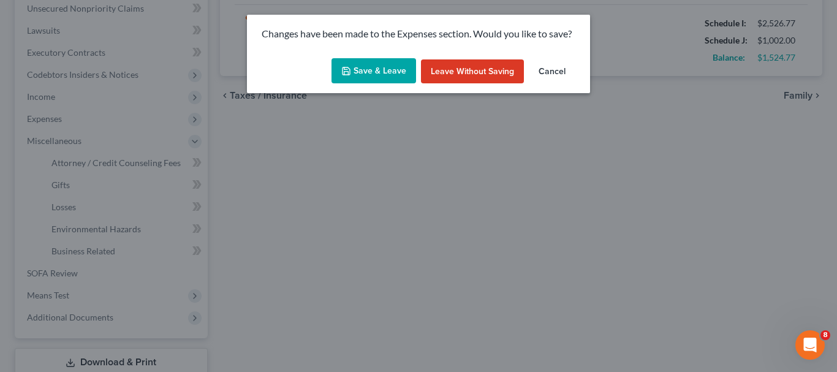
click at [375, 64] on button "Save & Leave" at bounding box center [374, 71] width 85 height 26
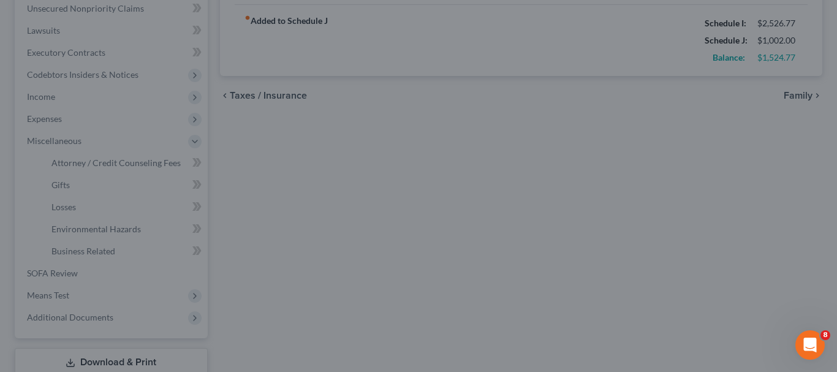
type input "25.00"
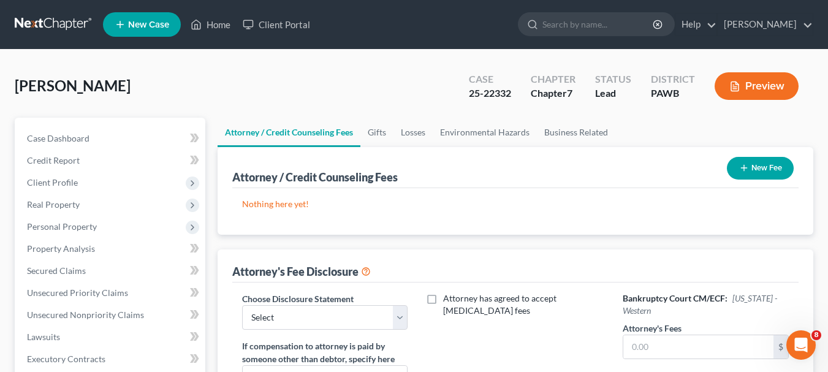
scroll to position [123, 0]
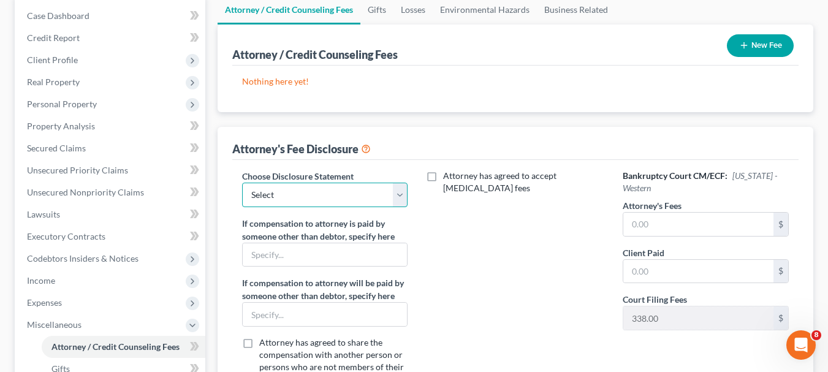
click at [396, 196] on select "Select Reduced fee Chapter 13 Disclosure" at bounding box center [325, 195] width 166 height 25
select select "1"
click at [242, 183] on select "Select Reduced fee Chapter 13 Disclosure" at bounding box center [325, 195] width 166 height 25
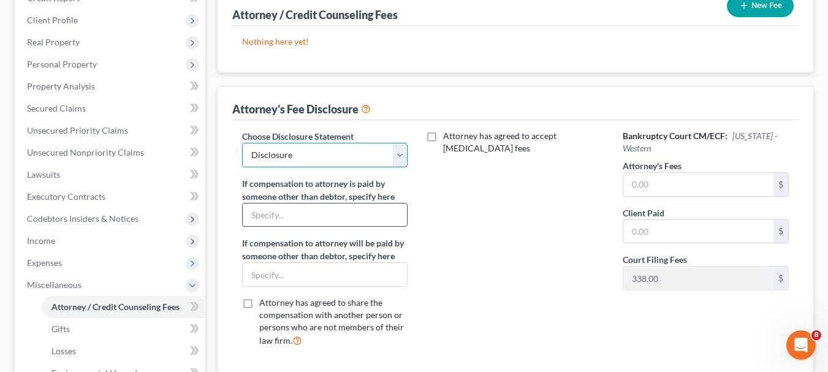
scroll to position [184, 0]
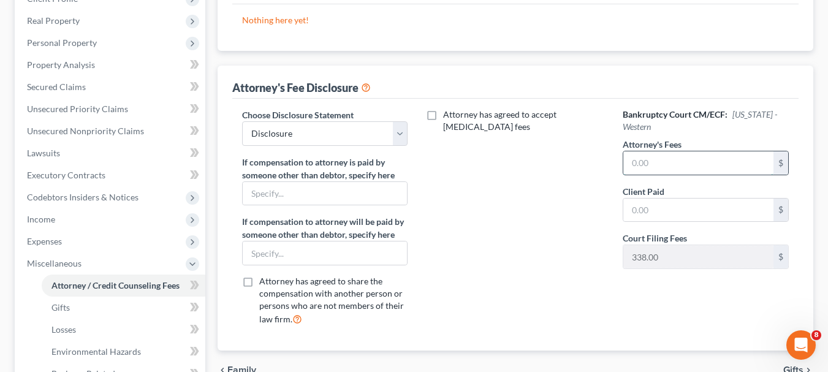
click at [737, 164] on input "text" at bounding box center [698, 162] width 150 height 23
type input "300"
click at [679, 199] on input "text" at bounding box center [698, 210] width 150 height 23
type input "300"
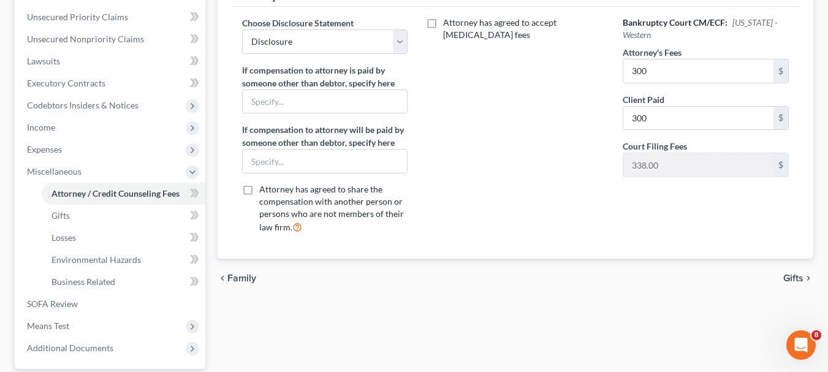
scroll to position [306, 0]
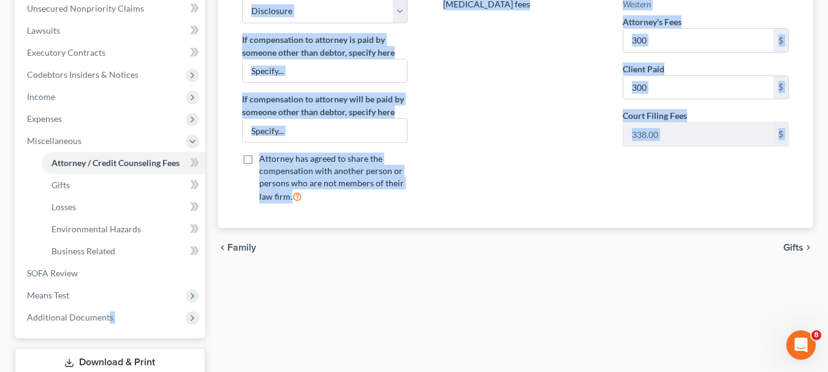
drag, startPoint x: 108, startPoint y: 316, endPoint x: 381, endPoint y: 357, distance: 275.7
click at [381, 357] on div "Petition Navigation Case Dashboard Payments Invoices Payments Payments Credit R…" at bounding box center [414, 110] width 811 height 598
click at [500, 336] on div "Attorney / Credit Counseling Fees Gifts Losses Environmental Hazards Business R…" at bounding box center [515, 110] width 608 height 598
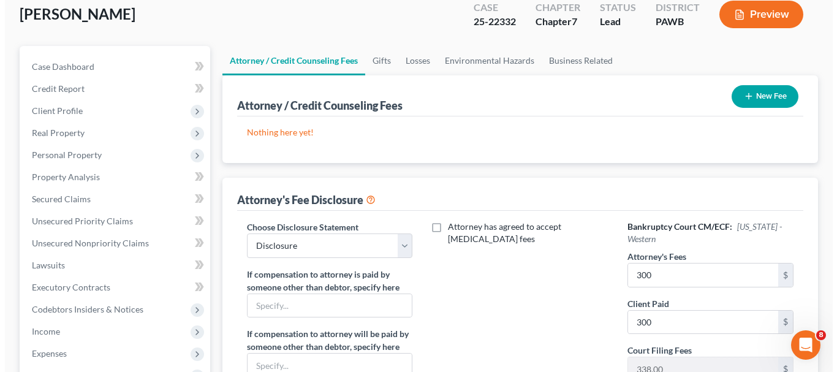
scroll to position [61, 0]
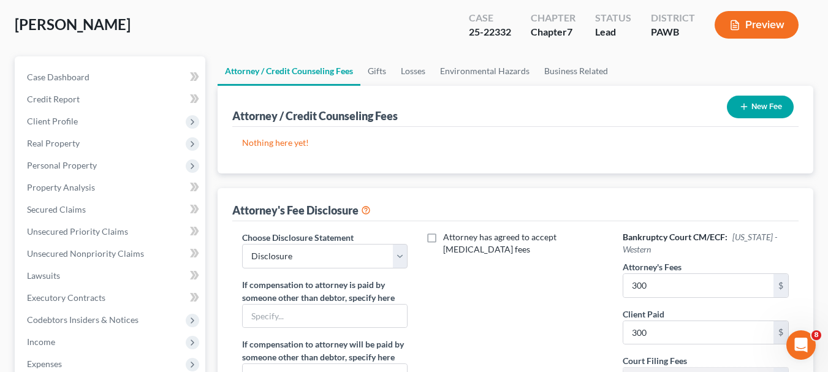
click at [763, 105] on button "New Fee" at bounding box center [760, 107] width 67 height 23
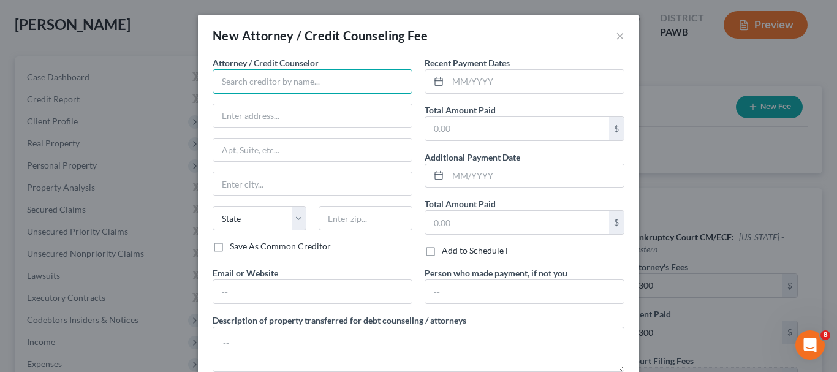
click at [294, 80] on input "text" at bounding box center [313, 81] width 200 height 25
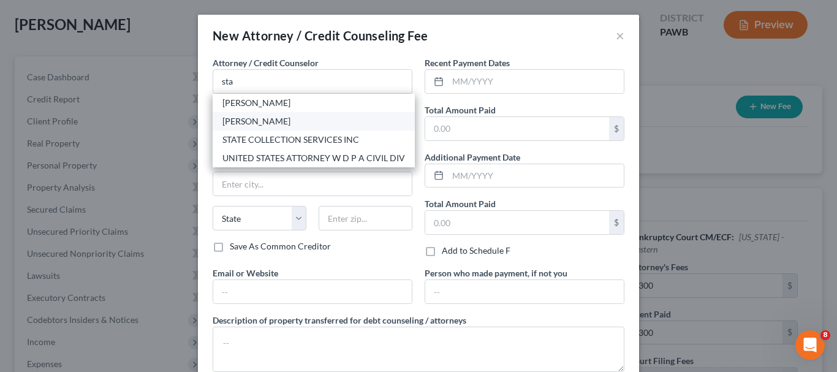
click at [295, 118] on div "[PERSON_NAME]" at bounding box center [313, 121] width 183 height 12
type input "[PERSON_NAME]"
type input "P.O. BOX 8150"
type input "[GEOGRAPHIC_DATA]"
select select "39"
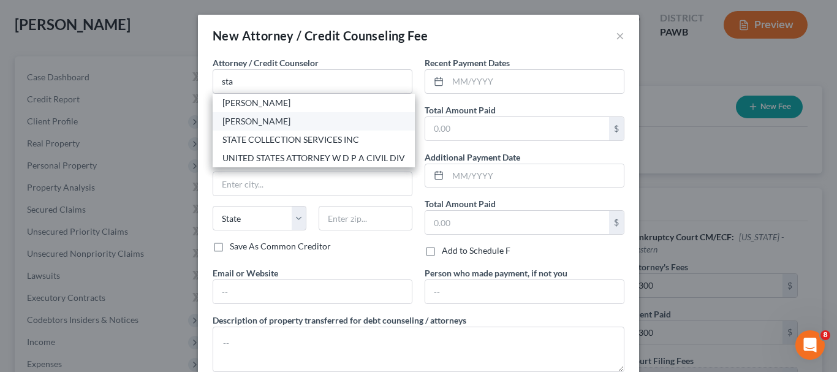
type input "15217"
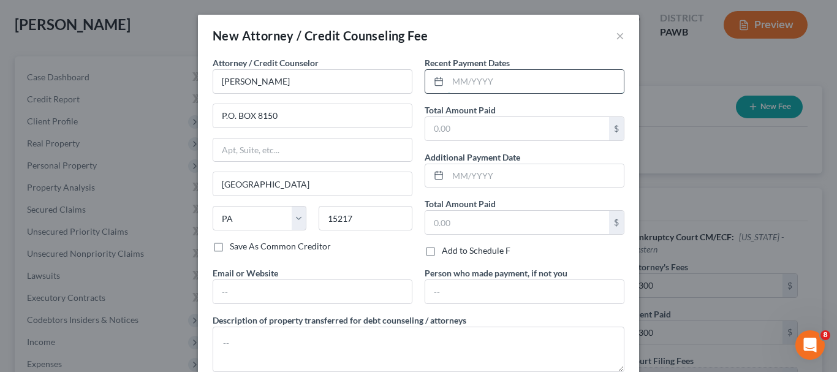
click at [455, 81] on input "text" at bounding box center [536, 81] width 176 height 23
type input "08/25"
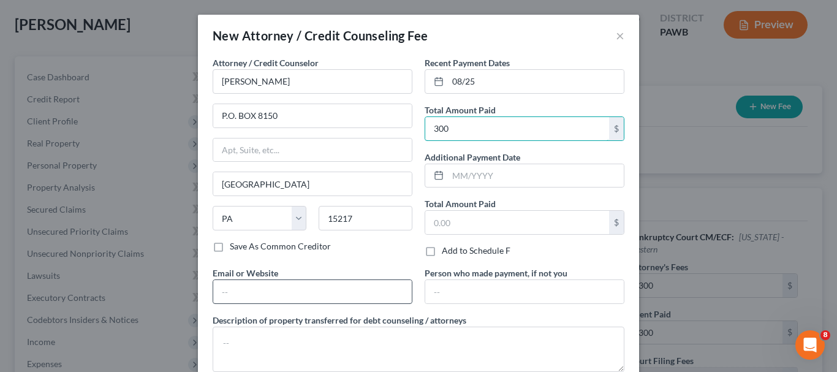
type input "300"
click at [230, 292] on input "text" at bounding box center [312, 291] width 199 height 23
type input "[EMAIL_ADDRESS][DOMAIN_NAME]"
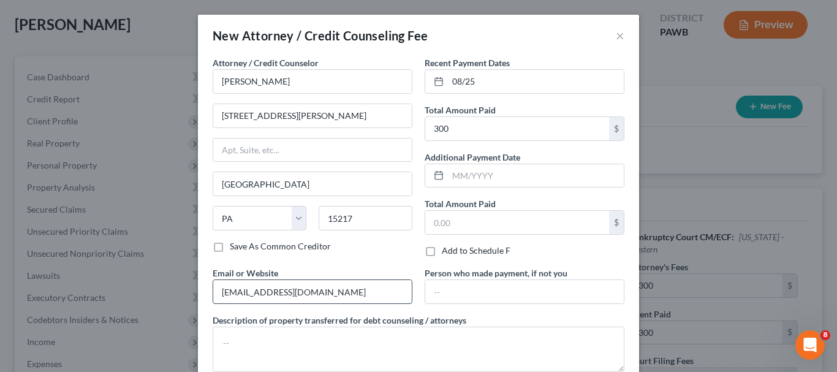
click at [308, 290] on input "[EMAIL_ADDRESS][DOMAIN_NAME]" at bounding box center [312, 291] width 199 height 23
click at [335, 123] on input "[STREET_ADDRESS][PERSON_NAME]" at bounding box center [312, 115] width 199 height 23
type input "P.O. Box 8150"
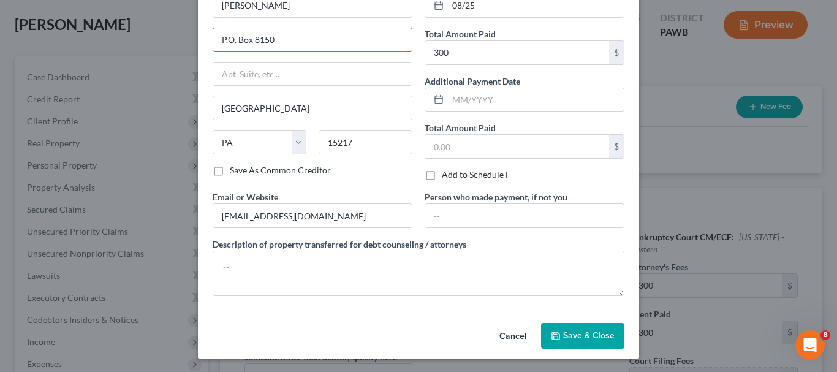
scroll to position [77, 0]
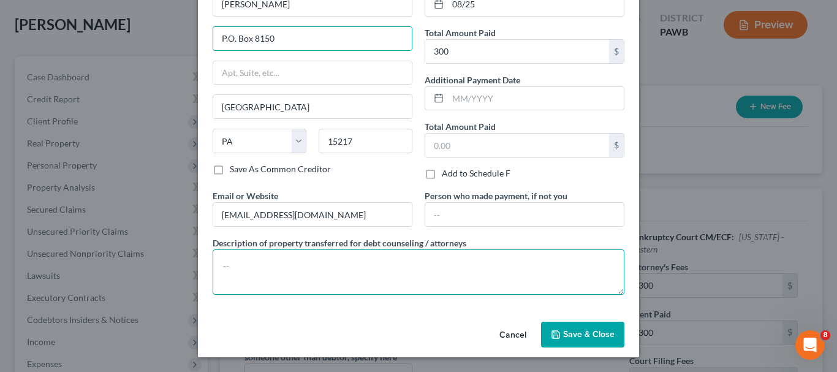
click at [216, 255] on textarea at bounding box center [419, 271] width 412 height 45
type textarea "$300 cash"
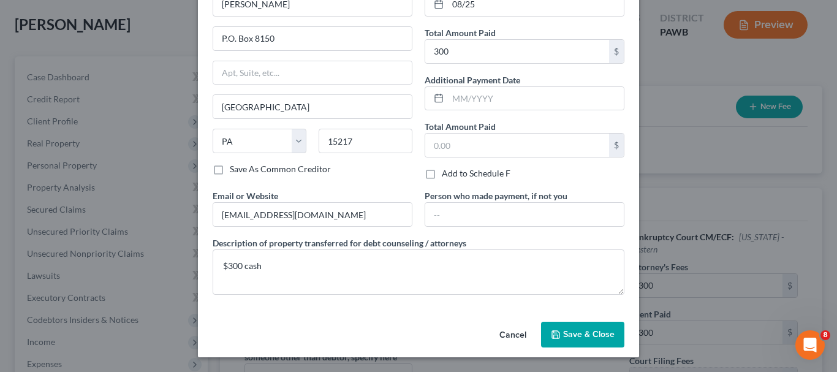
click at [587, 327] on button "Save & Close" at bounding box center [582, 335] width 83 height 26
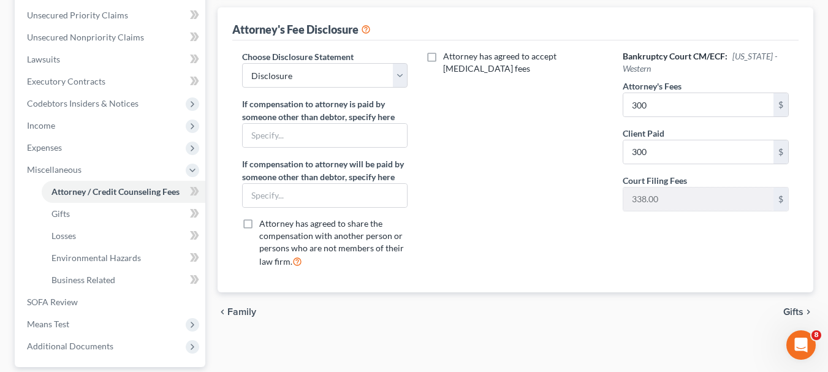
scroll to position [368, 0]
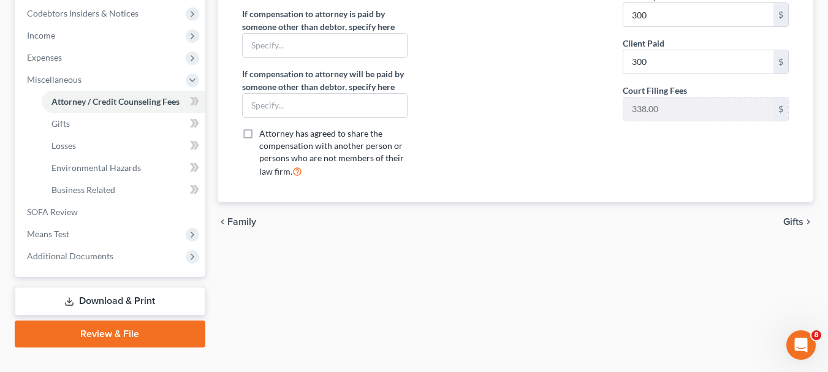
click at [108, 297] on link "Download & Print" at bounding box center [110, 301] width 191 height 29
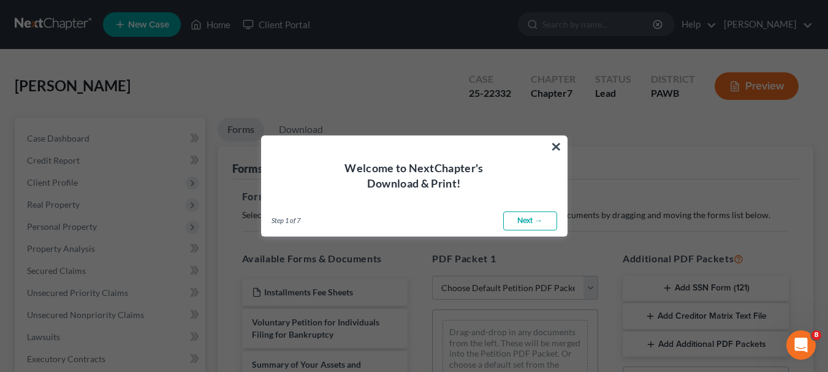
click at [520, 219] on link "Next →" at bounding box center [530, 221] width 54 height 20
select select "0"
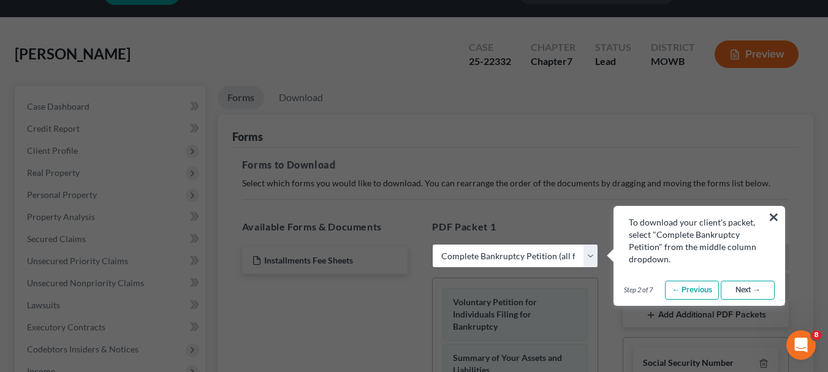
scroll to position [61, 0]
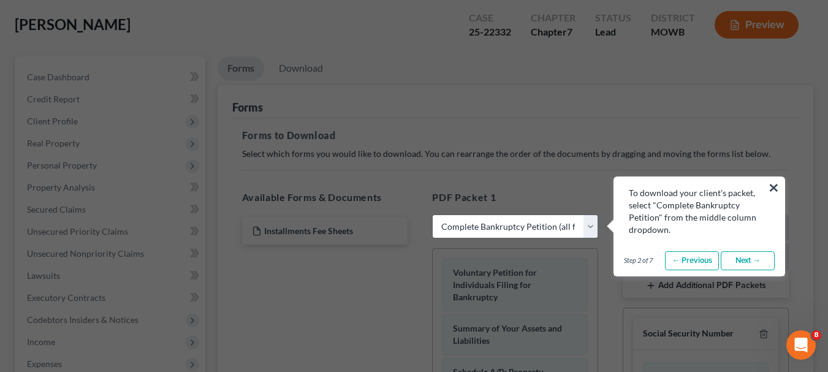
click at [508, 227] on select "Choose Default Petition PDF Packet Complete Bankruptcy Petition (all forms and …" at bounding box center [515, 227] width 166 height 25
click at [432, 215] on select "Choose Default Petition PDF Packet Complete Bankruptcy Petition (all forms and …" at bounding box center [515, 227] width 166 height 25
click at [743, 260] on link "Next →" at bounding box center [748, 261] width 54 height 20
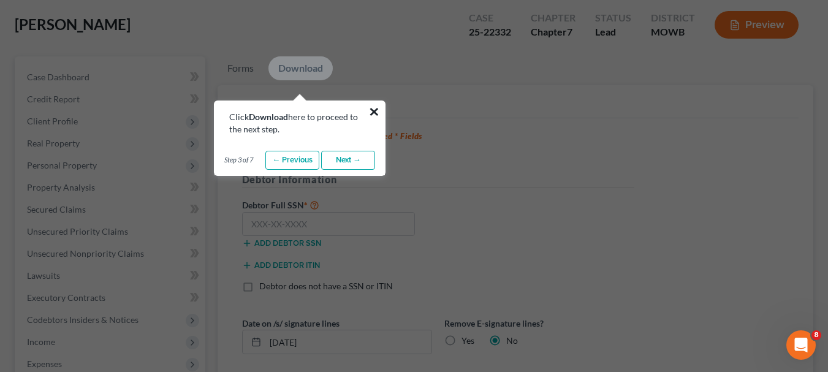
click at [374, 112] on button "×" at bounding box center [374, 112] width 12 height 20
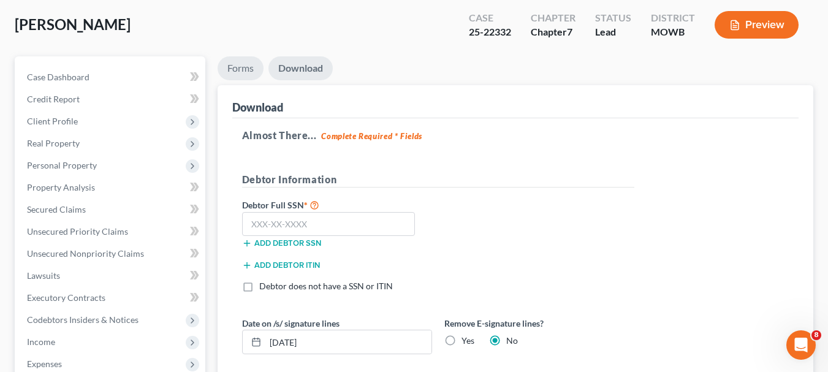
click at [241, 69] on link "Forms" at bounding box center [241, 68] width 46 height 24
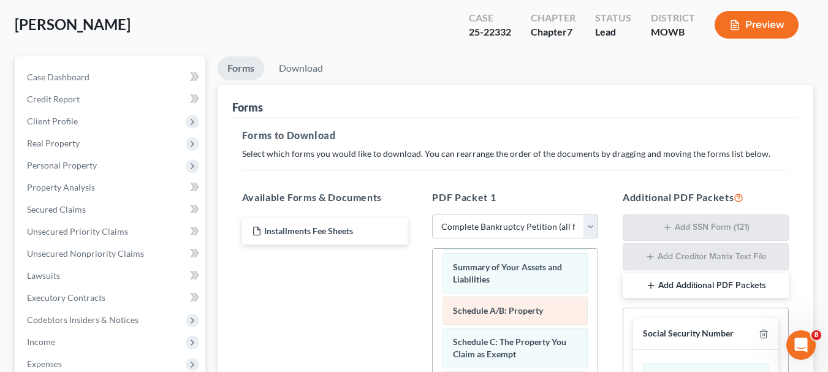
scroll to position [0, 0]
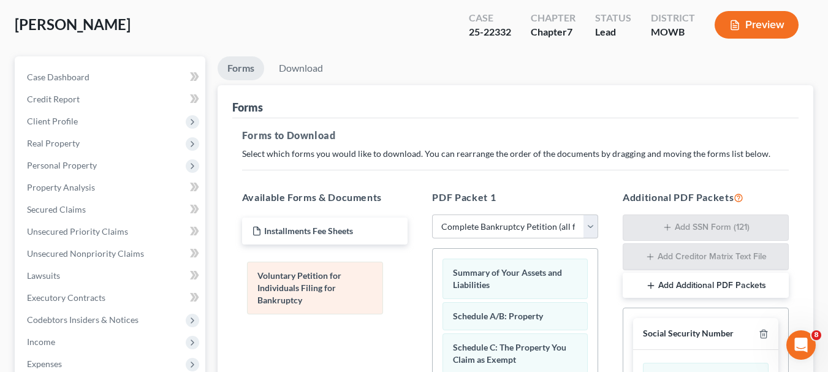
drag, startPoint x: 498, startPoint y: 282, endPoint x: 305, endPoint y: 291, distance: 192.6
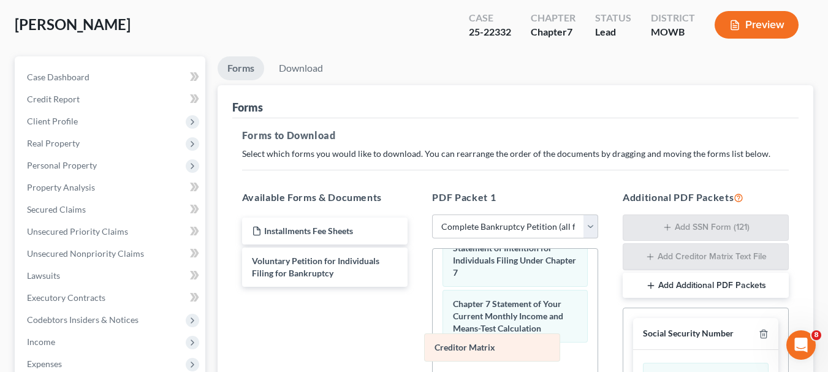
scroll to position [472, 0]
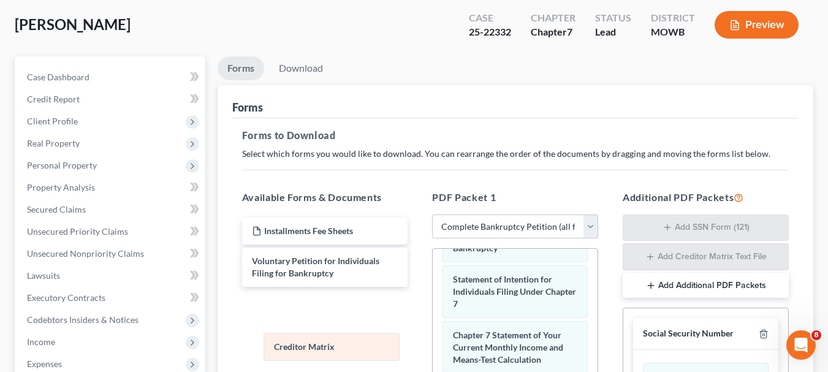
drag, startPoint x: 501, startPoint y: 348, endPoint x: 323, endPoint y: 347, distance: 177.8
click at [433, 347] on div "Creditor Matrix Summary of Your Assets and Liabilities Schedule A/B: Property S…" at bounding box center [515, 192] width 165 height 783
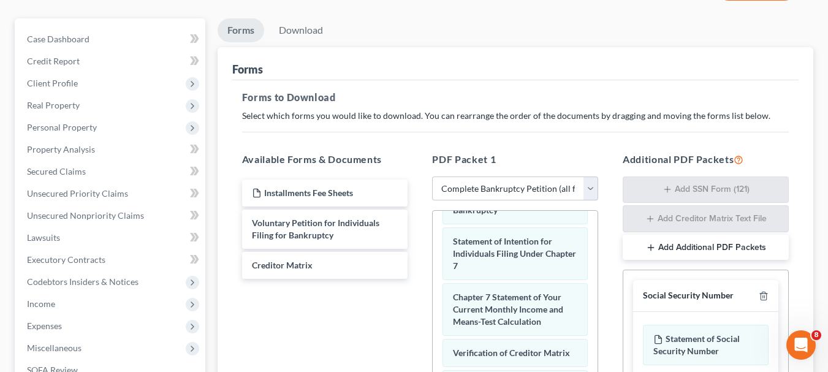
scroll to position [0, 0]
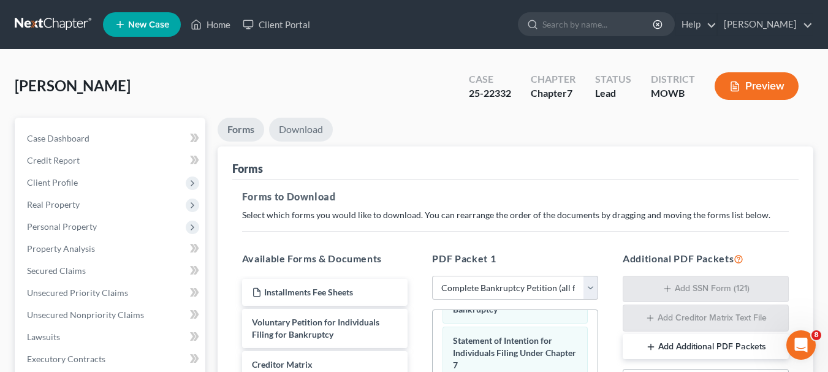
click at [306, 127] on link "Download" at bounding box center [301, 130] width 64 height 24
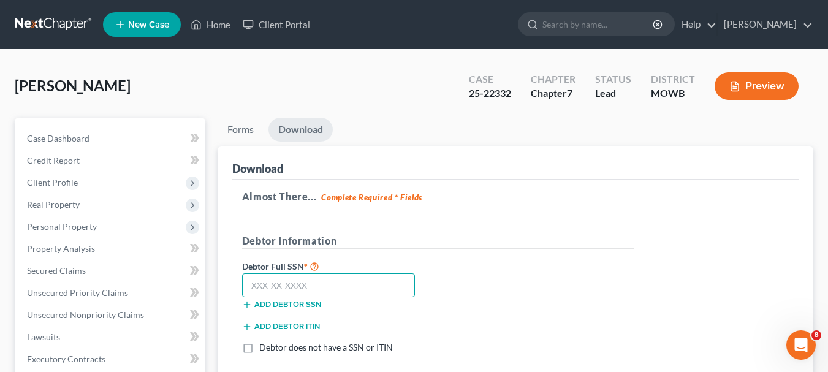
click at [253, 283] on input "text" at bounding box center [328, 285] width 173 height 25
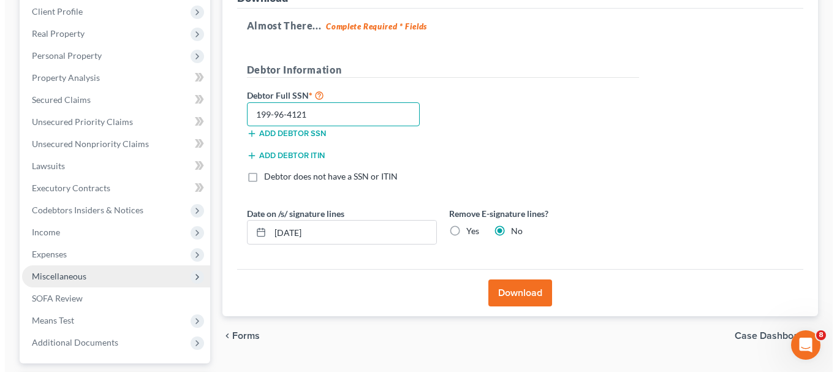
scroll to position [184, 0]
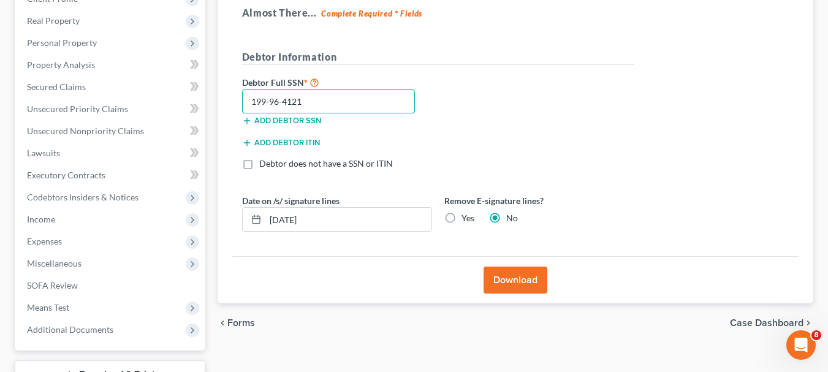
type input "199-96-4121"
click at [462, 219] on label "Yes" at bounding box center [468, 218] width 13 height 12
click at [466, 219] on input "Yes" at bounding box center [470, 216] width 8 height 8
radio input "true"
radio input "false"
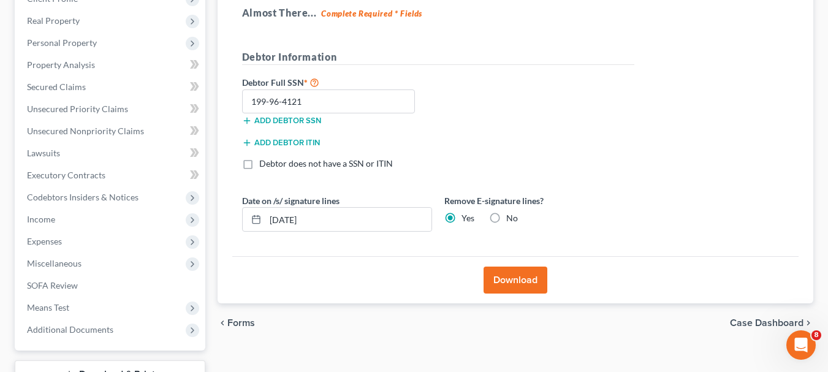
click at [508, 279] on button "Download" at bounding box center [516, 280] width 64 height 27
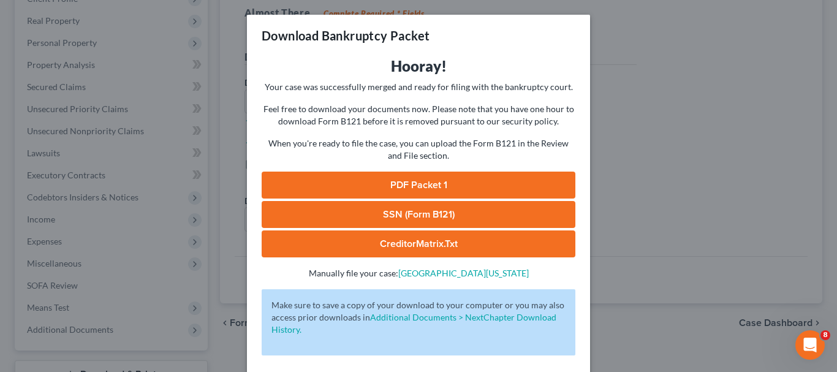
click at [402, 184] on link "PDF Packet 1" at bounding box center [419, 185] width 314 height 27
